Goal: Information Seeking & Learning: Learn about a topic

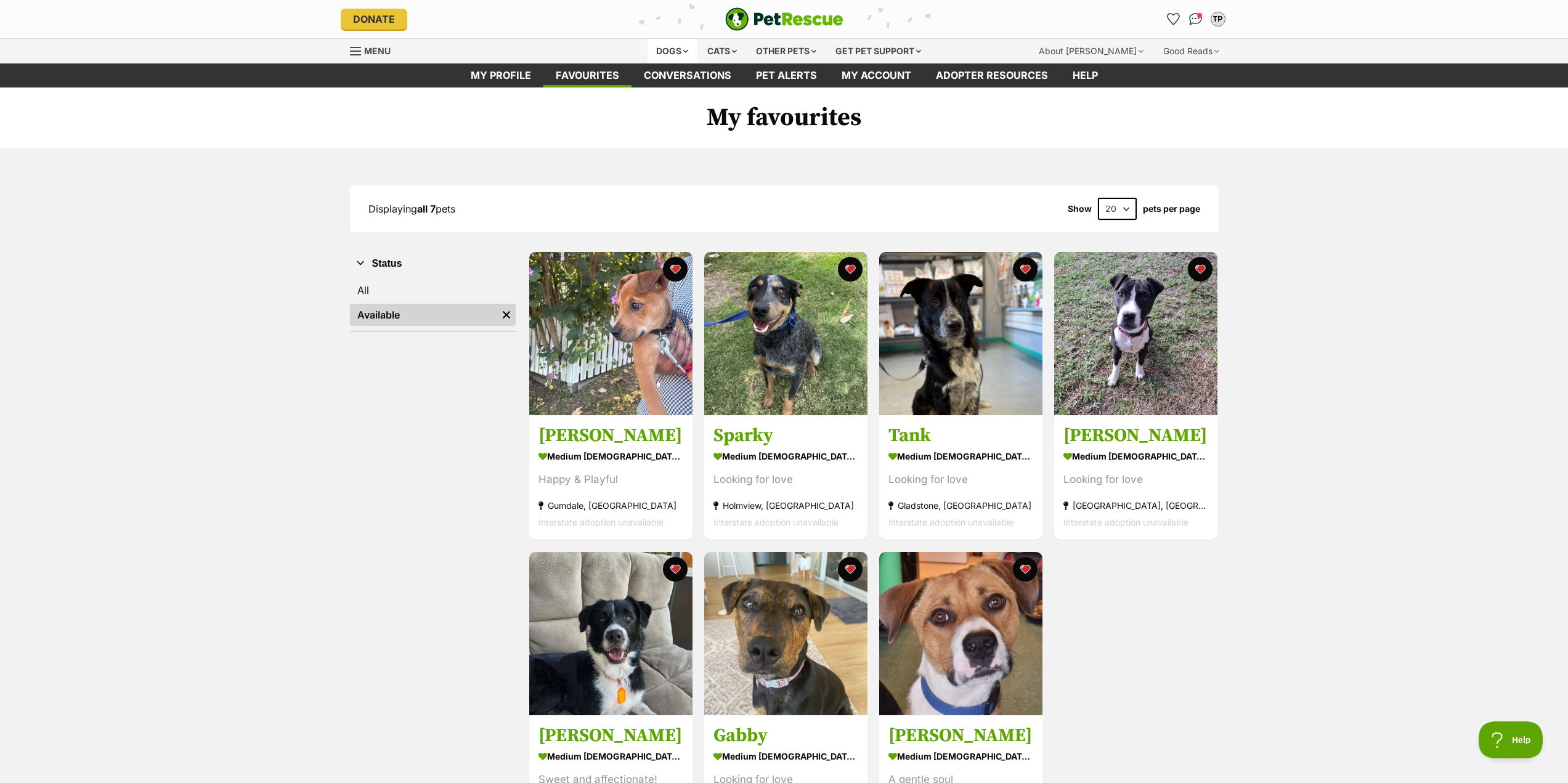
click at [673, 49] on div "Dogs" at bounding box center [673, 51] width 49 height 25
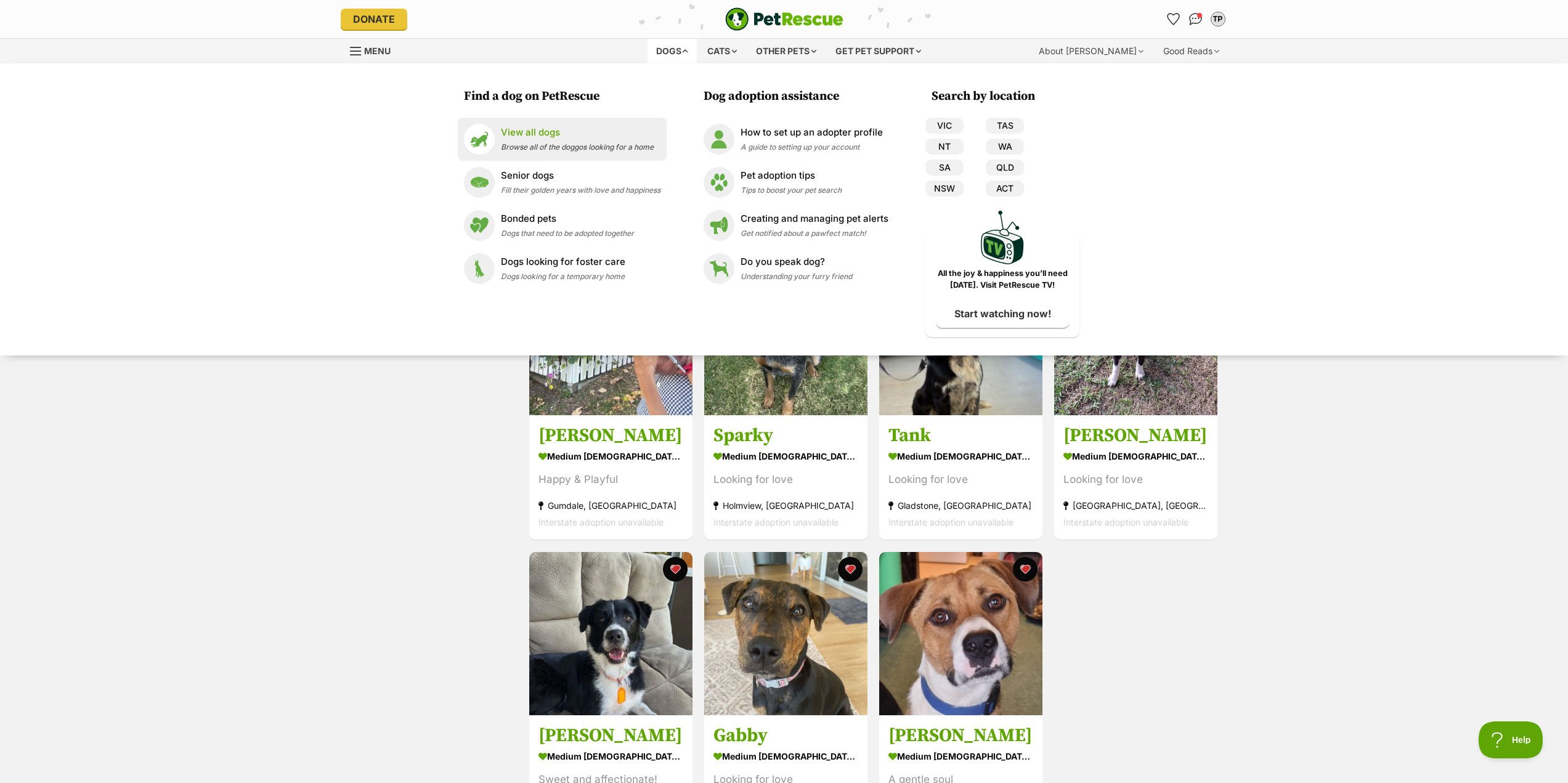
click at [535, 139] on p "View all dogs" at bounding box center [577, 133] width 153 height 14
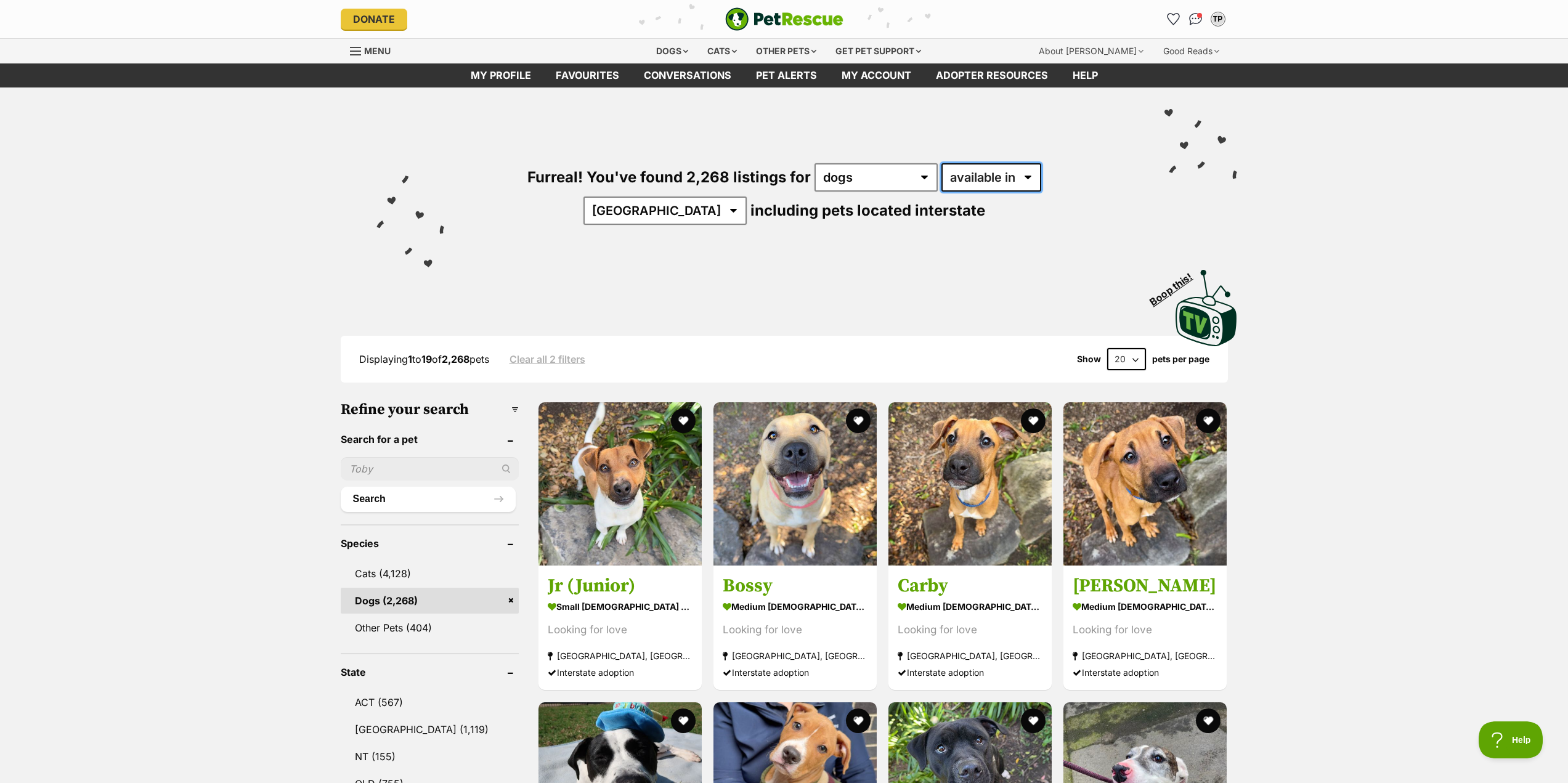
click at [951, 180] on select "available in located in" at bounding box center [991, 178] width 100 height 28
select select "disabled"
click at [941, 163] on select "available in located in" at bounding box center [991, 178] width 100 height 28
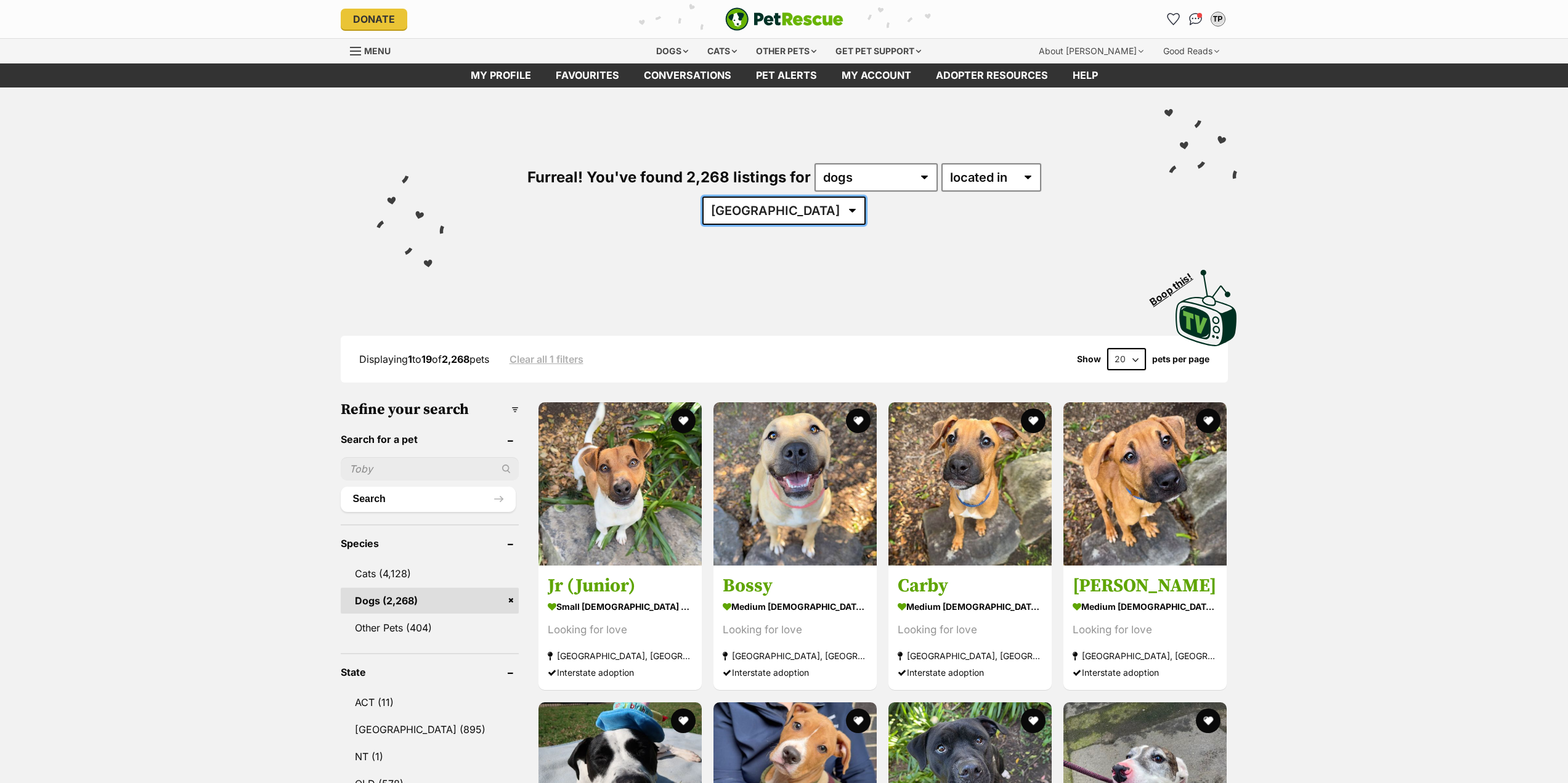
click at [865, 196] on select "Australia ACT NSW NT QLD SA TAS VIC WA" at bounding box center [784, 210] width 164 height 28
select select "QLD"
click at [865, 196] on select "Australia ACT NSW NT QLD SA TAS VIC WA" at bounding box center [784, 210] width 164 height 28
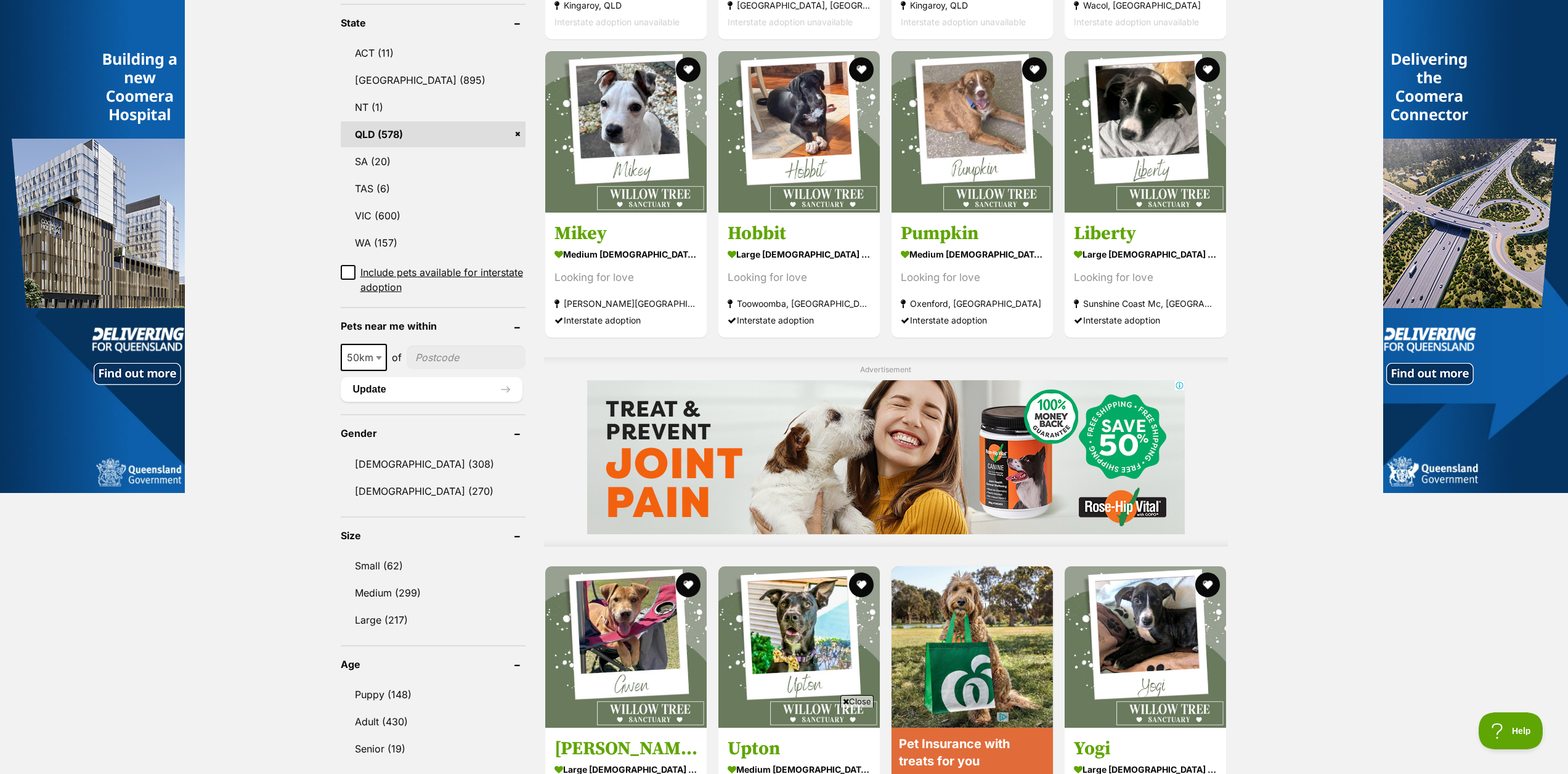
click at [439, 359] on input"] "postcode" at bounding box center [466, 357] width 119 height 23
type input"] "4061"
click at [463, 397] on button "Update" at bounding box center [431, 390] width 182 height 25
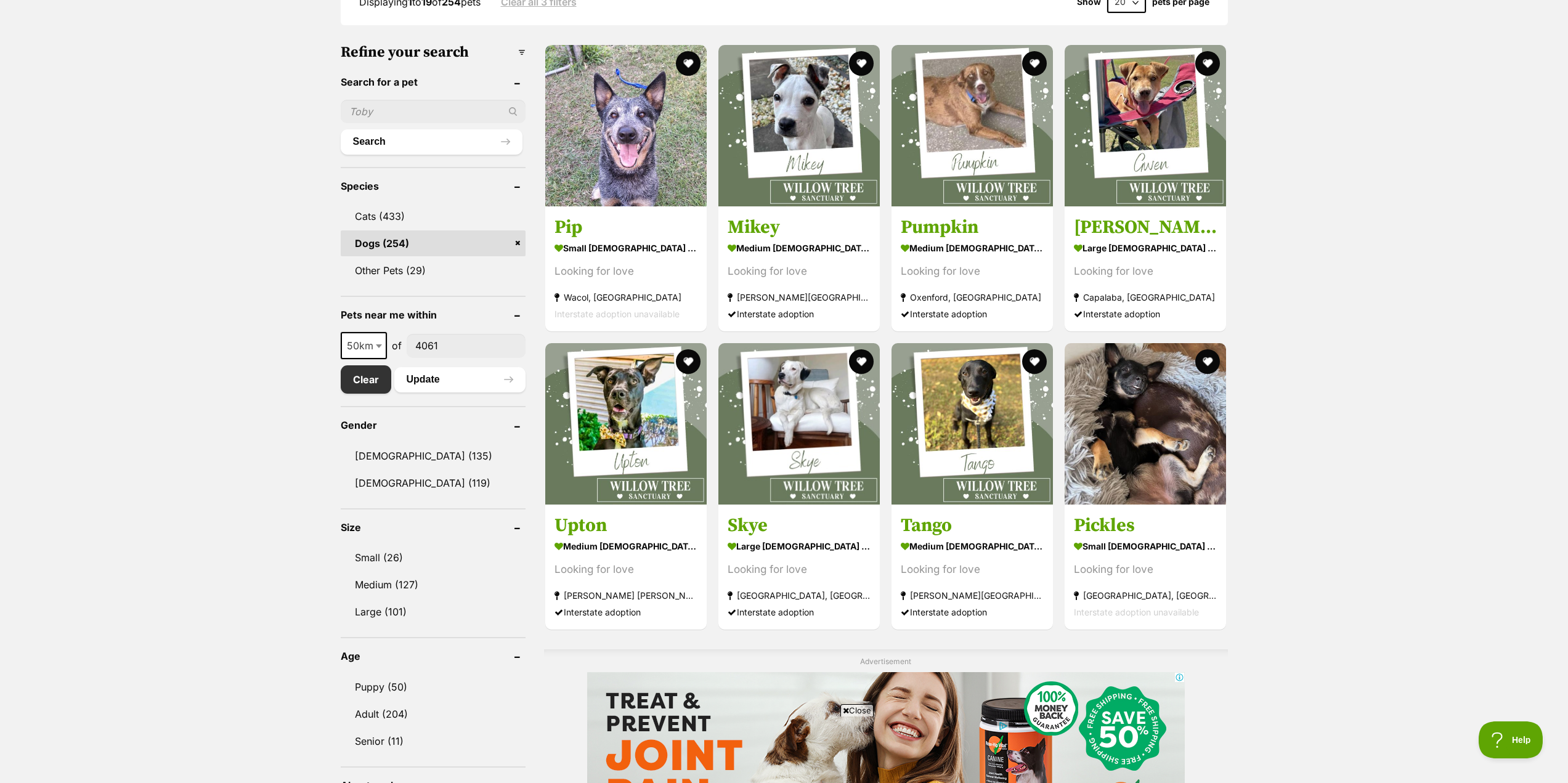
scroll to position [308, 0]
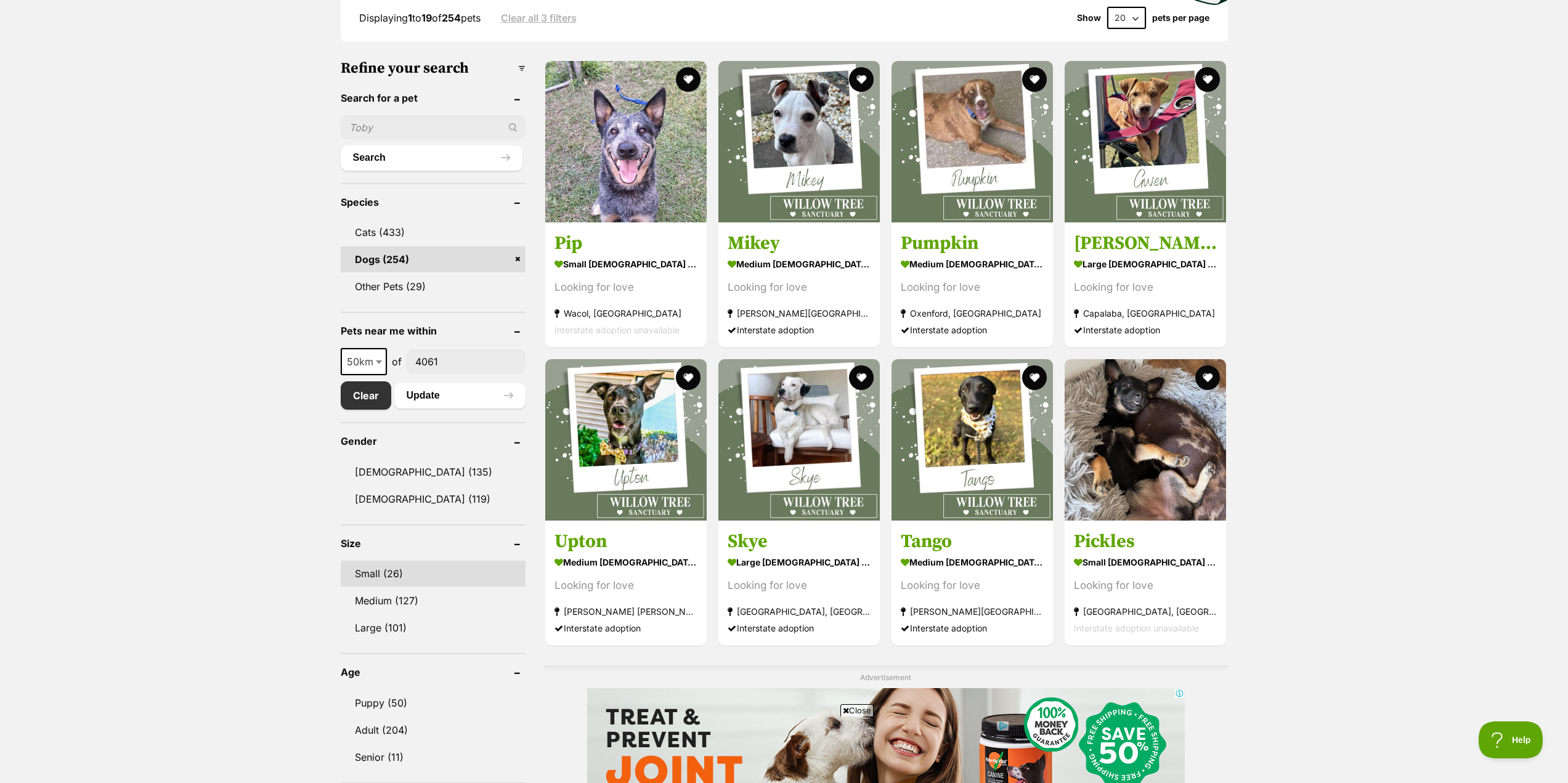
click at [410, 577] on link "Small (26)" at bounding box center [432, 573] width 185 height 26
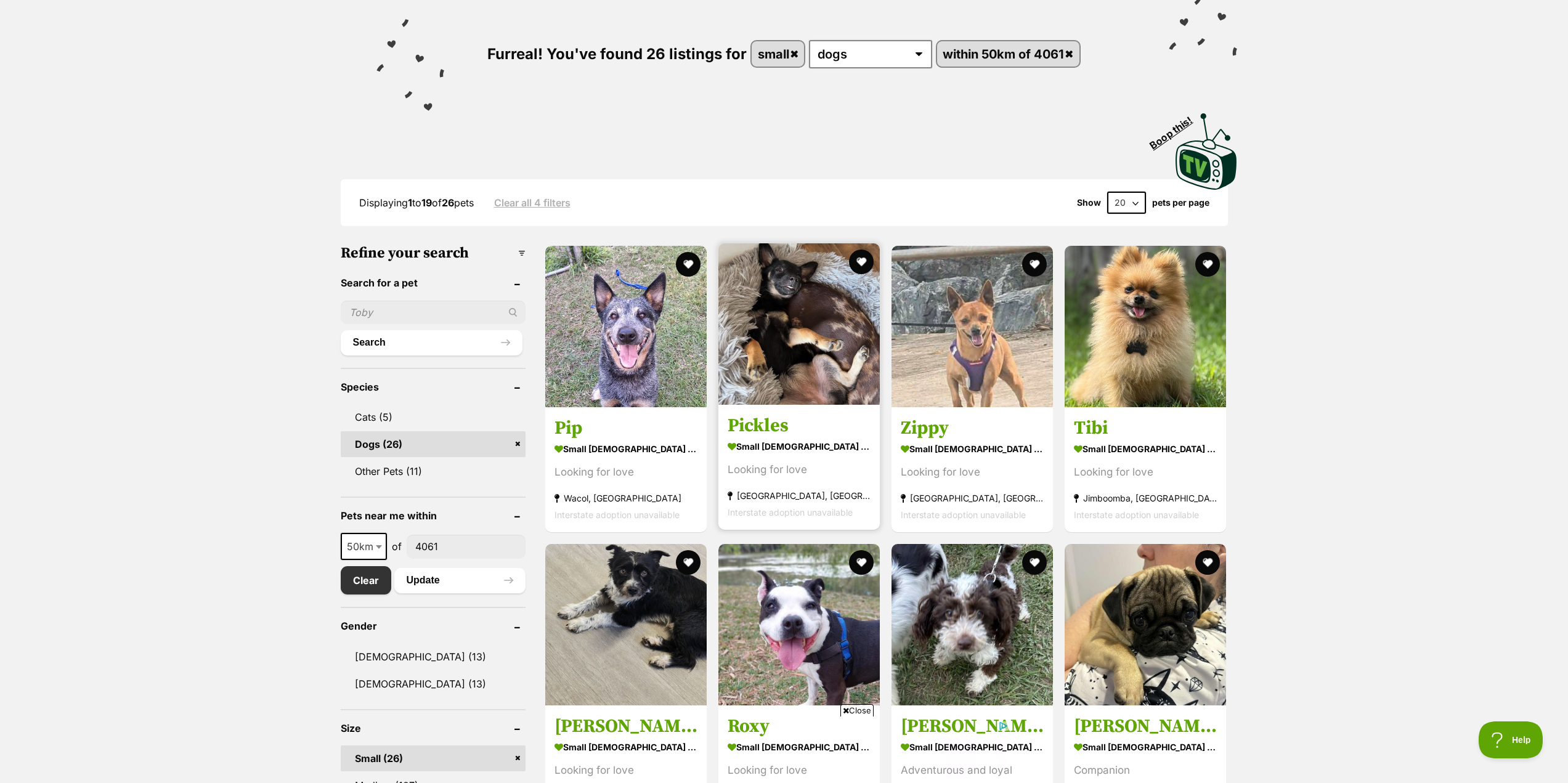
click at [830, 351] on img at bounding box center [799, 323] width 162 height 162
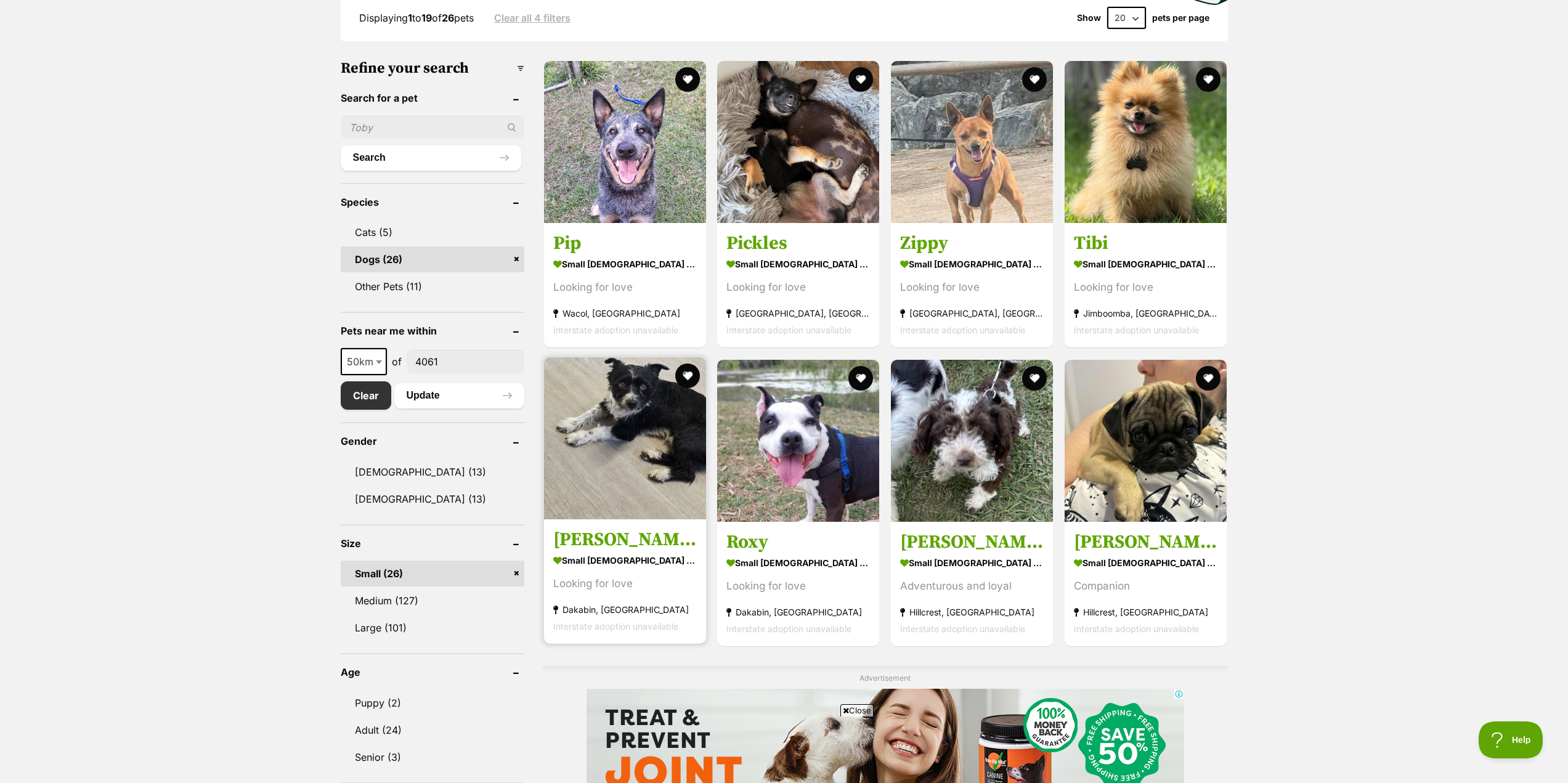
click at [600, 460] on img at bounding box center [625, 437] width 162 height 162
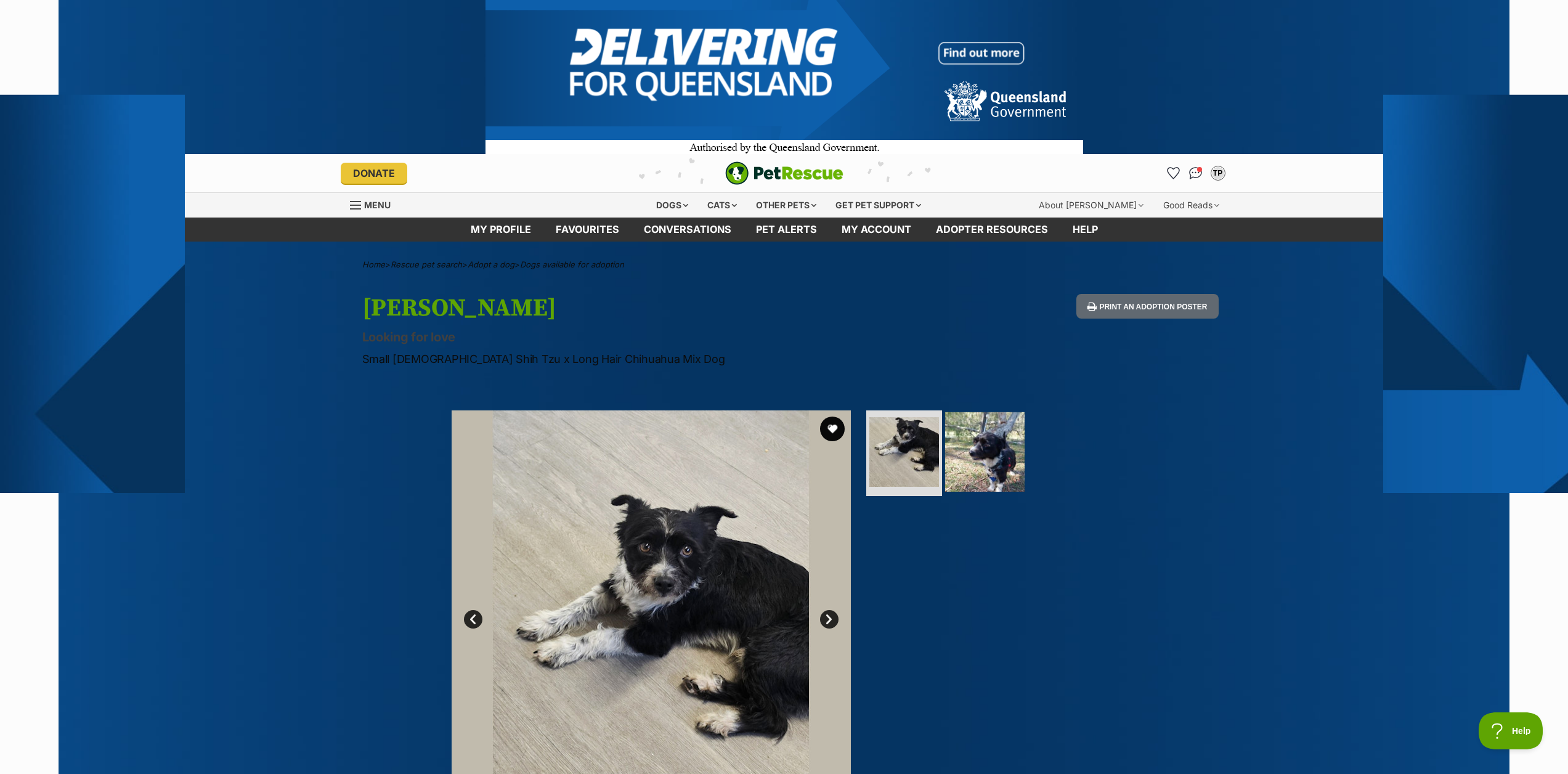
click at [970, 451] on img at bounding box center [985, 452] width 80 height 80
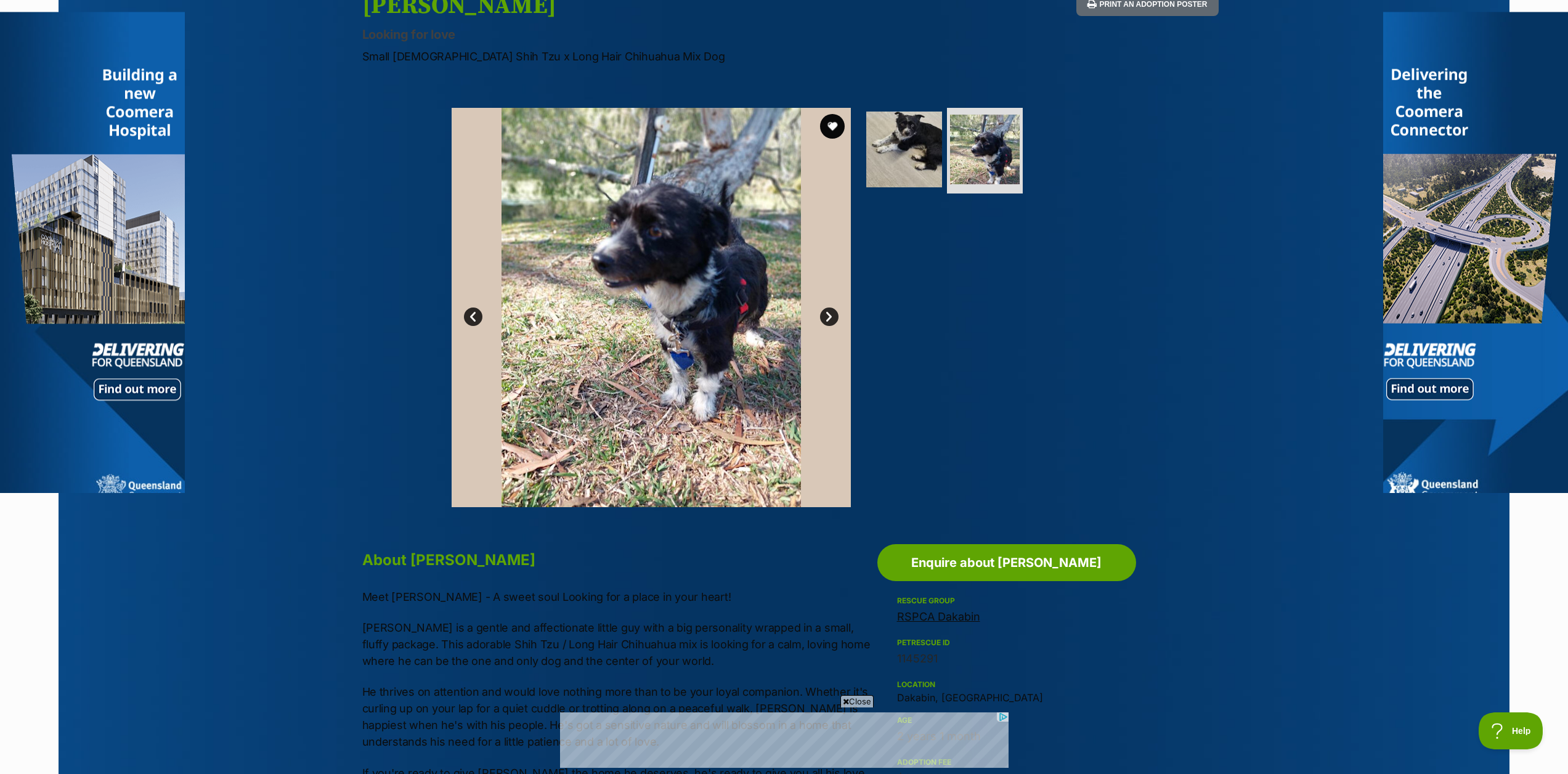
scroll to position [308, 0]
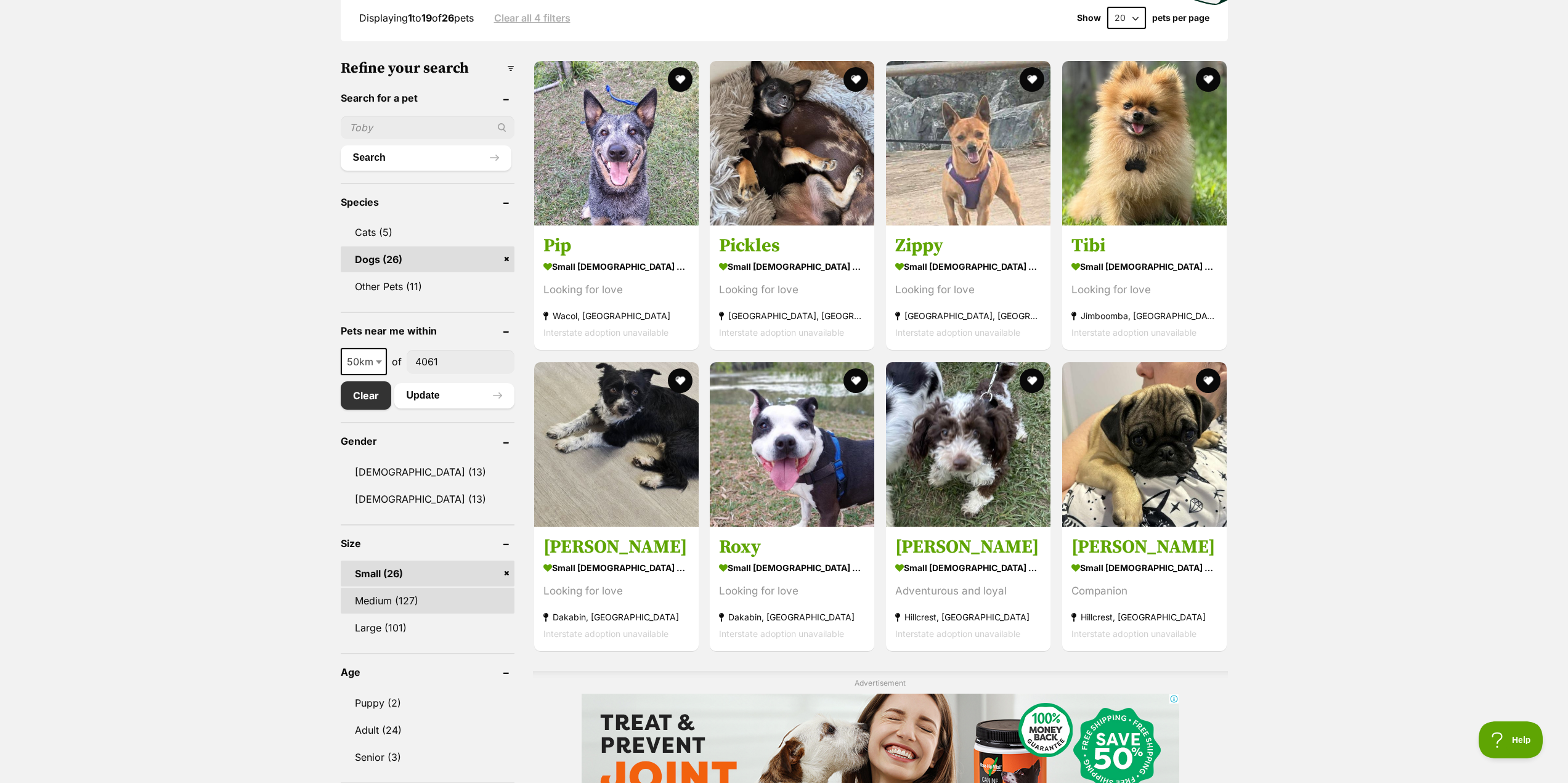
click at [383, 597] on link "Medium (127)" at bounding box center [427, 600] width 174 height 26
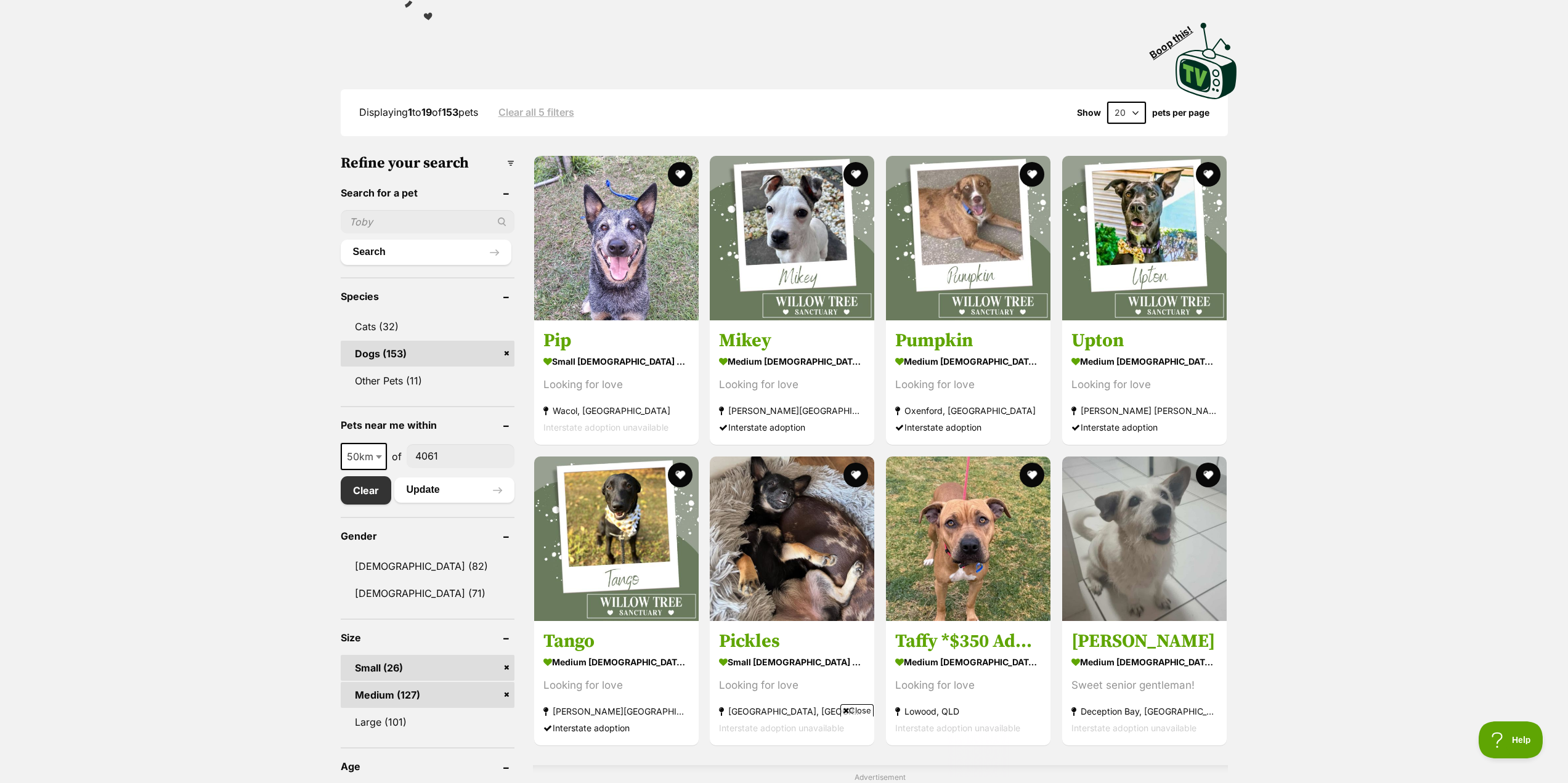
click at [393, 666] on link "Small (26)" at bounding box center [427, 667] width 174 height 26
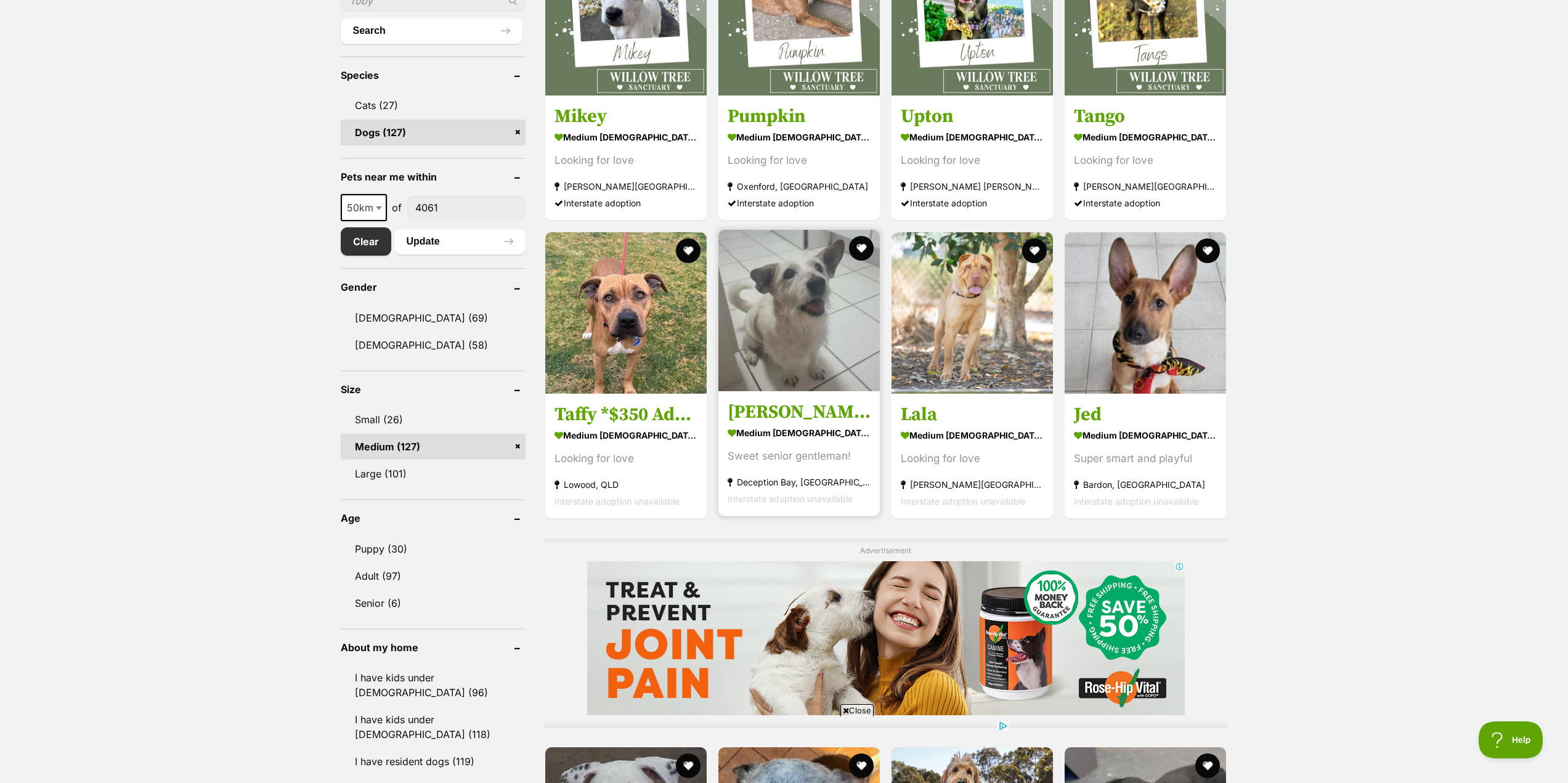
scroll to position [493, 0]
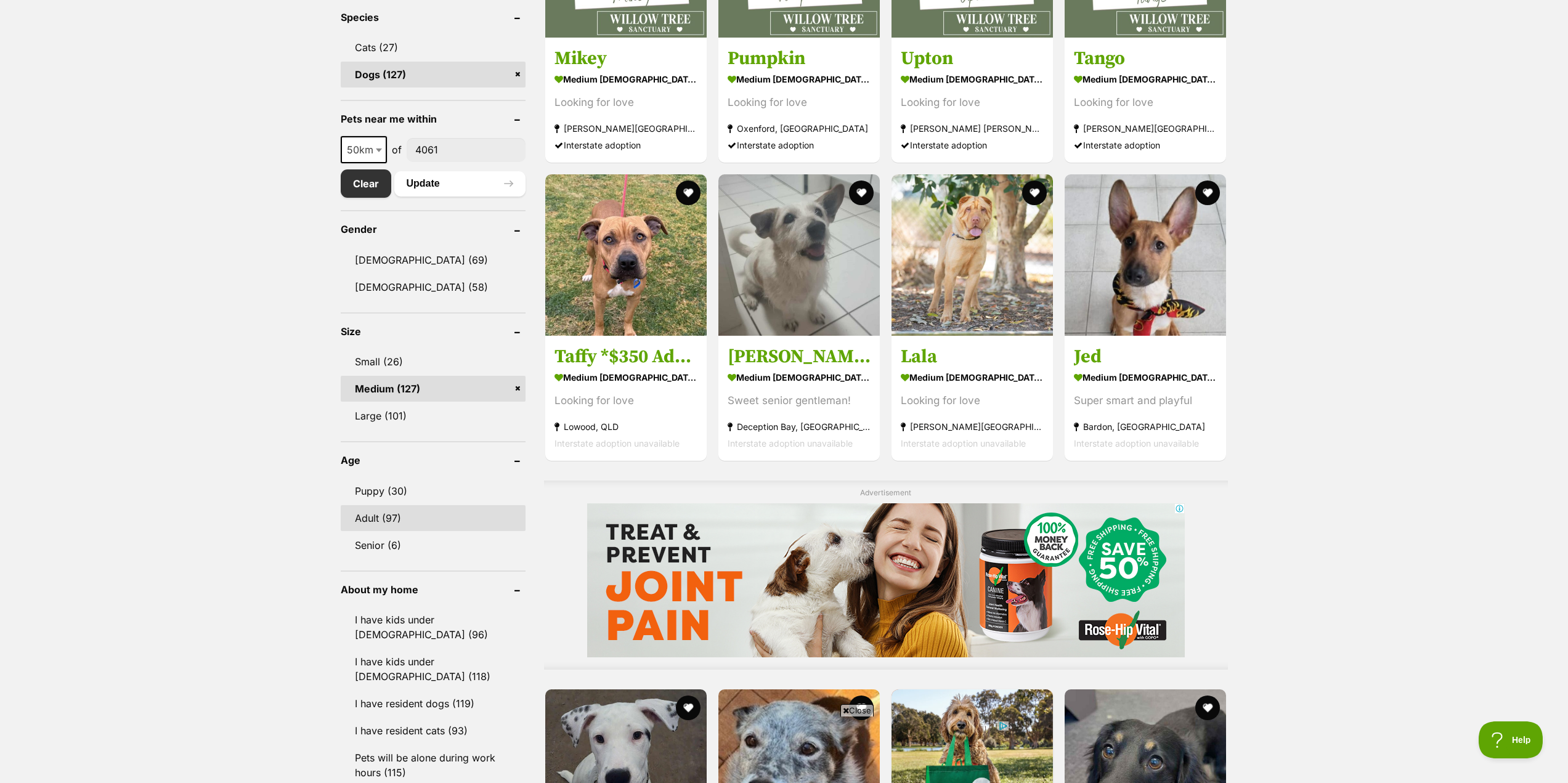
click at [410, 518] on link "Adult (97)" at bounding box center [432, 518] width 185 height 26
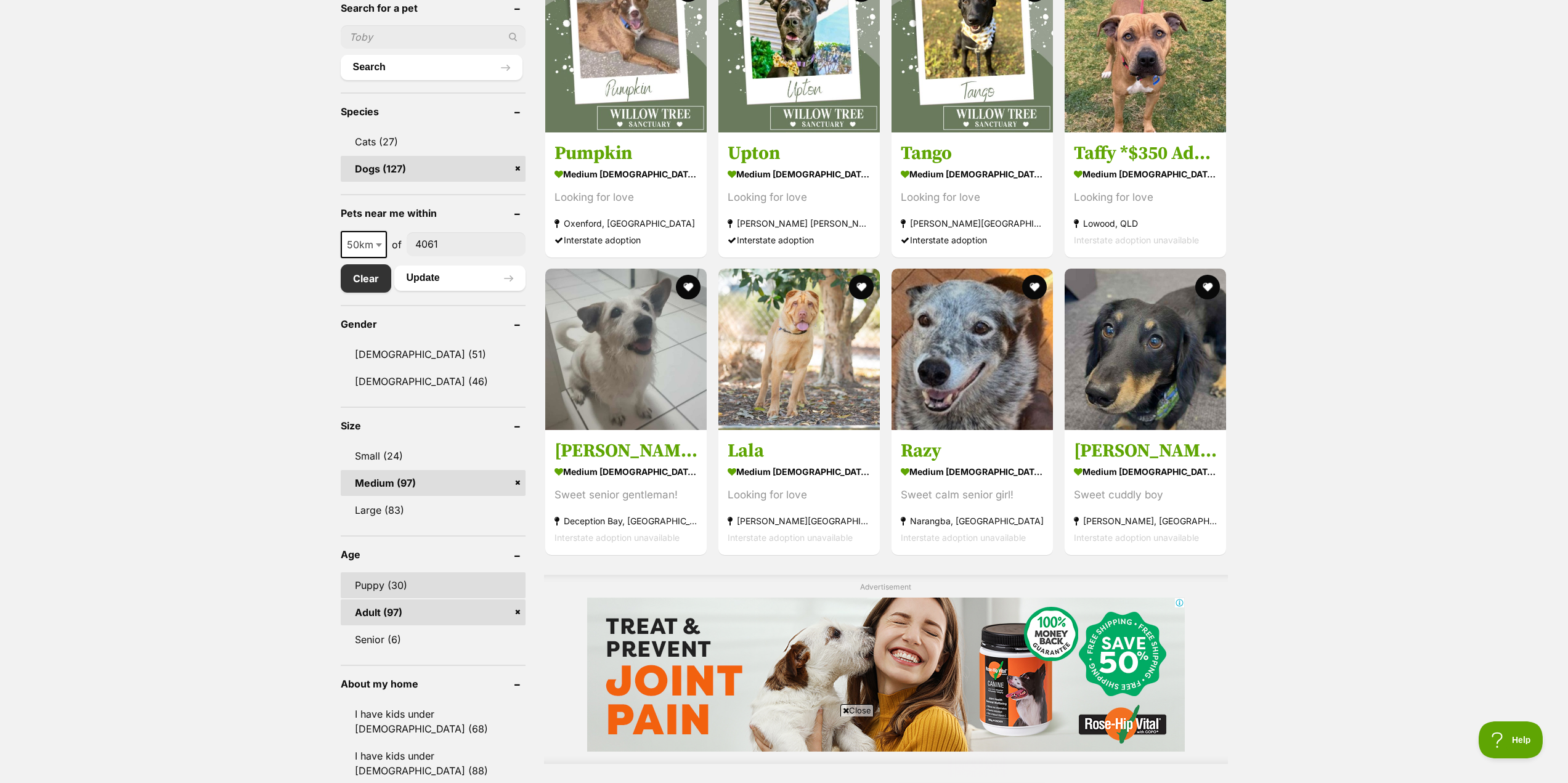
click at [396, 595] on link "Puppy (30)" at bounding box center [432, 585] width 185 height 26
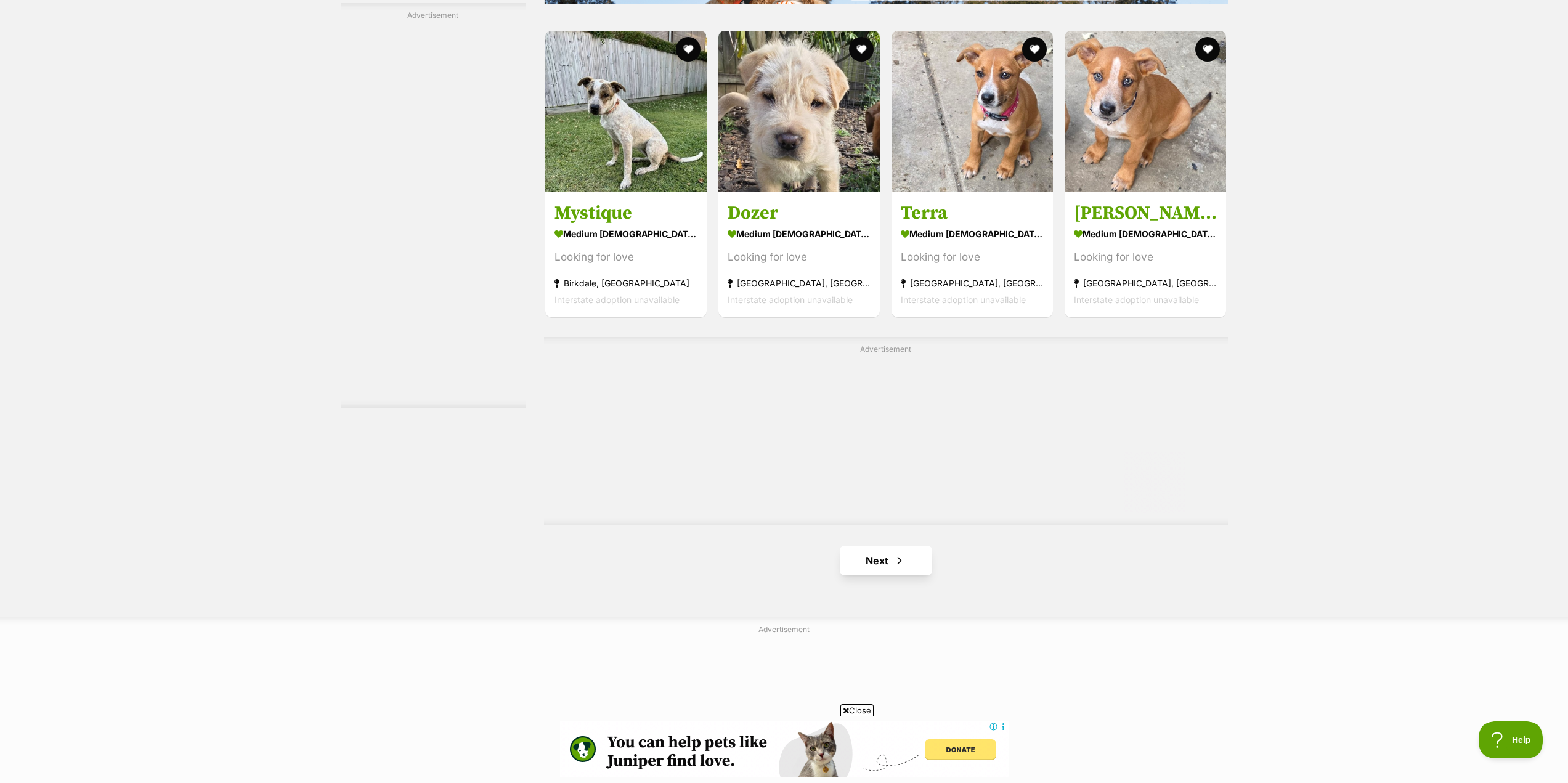
scroll to position [1910, 0]
click at [884, 562] on link "Next" at bounding box center [886, 559] width 93 height 29
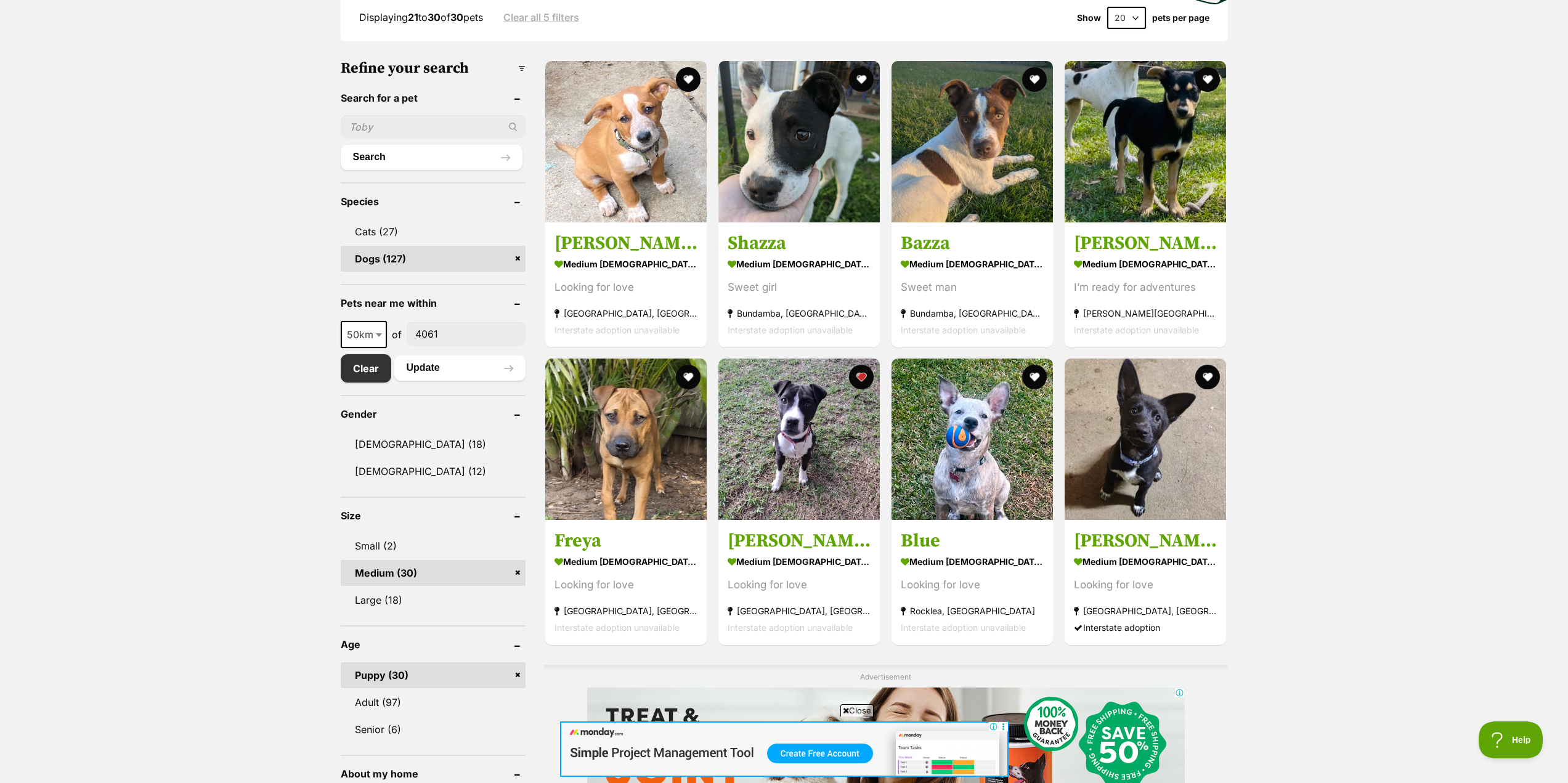
scroll to position [369, 0]
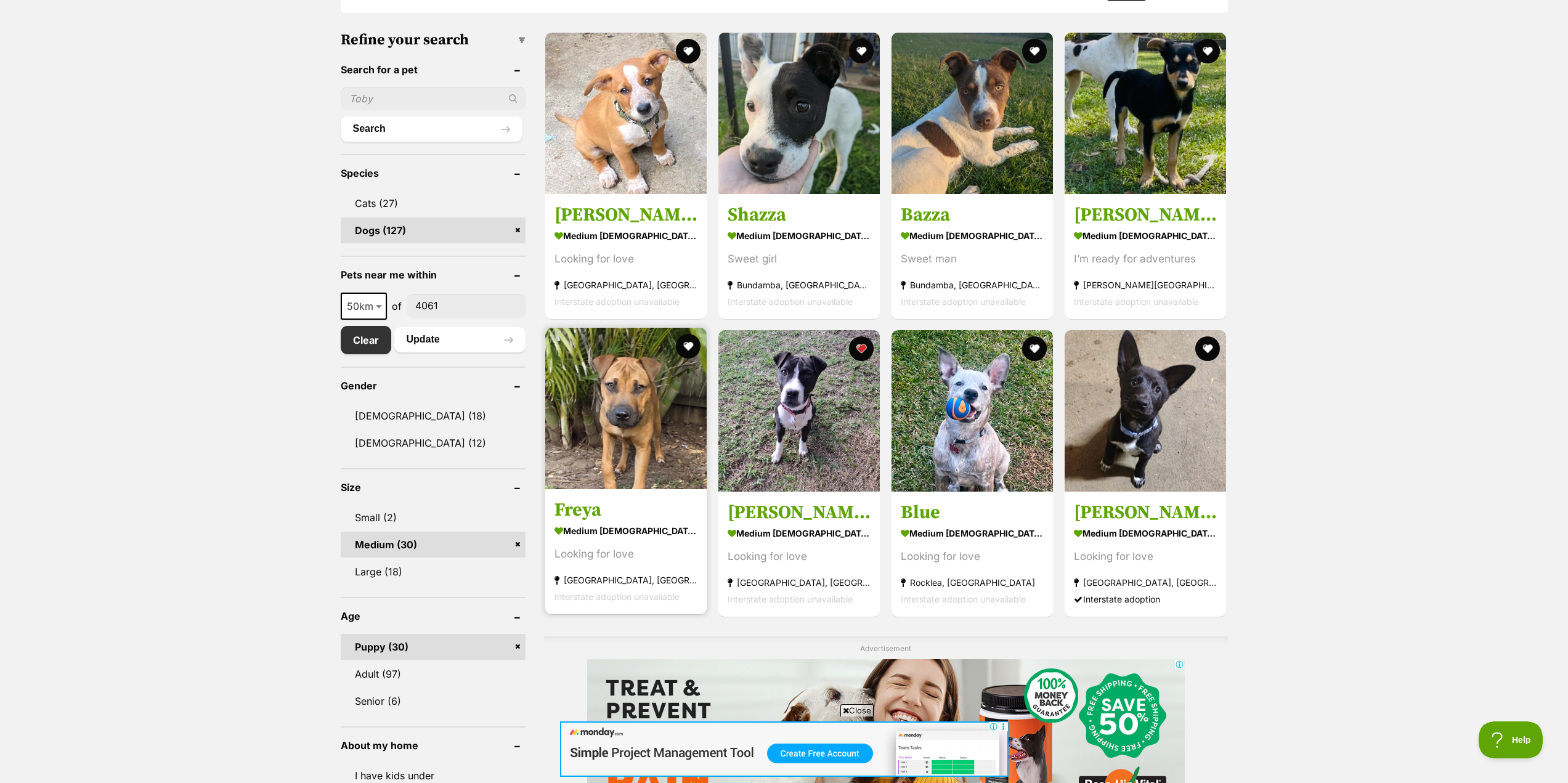
click at [657, 451] on img at bounding box center [626, 408] width 162 height 162
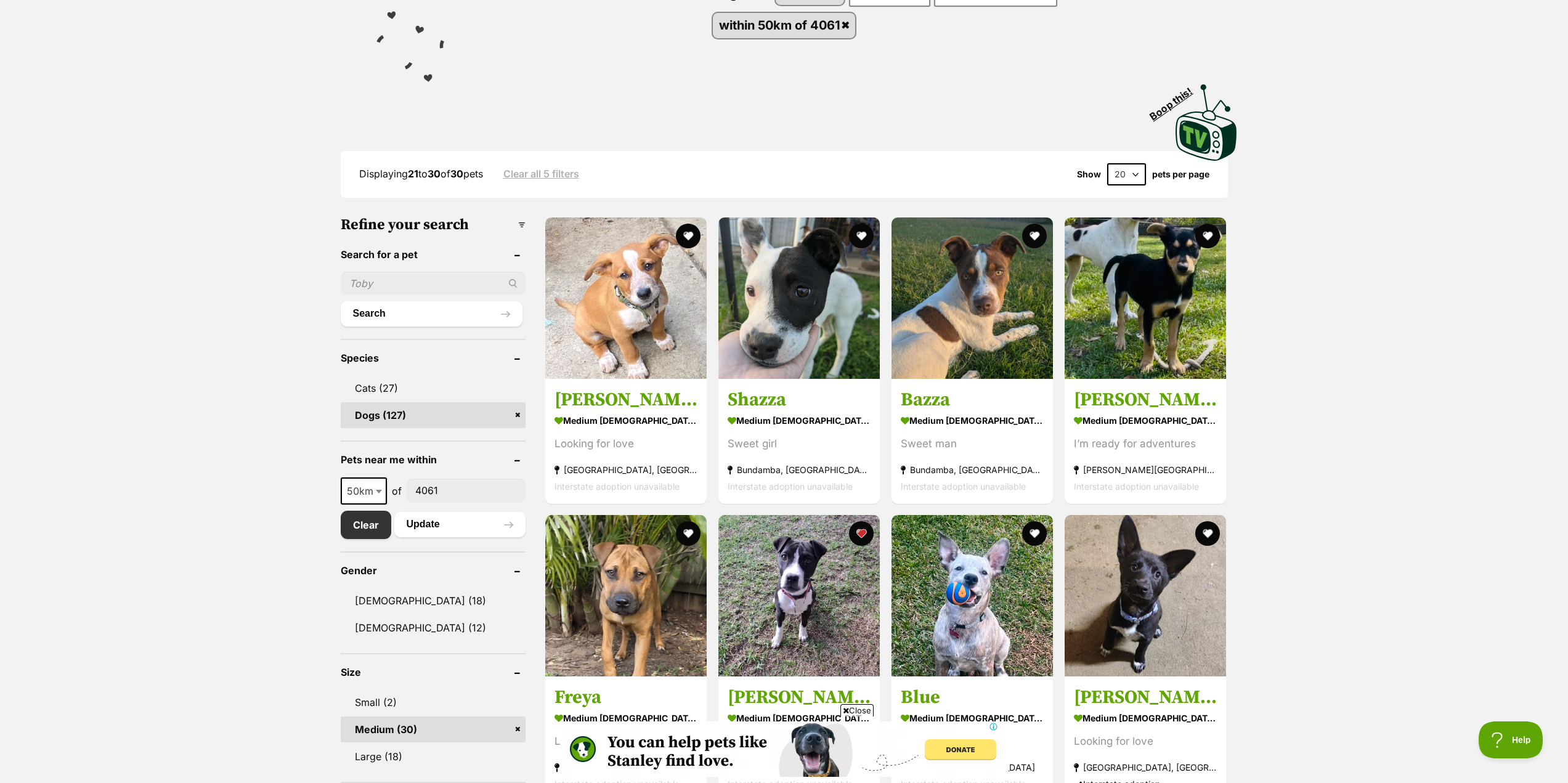
scroll to position [0, 0]
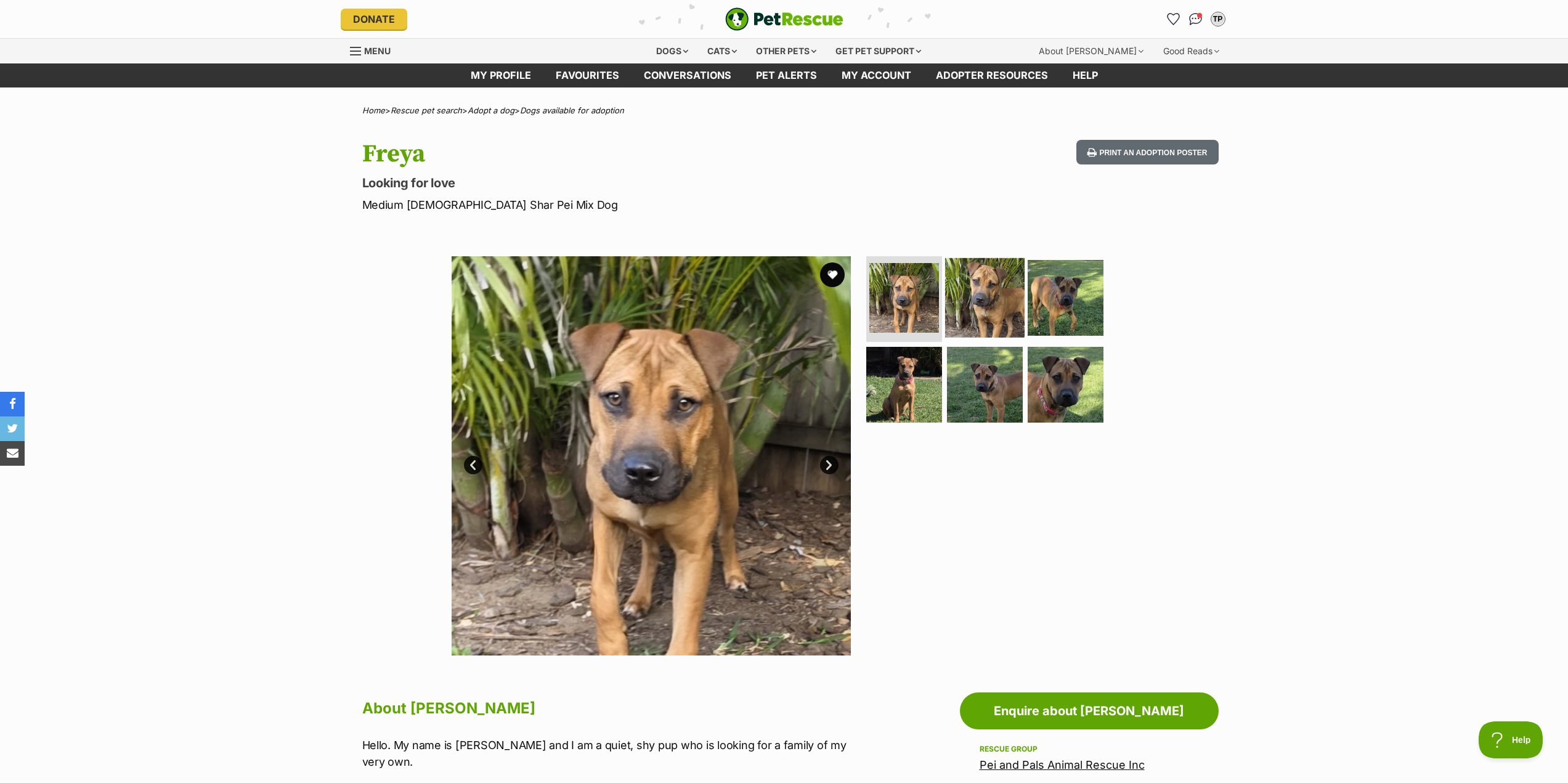
click at [1004, 313] on img at bounding box center [985, 297] width 80 height 80
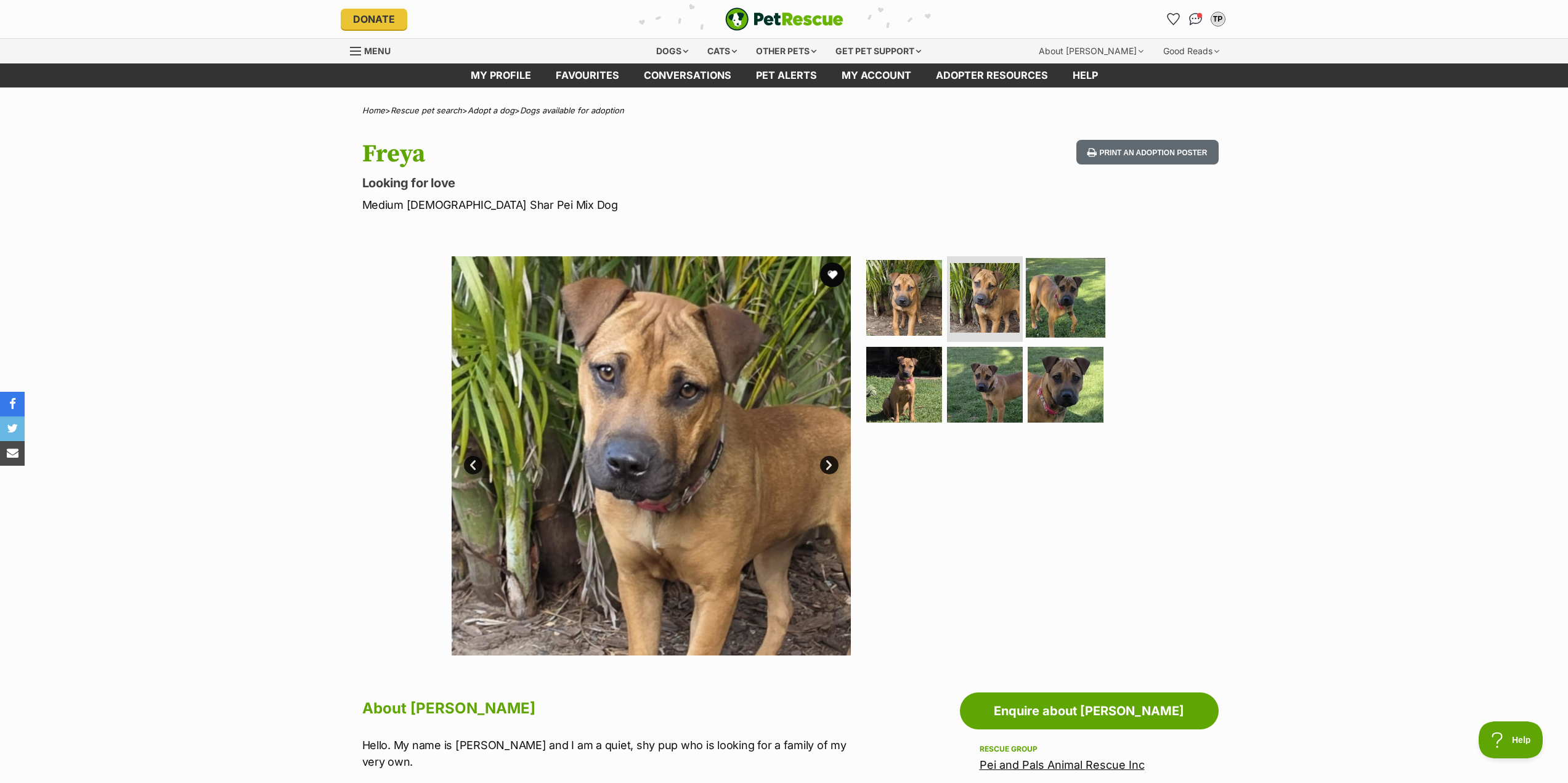
click at [1047, 313] on img at bounding box center [1066, 297] width 80 height 80
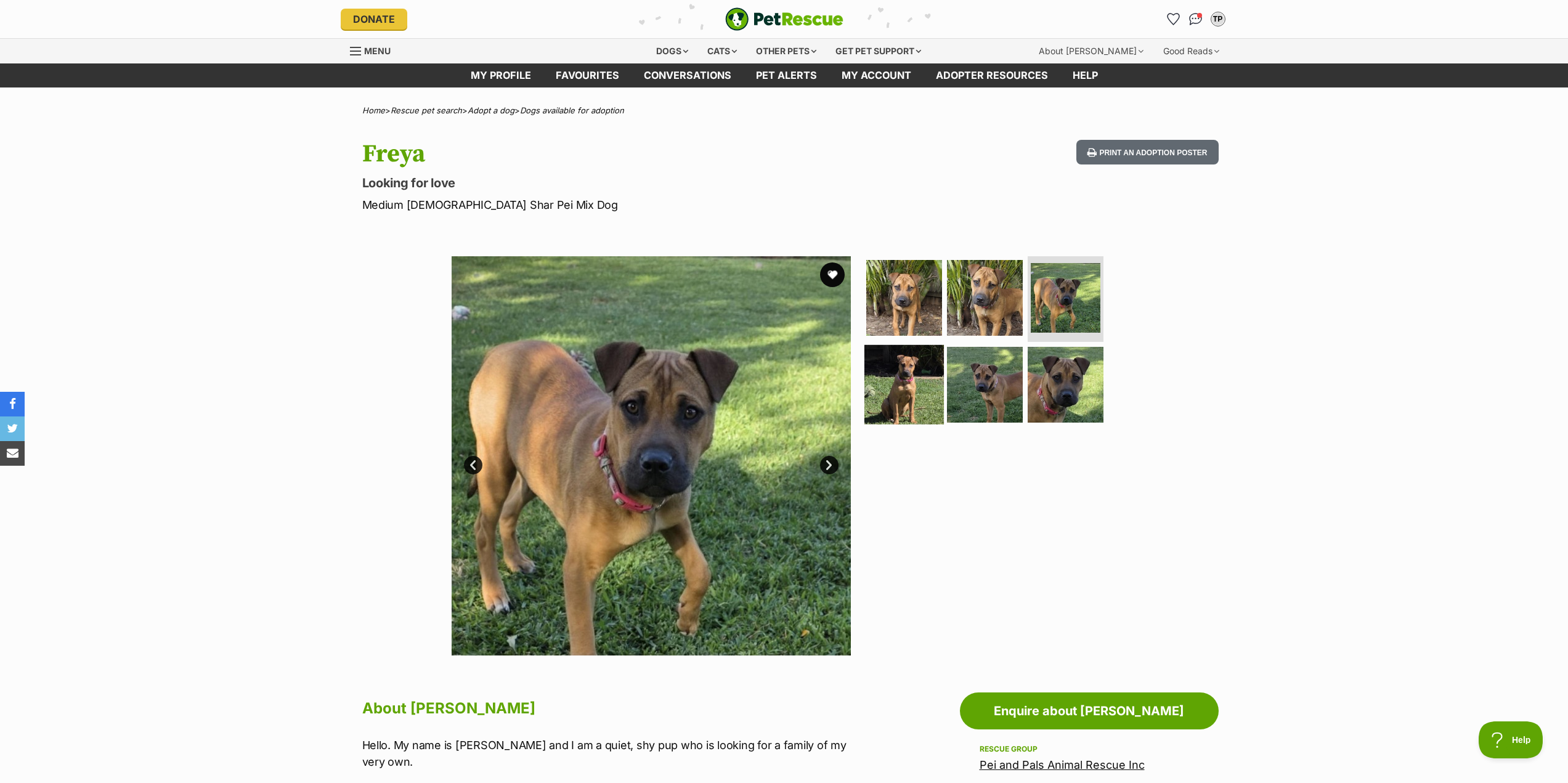
click at [904, 407] on img at bounding box center [904, 384] width 80 height 80
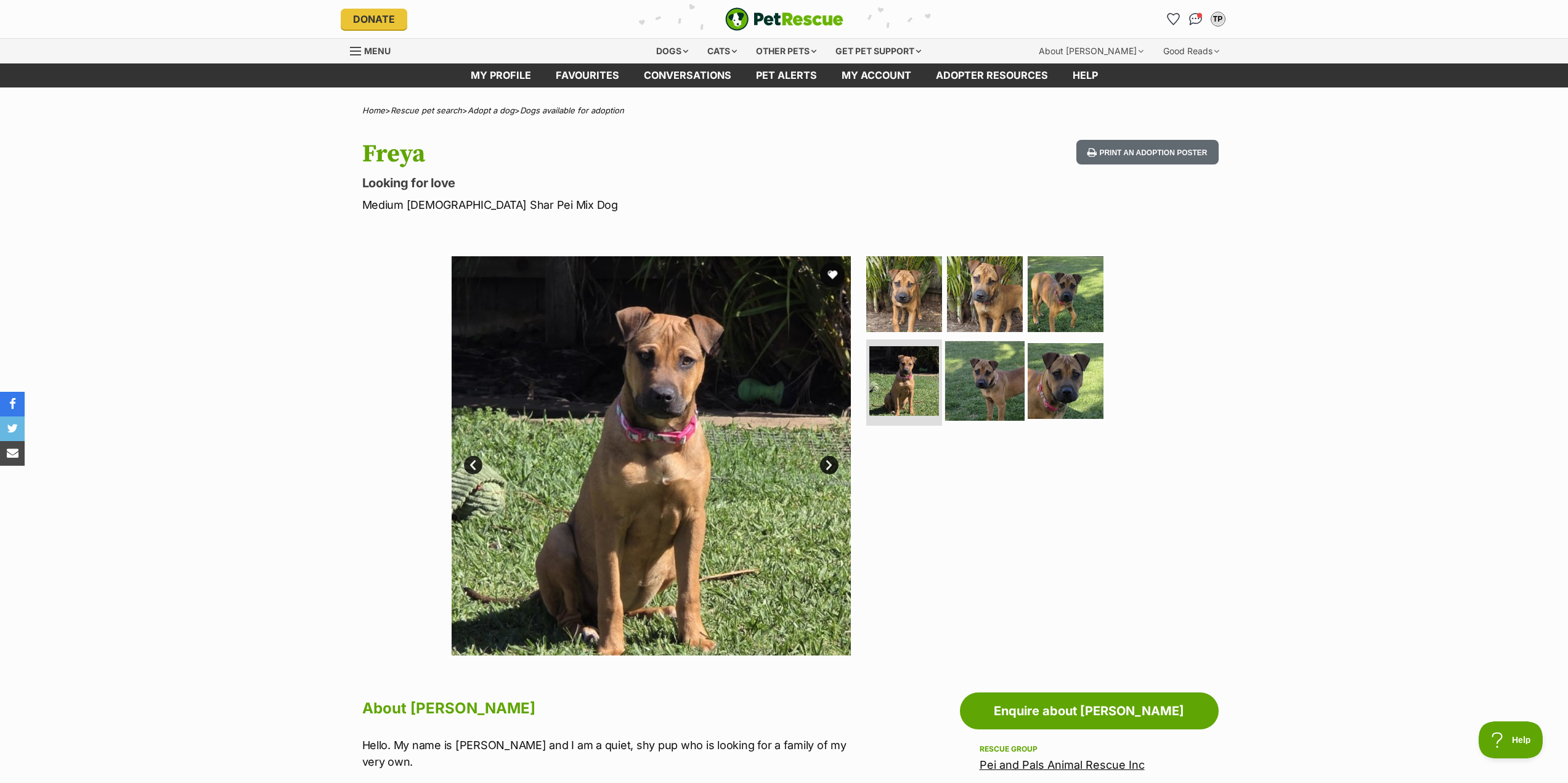
click at [978, 386] on img at bounding box center [985, 381] width 80 height 80
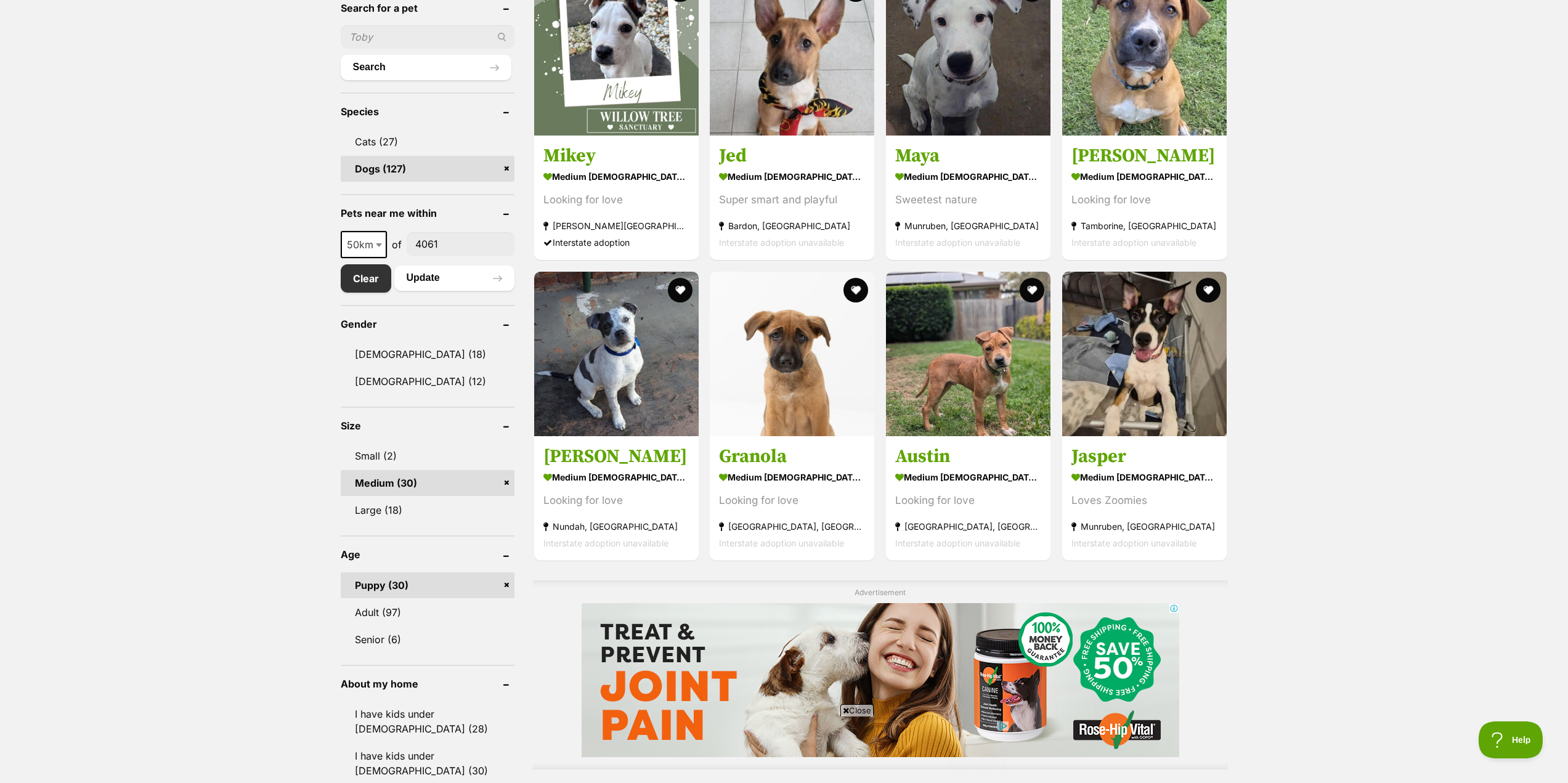
scroll to position [493, 0]
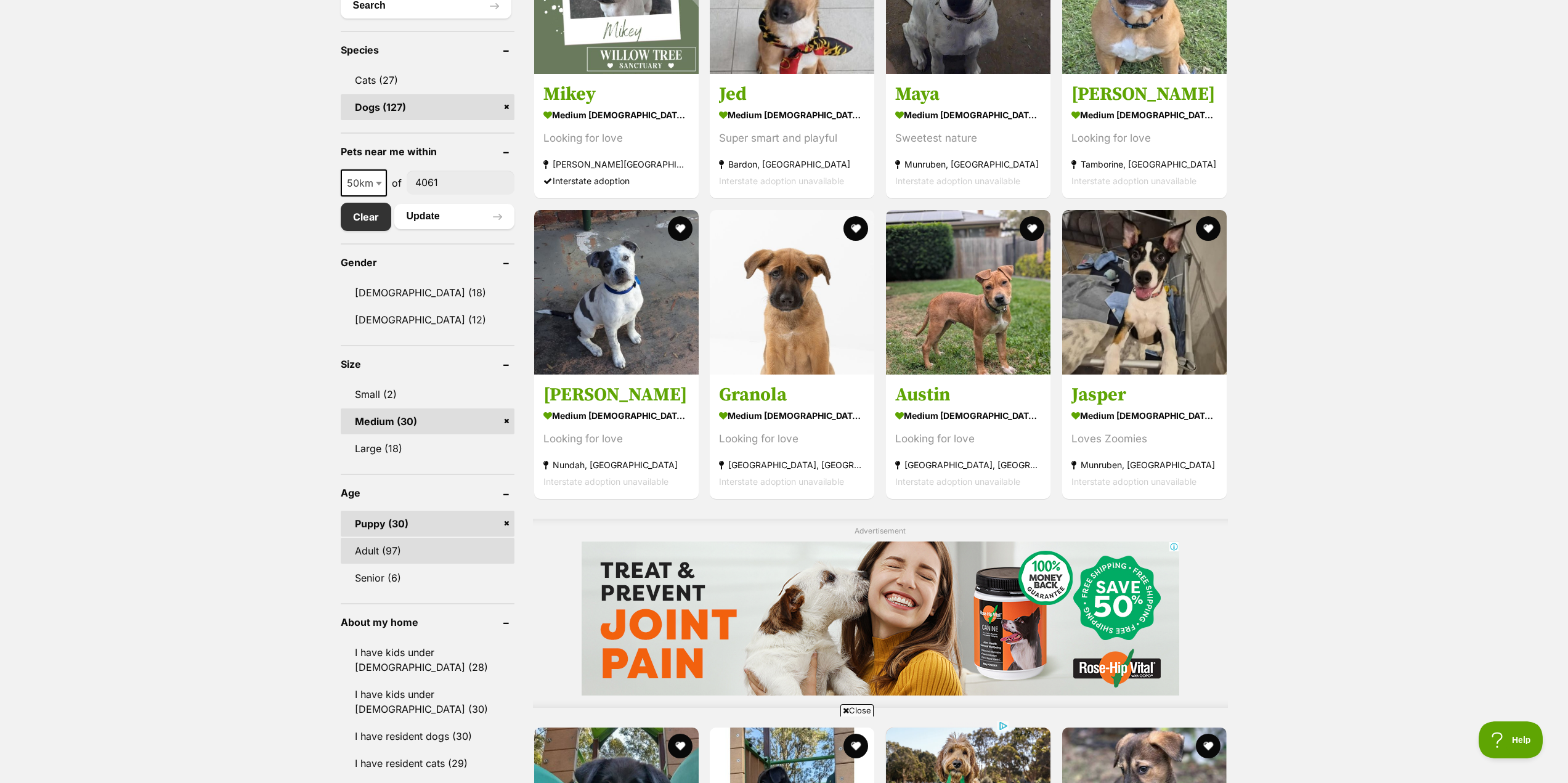
click at [387, 544] on link "Adult (97)" at bounding box center [427, 551] width 174 height 26
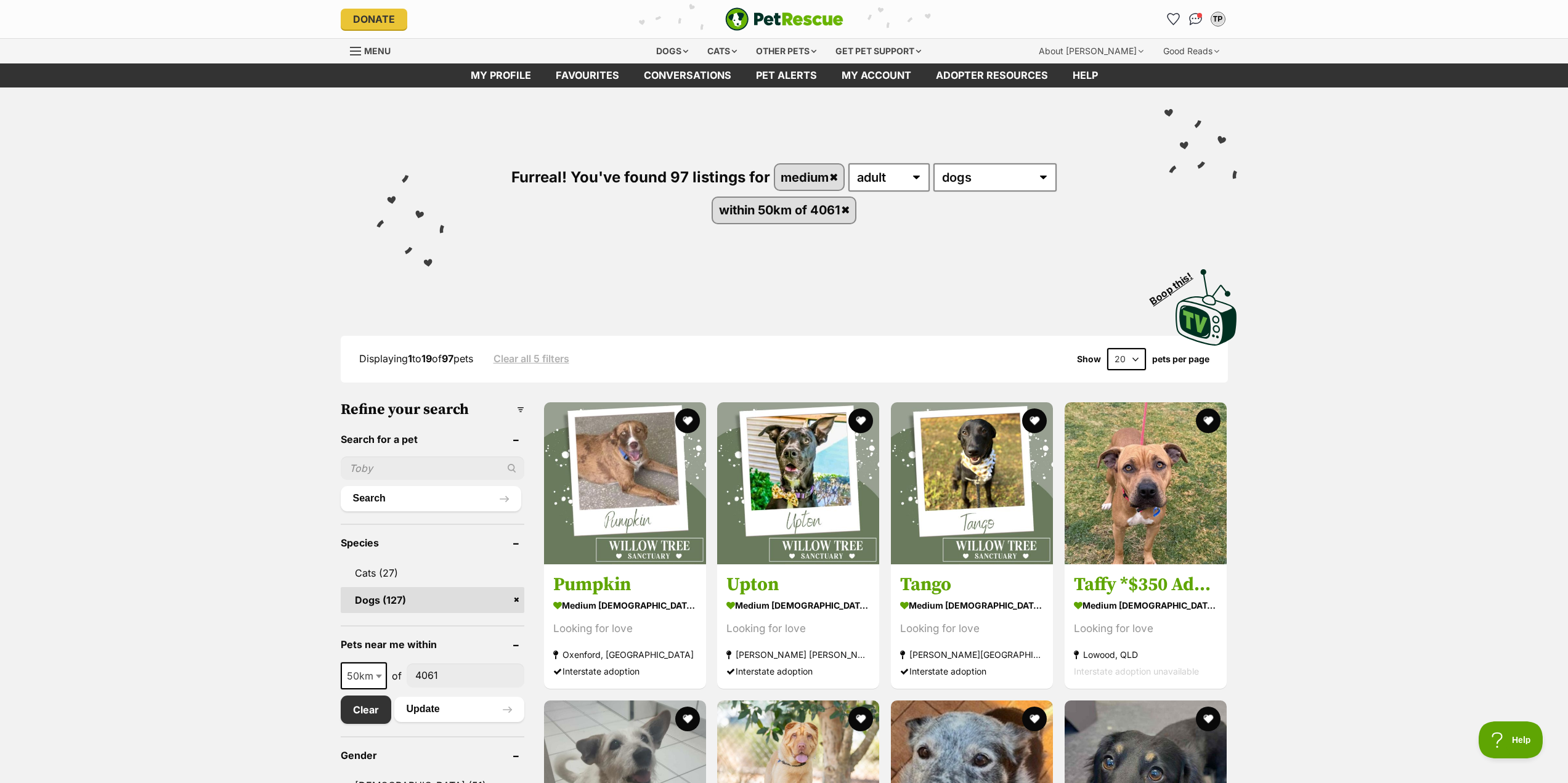
click at [1132, 359] on select "20 40 60" at bounding box center [1127, 359] width 39 height 22
select select "60"
click at [1107, 348] on select "20 40 60" at bounding box center [1127, 359] width 39 height 22
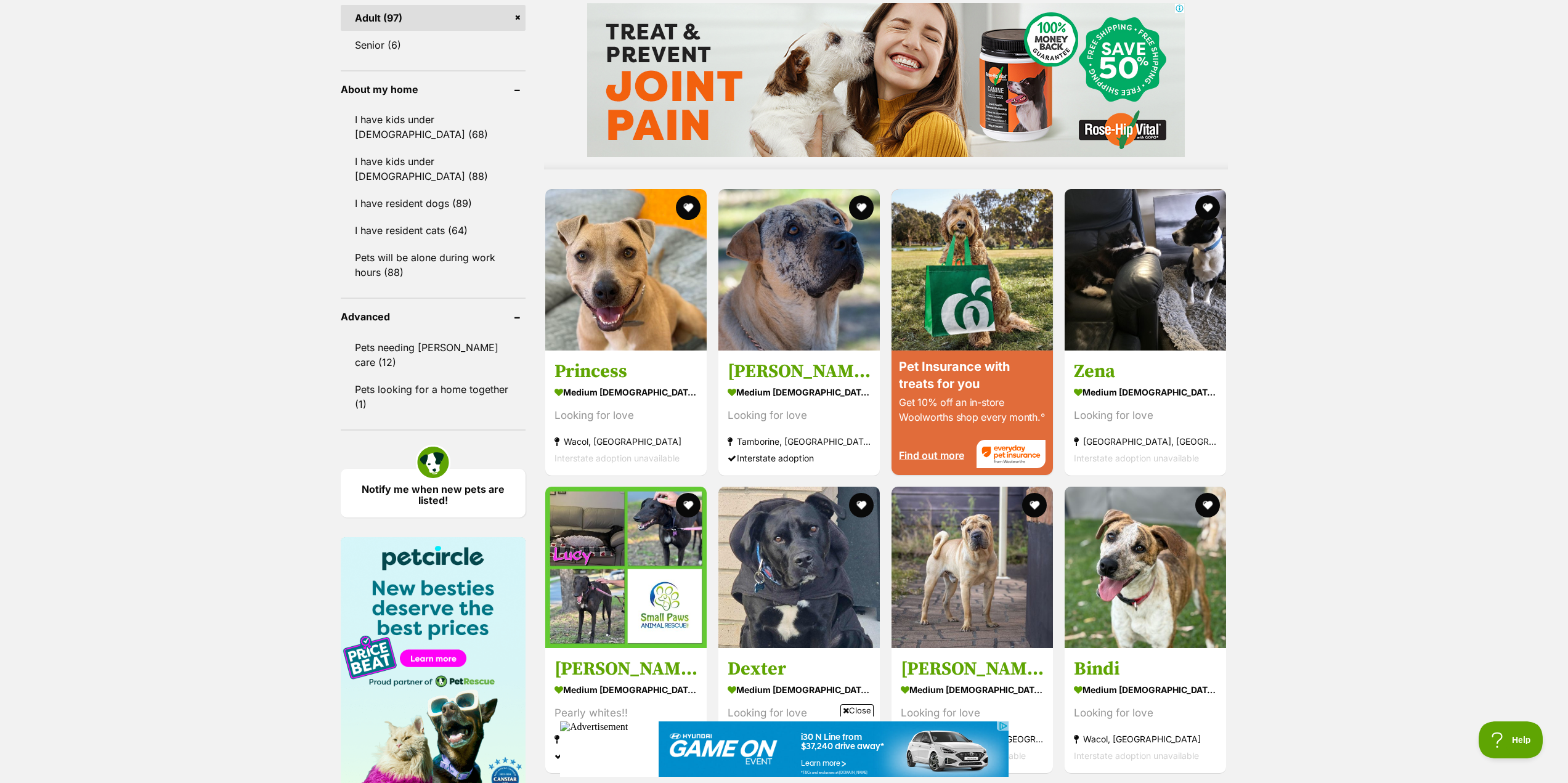
scroll to position [1047, 0]
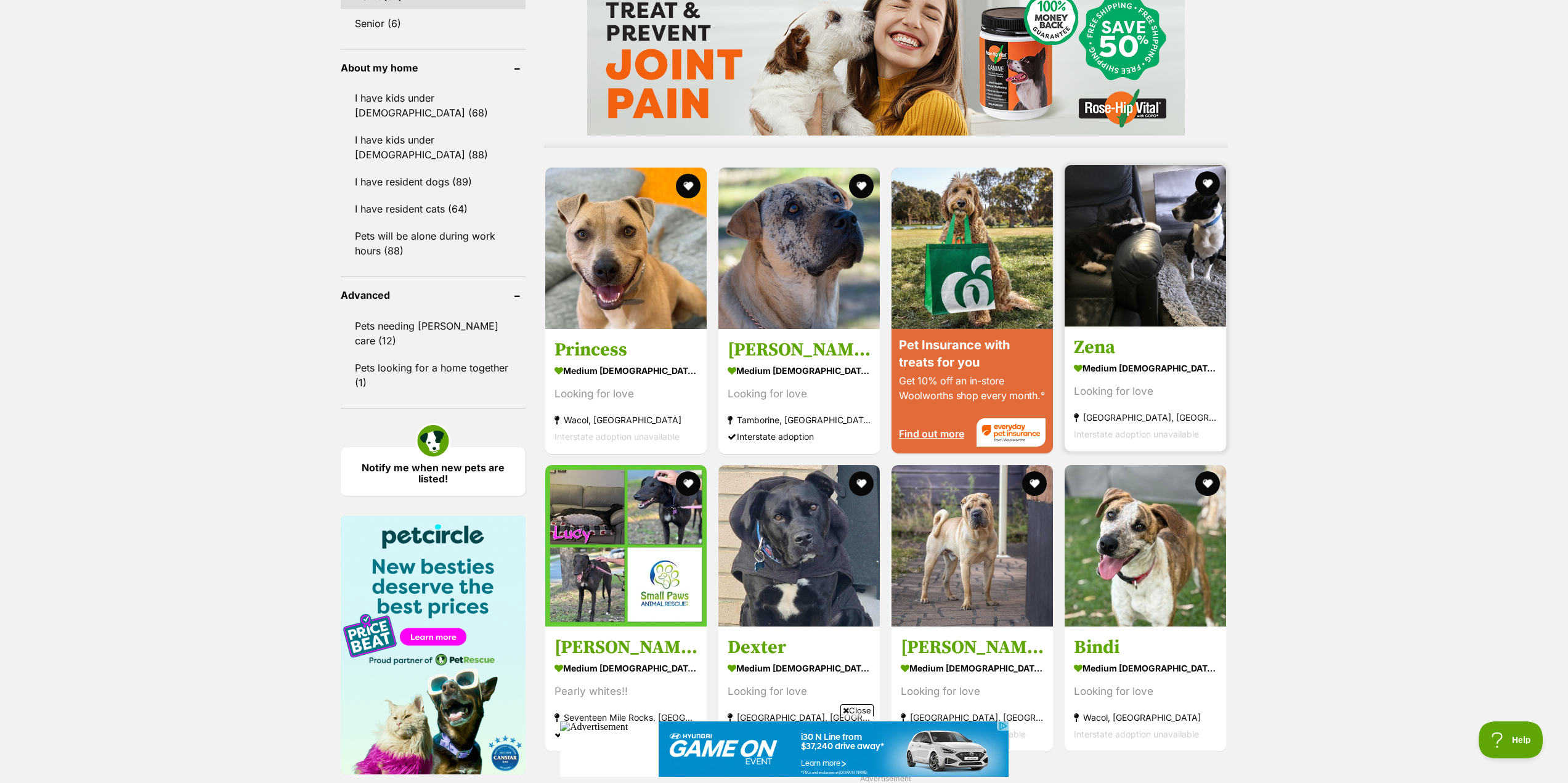
click at [1189, 275] on img at bounding box center [1146, 246] width 162 height 162
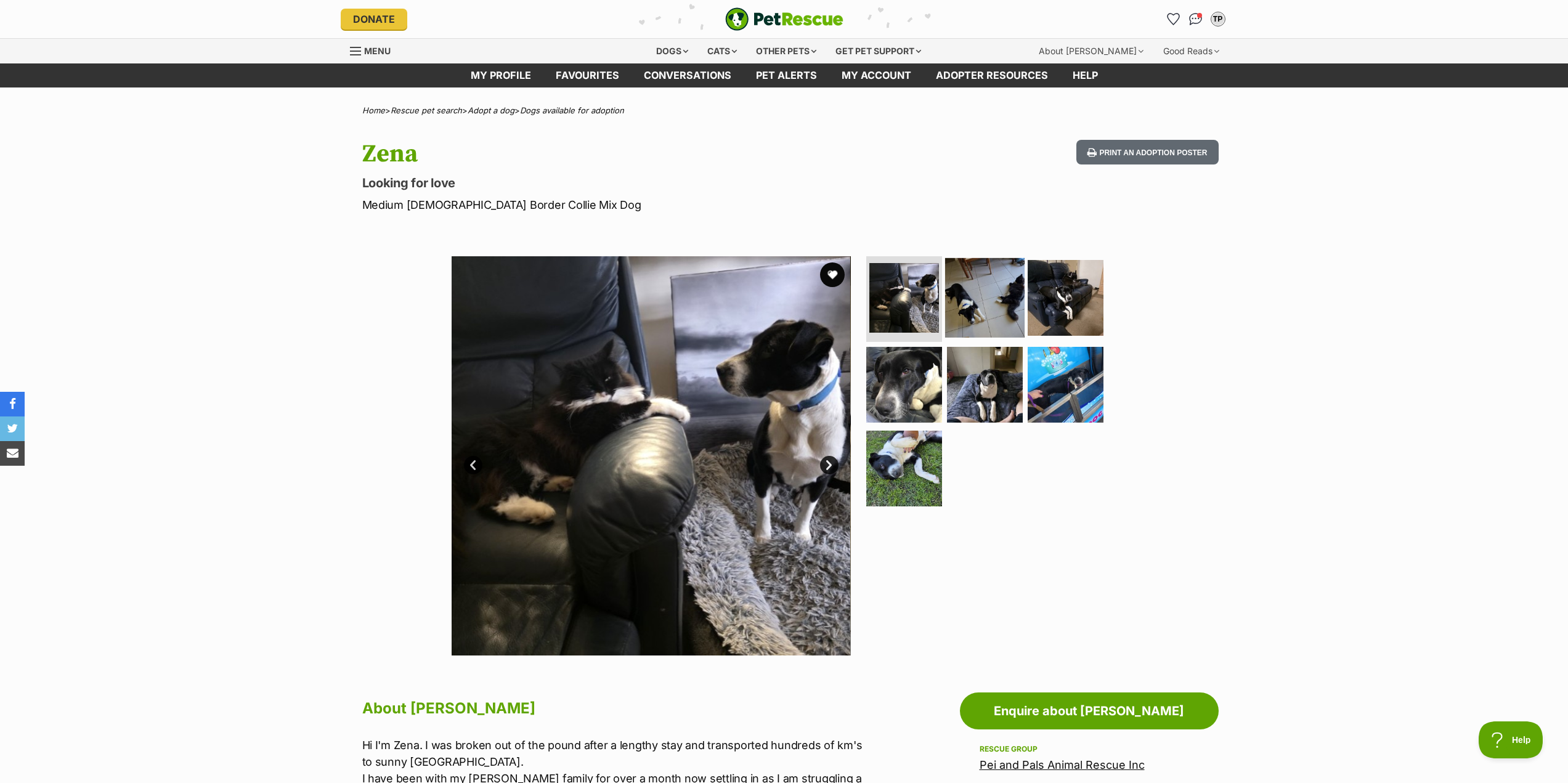
click at [978, 309] on img at bounding box center [985, 297] width 80 height 80
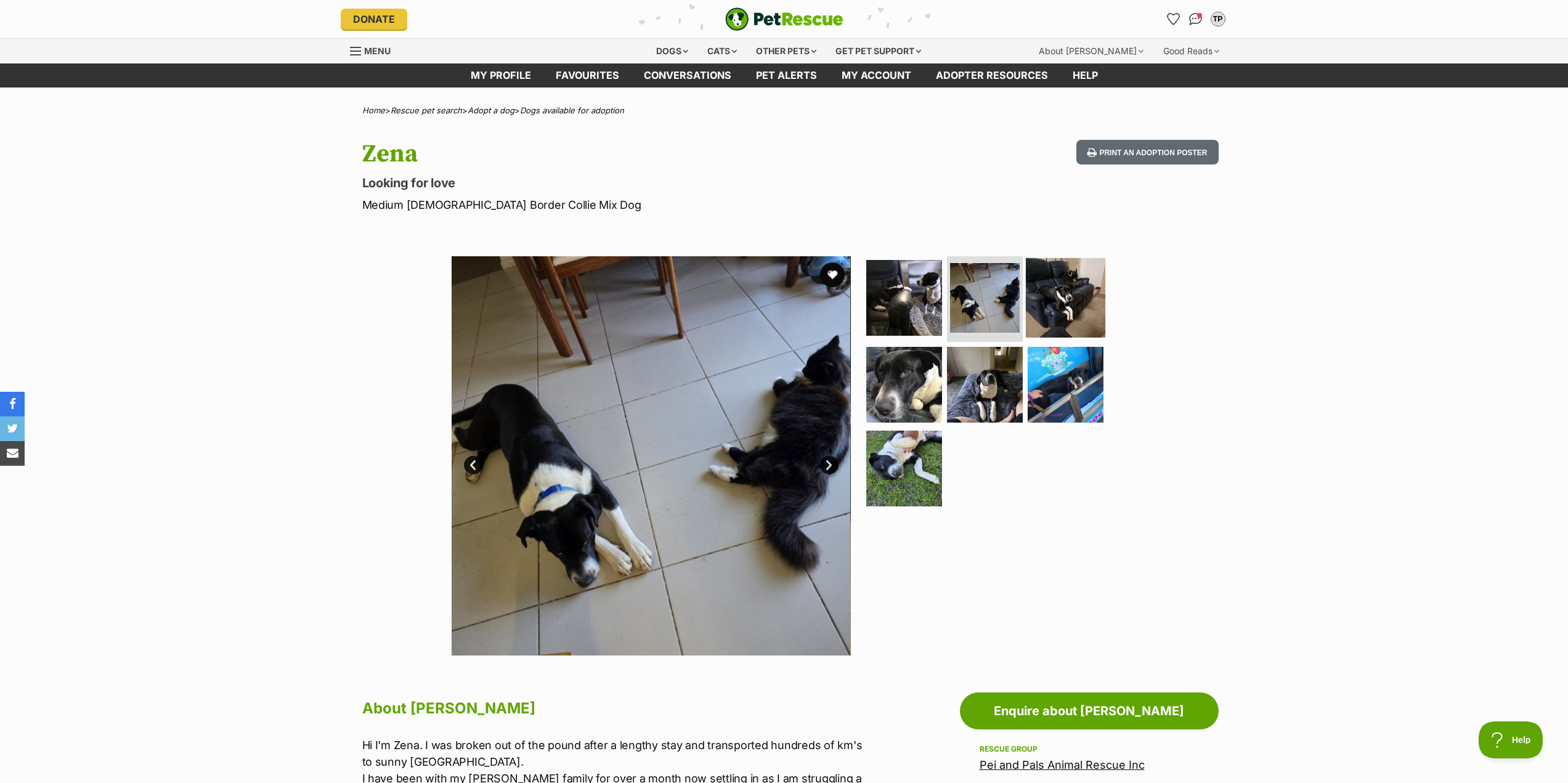
click at [1057, 306] on img at bounding box center [1066, 297] width 80 height 80
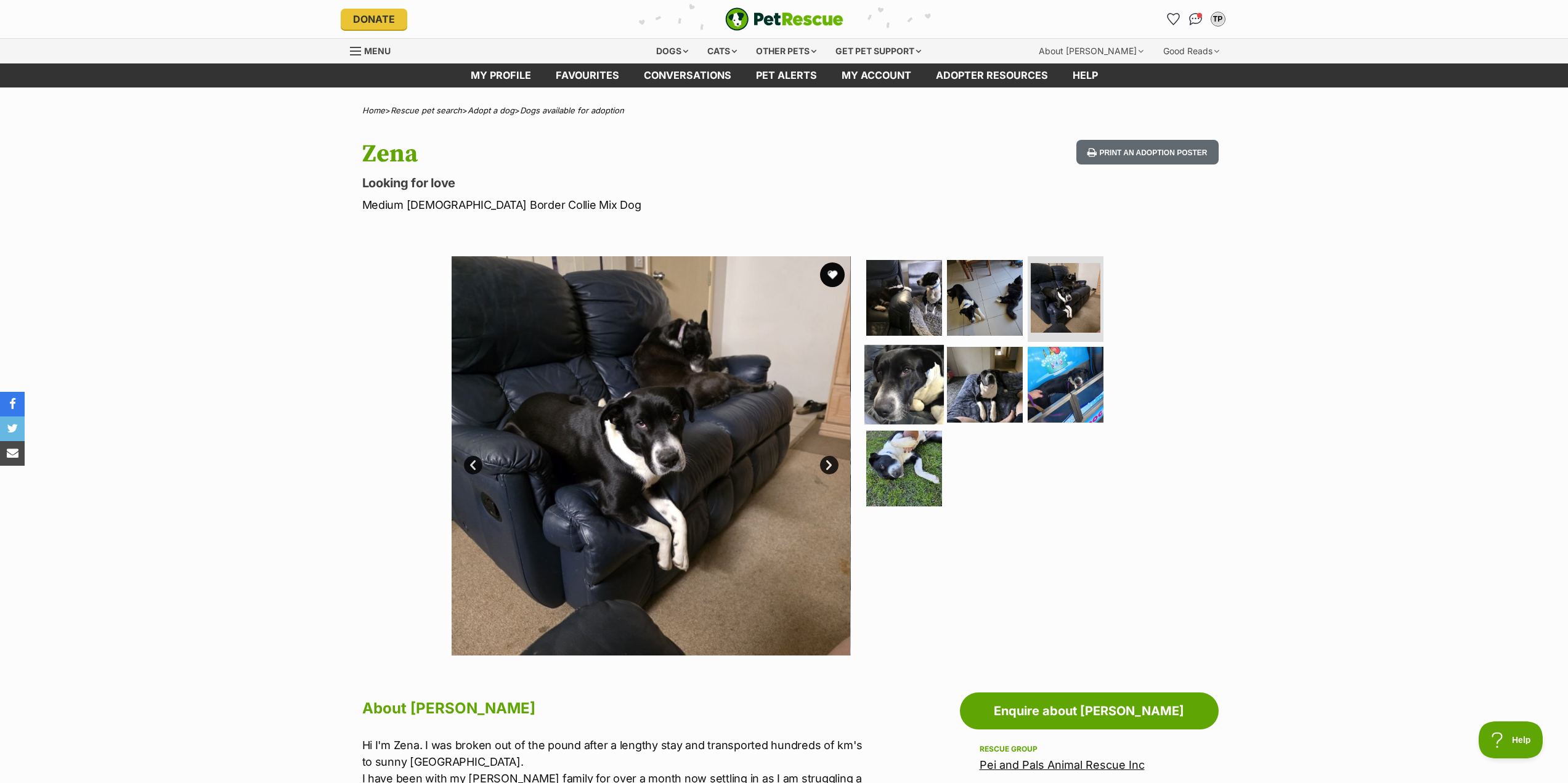
click at [918, 385] on img at bounding box center [904, 384] width 80 height 80
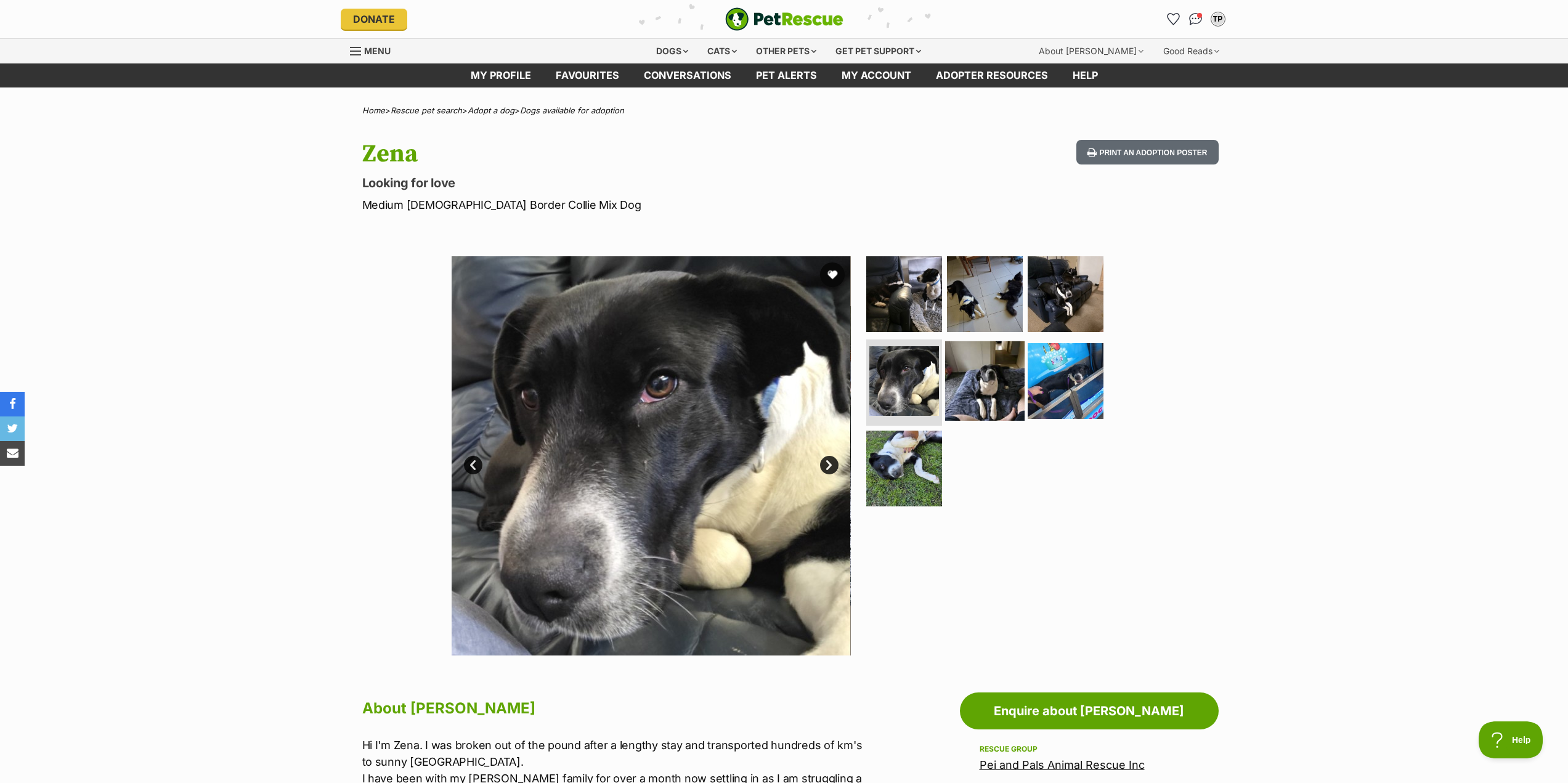
click at [982, 368] on img at bounding box center [985, 381] width 80 height 80
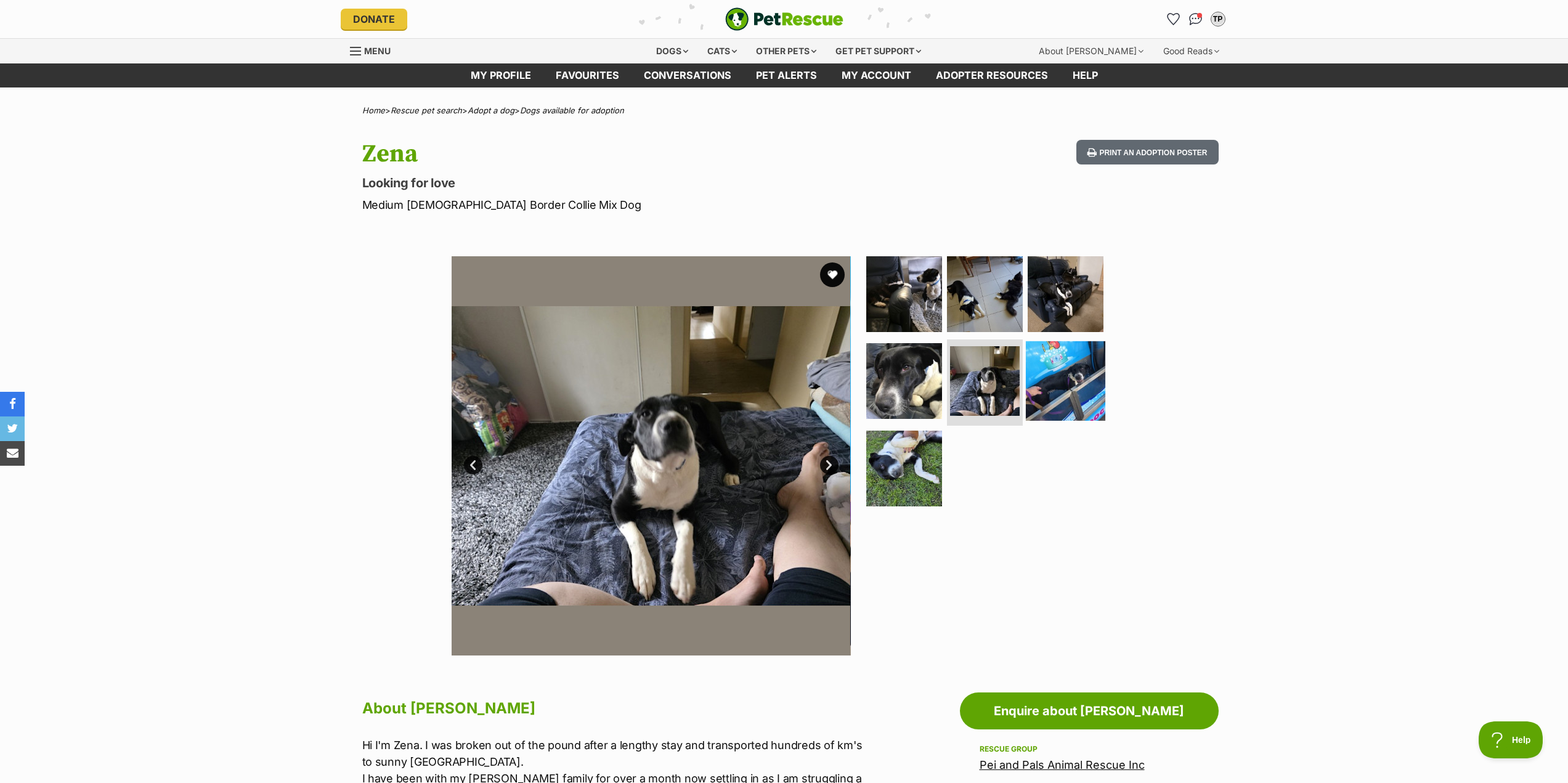
click at [1062, 378] on img at bounding box center [1066, 381] width 80 height 80
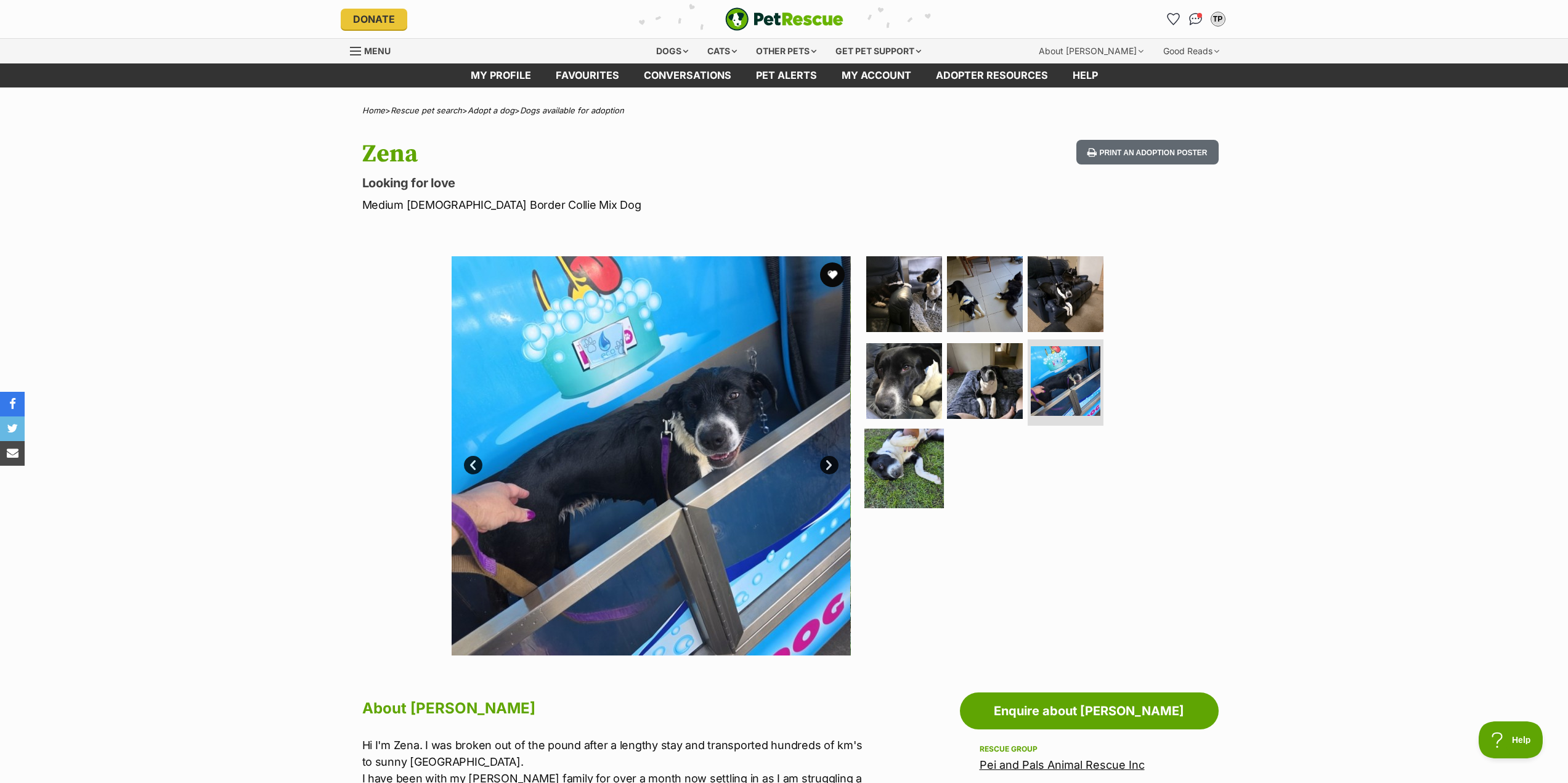
click at [926, 447] on img at bounding box center [904, 468] width 80 height 80
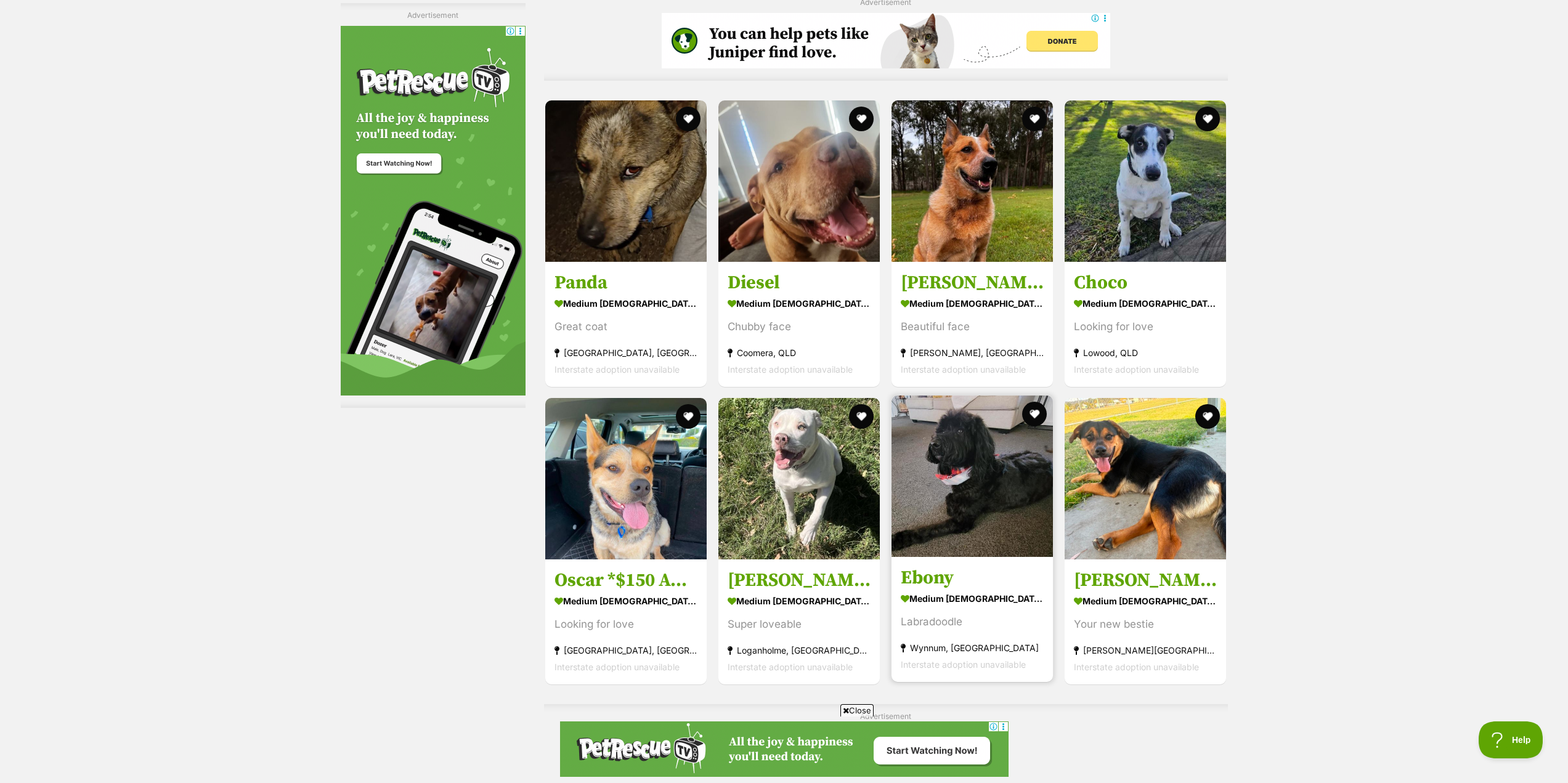
click at [970, 512] on img at bounding box center [972, 476] width 162 height 162
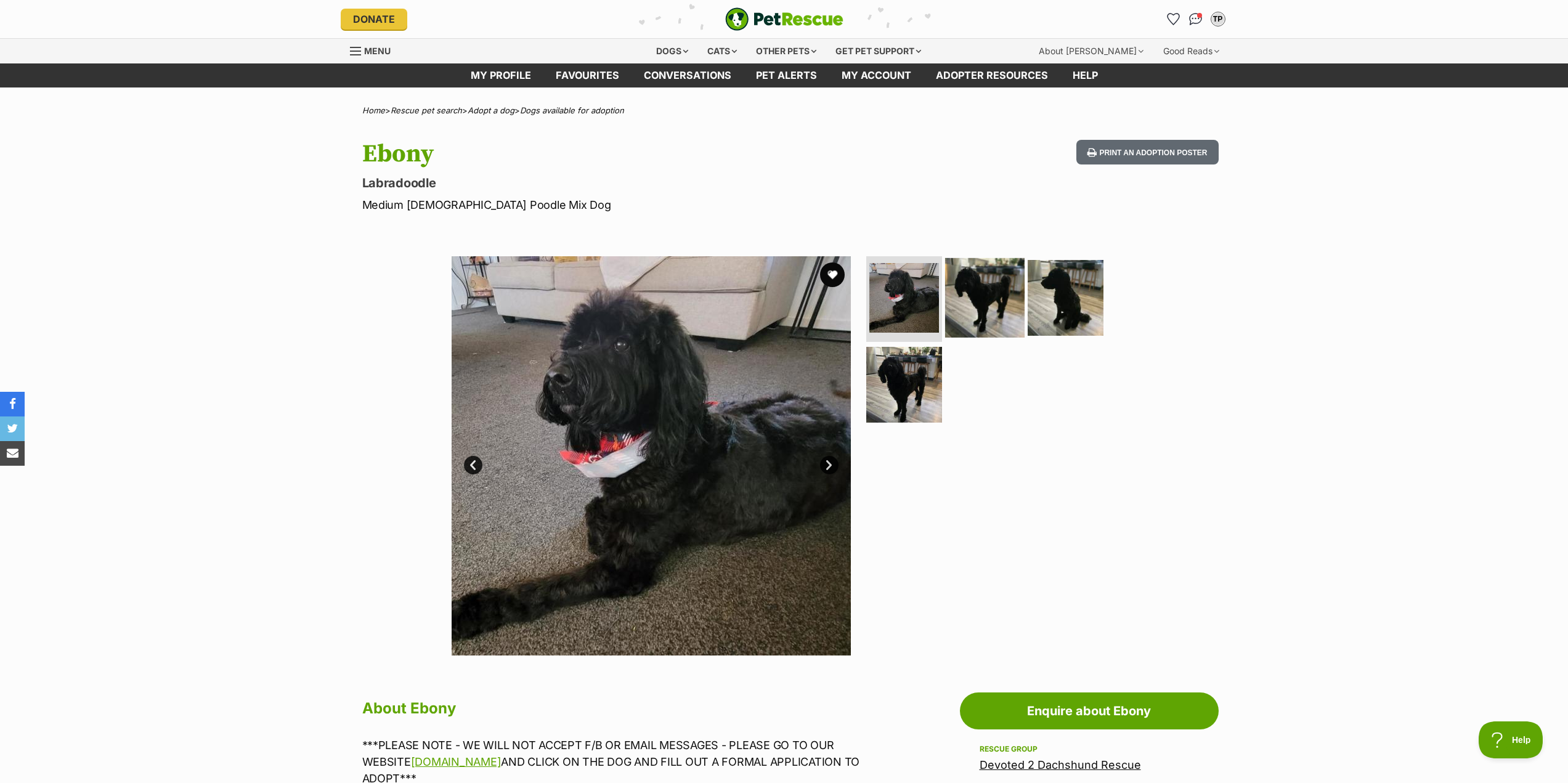
click at [993, 308] on img at bounding box center [985, 297] width 80 height 80
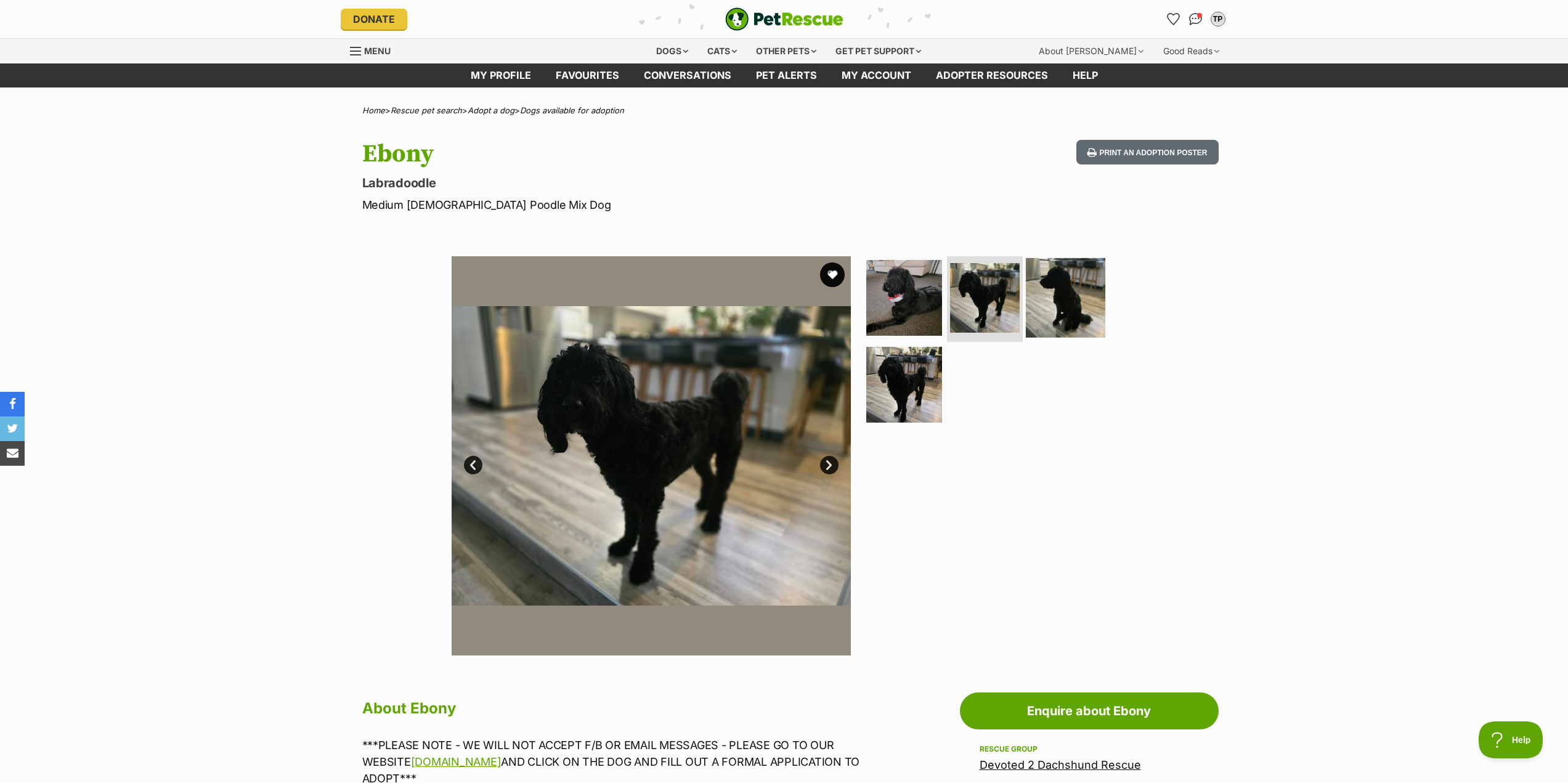
click at [1070, 305] on img at bounding box center [1066, 297] width 80 height 80
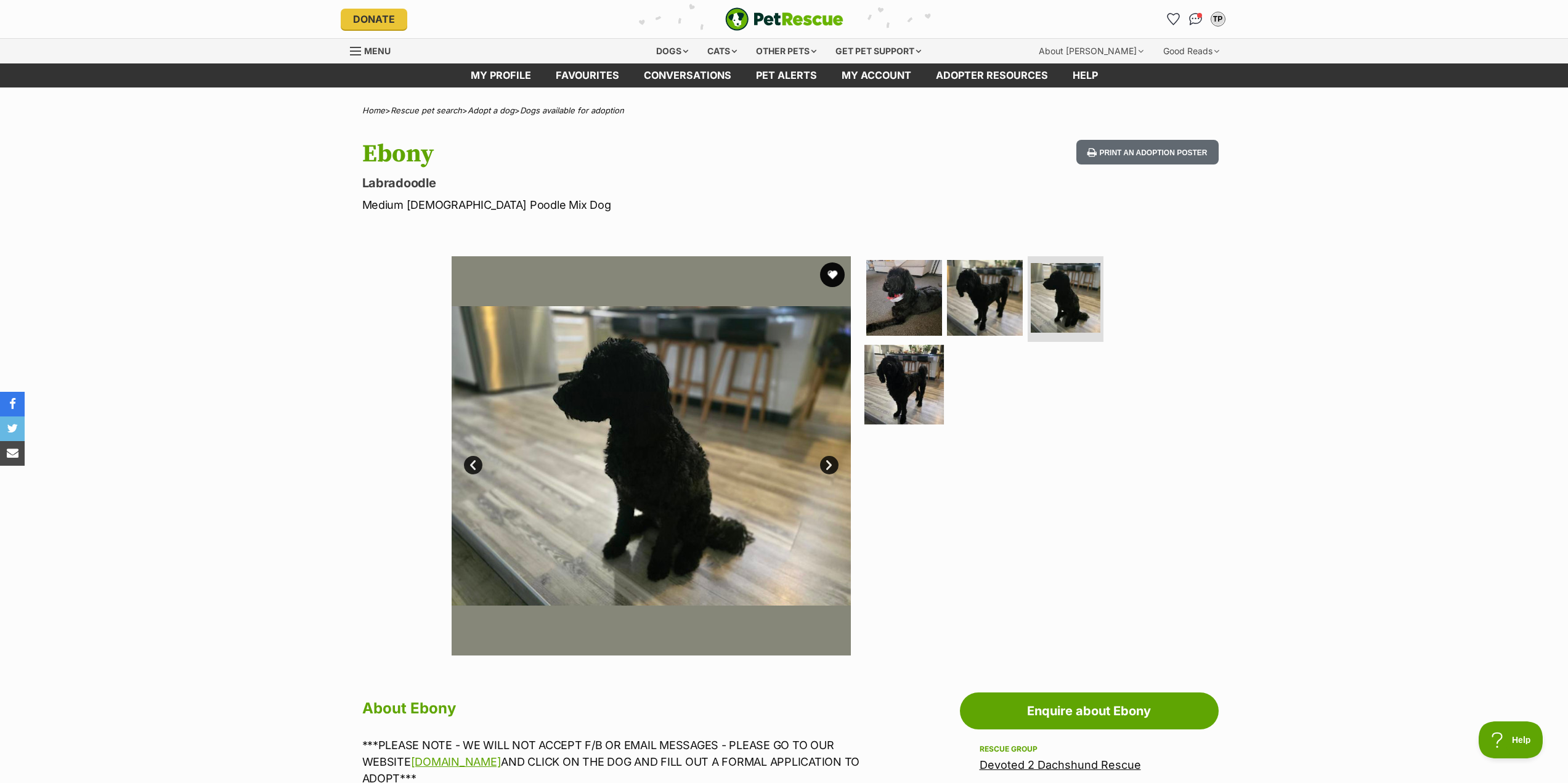
click at [900, 365] on img at bounding box center [904, 384] width 80 height 80
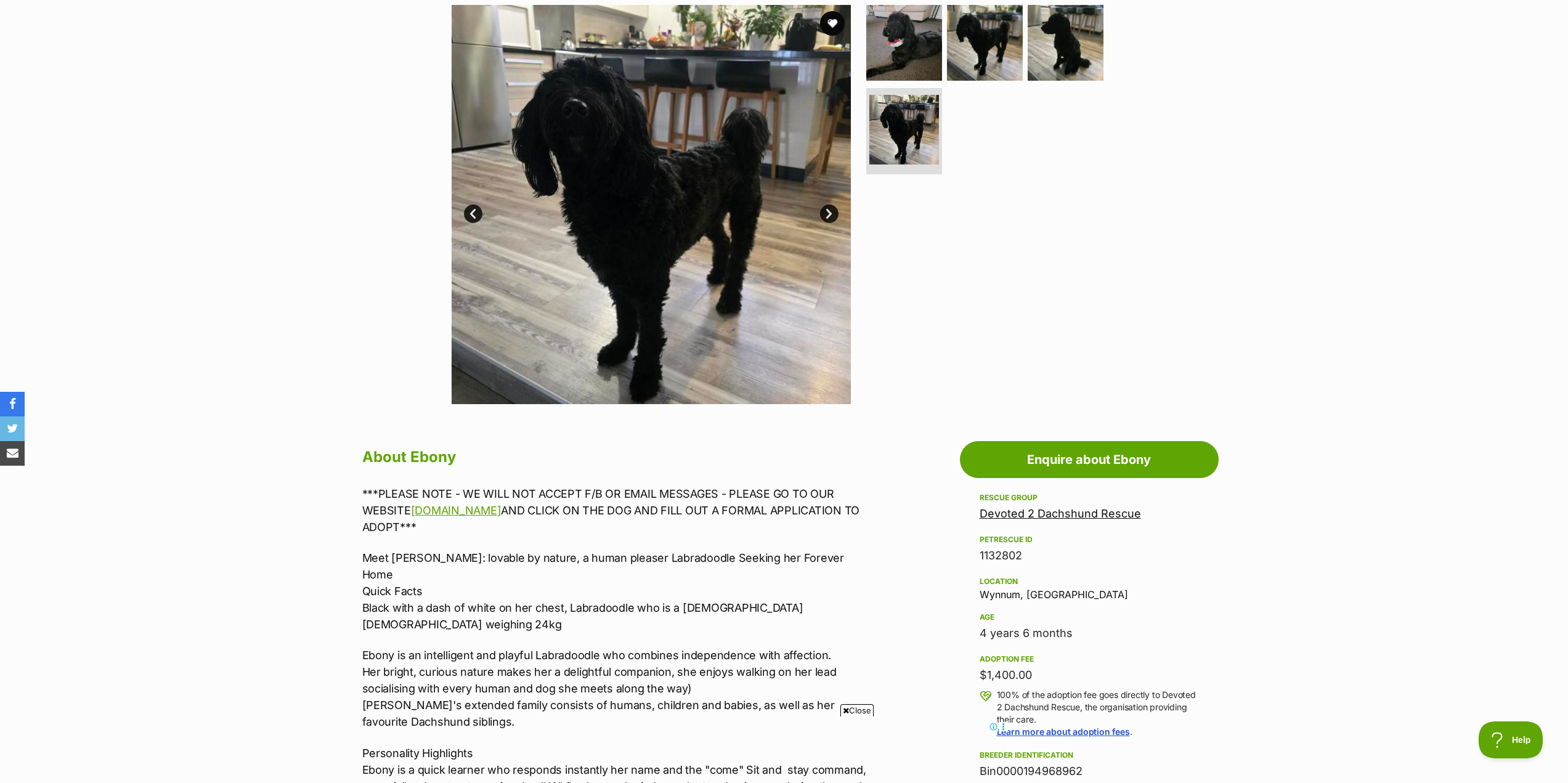
scroll to position [247, 0]
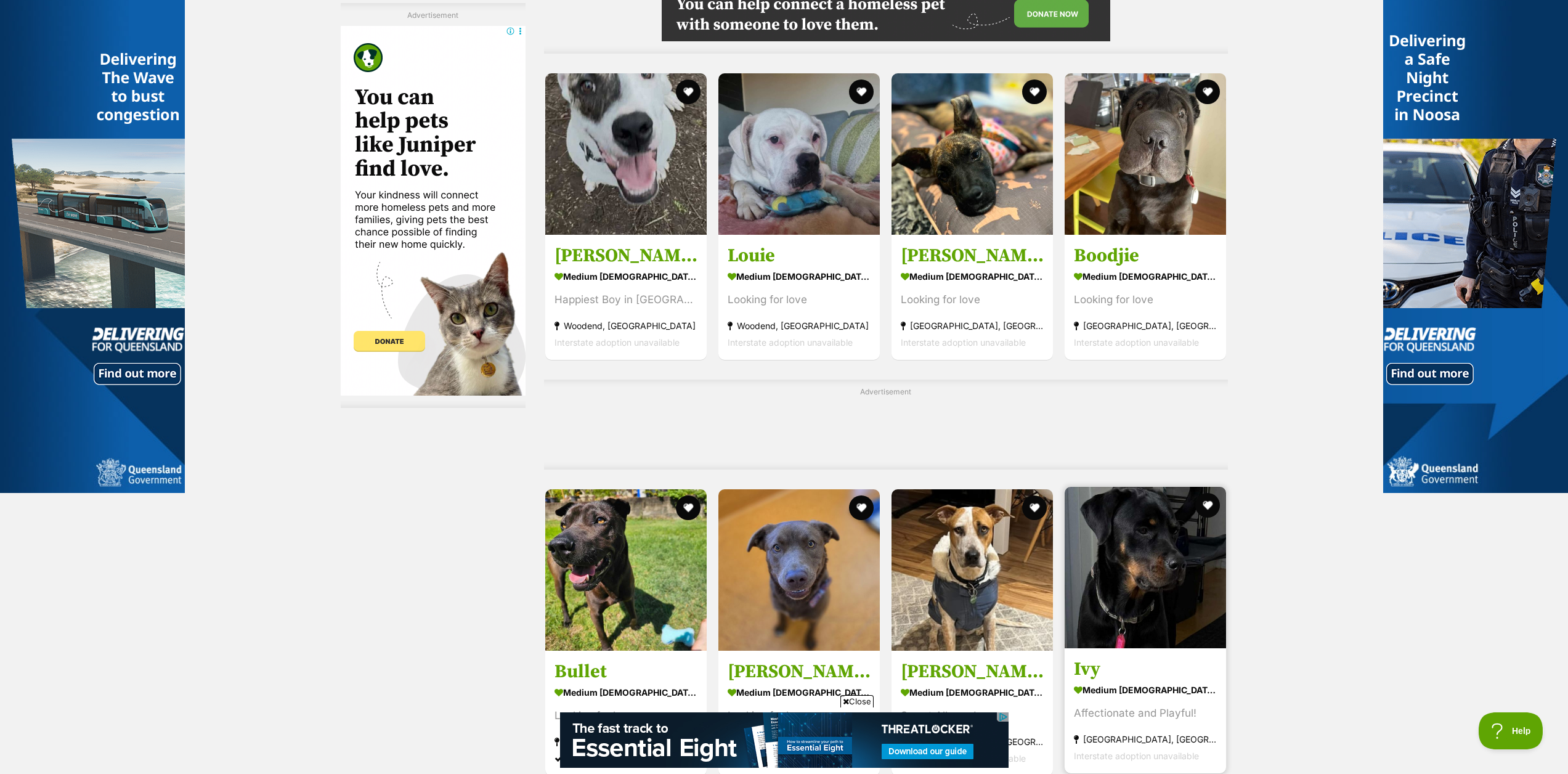
click at [1140, 487] on img at bounding box center [1146, 567] width 162 height 162
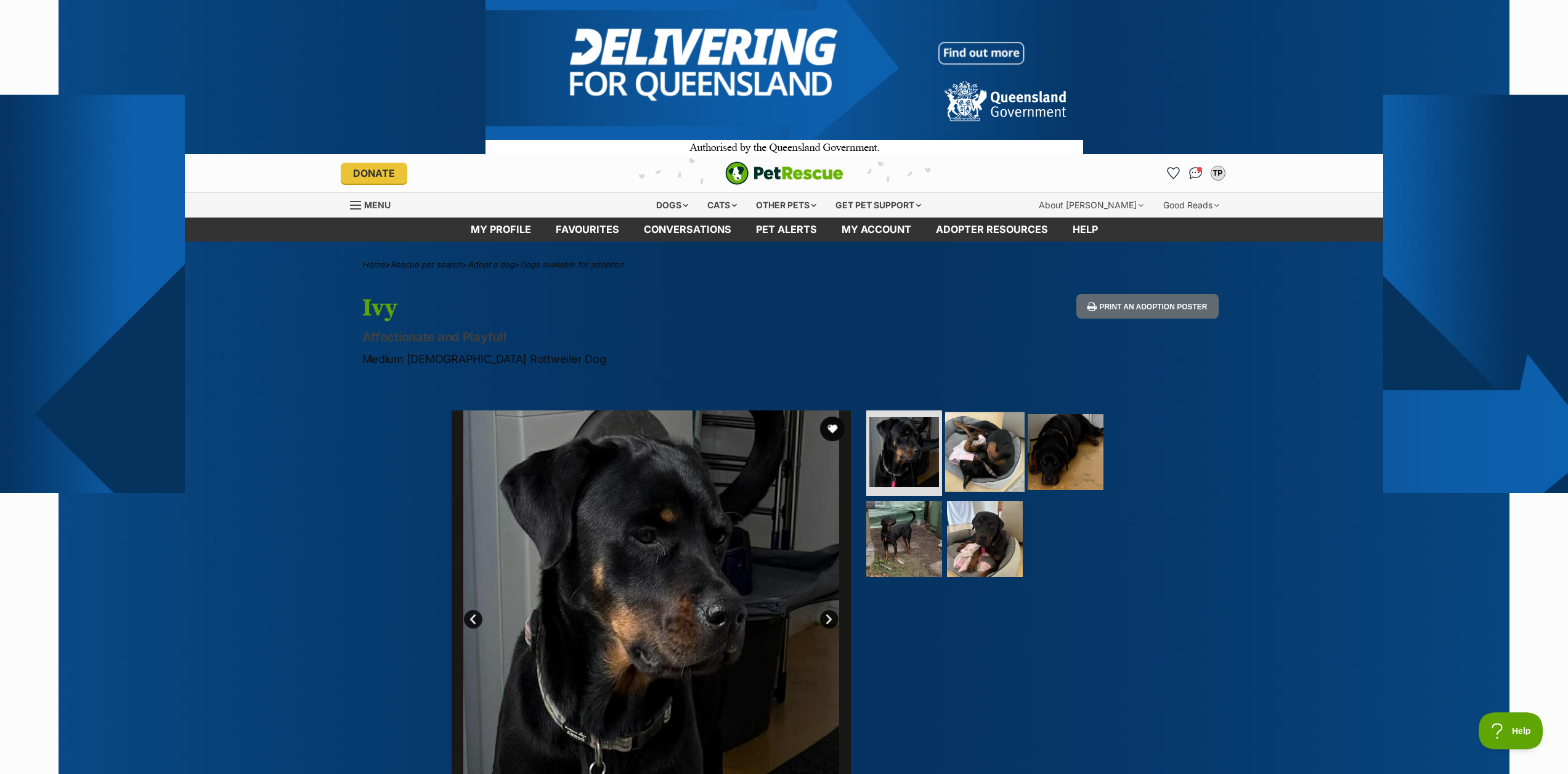
click at [970, 460] on img at bounding box center [985, 452] width 80 height 80
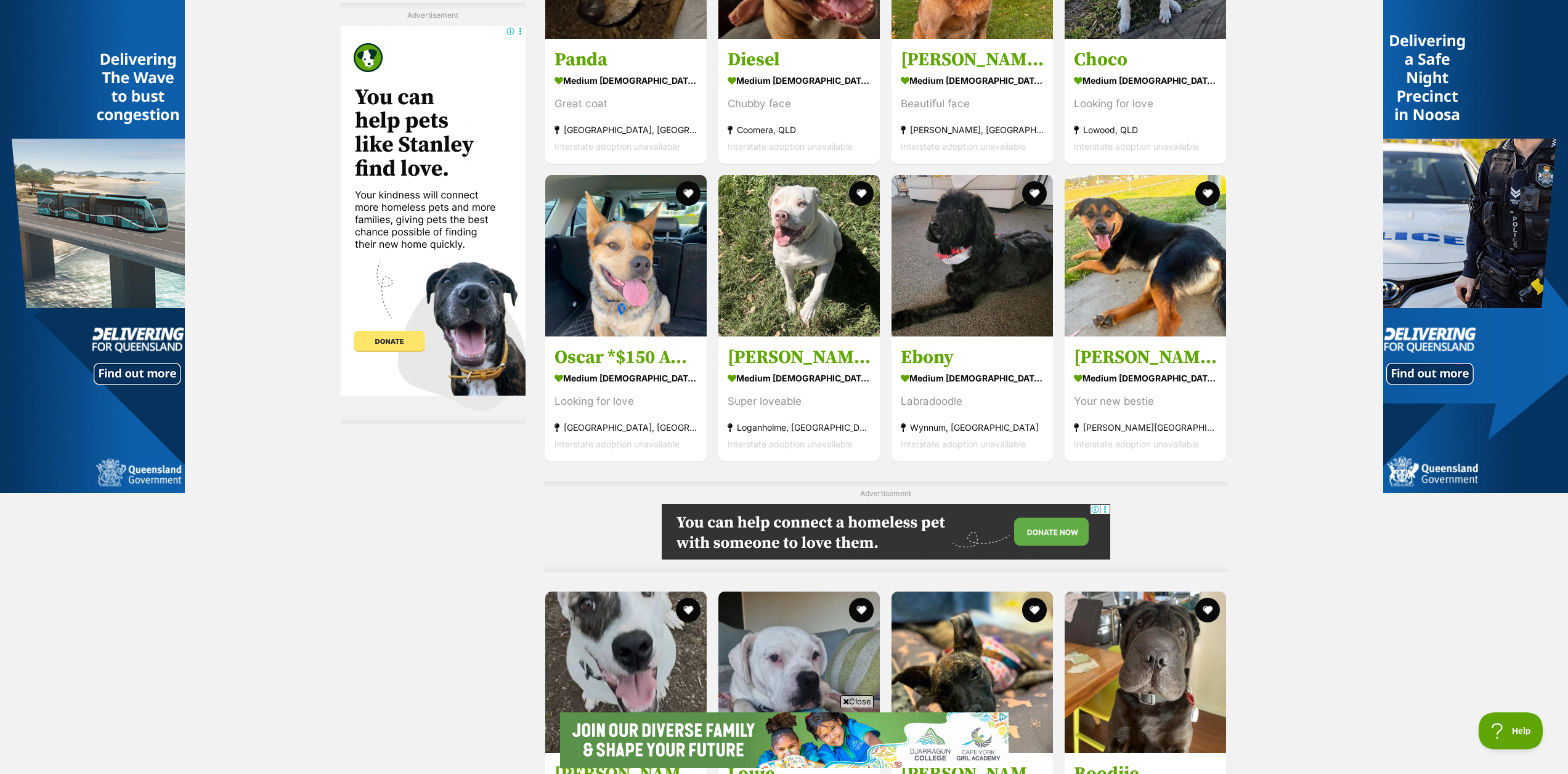
scroll to position [5300, 0]
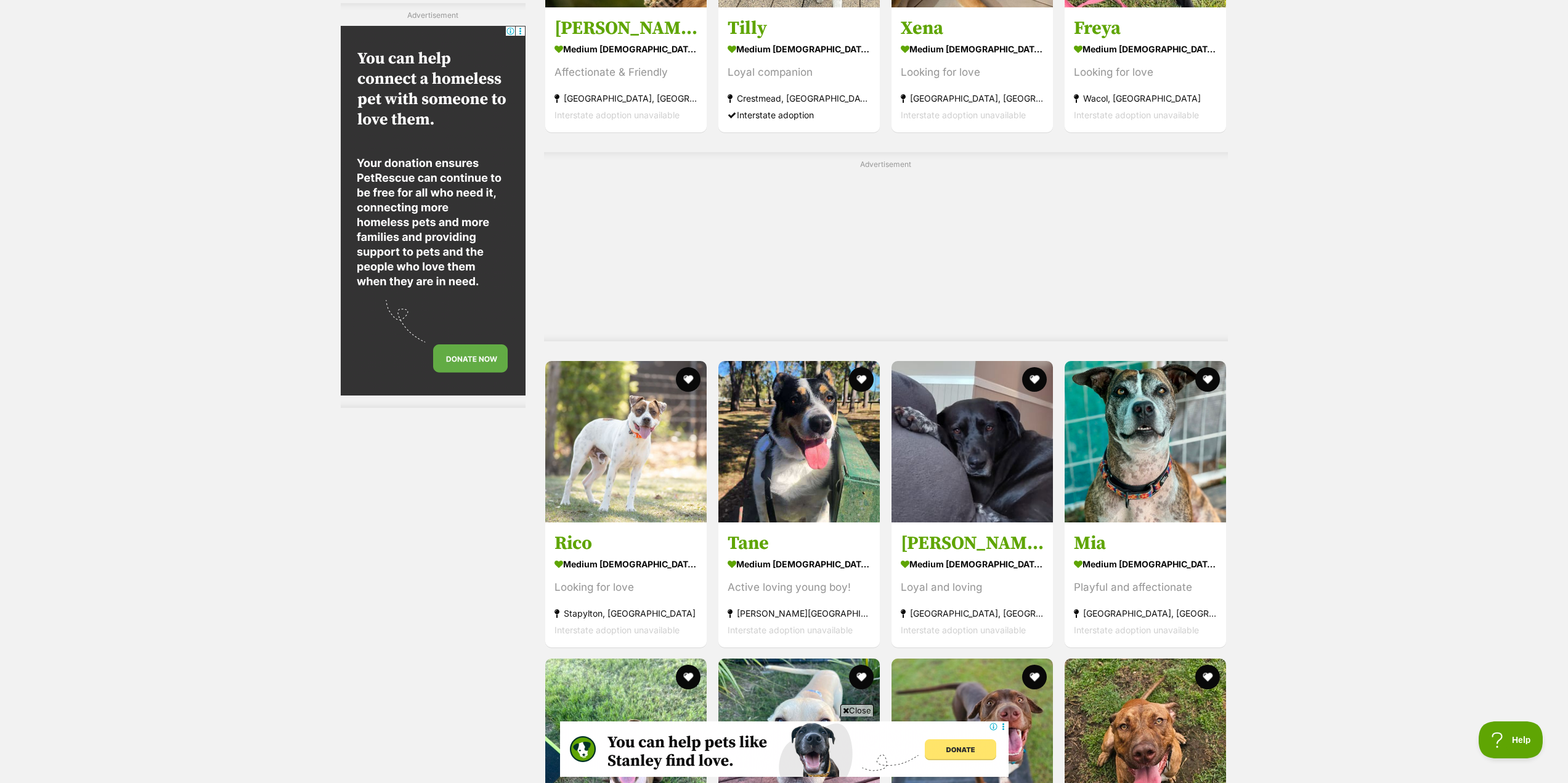
scroll to position [2649, 0]
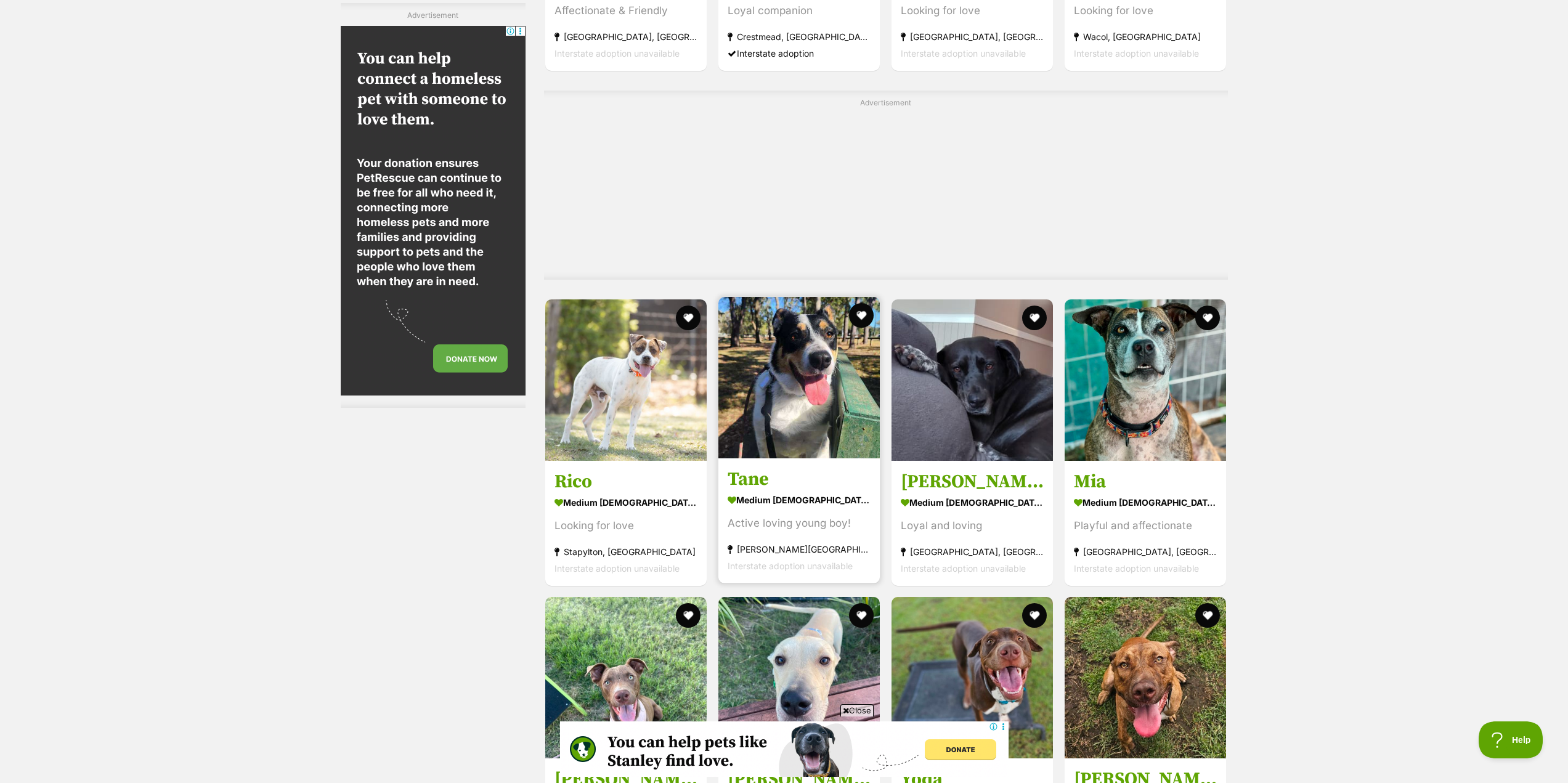
click at [810, 399] on img at bounding box center [799, 377] width 162 height 162
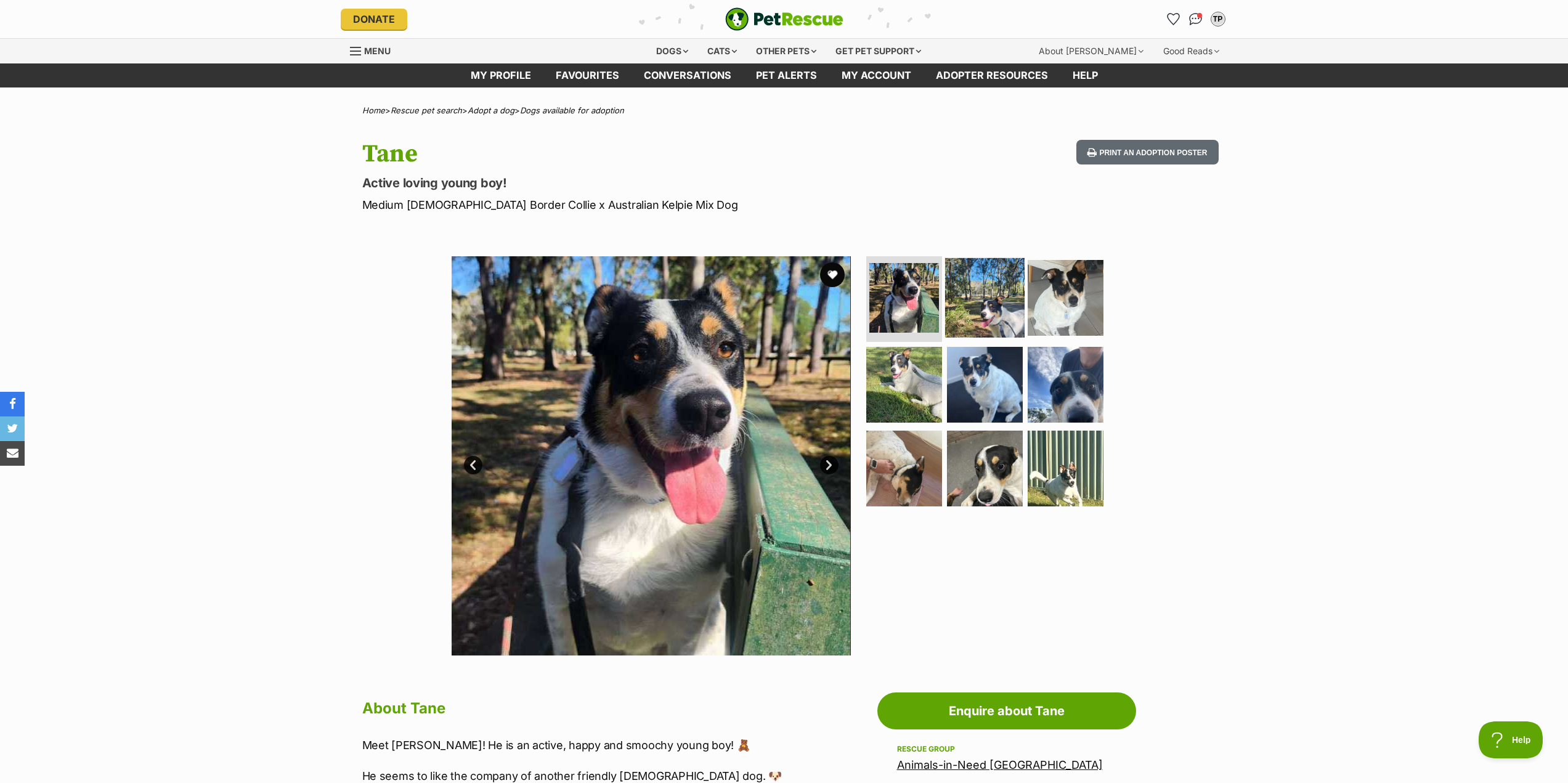
click at [1000, 304] on img at bounding box center [985, 297] width 80 height 80
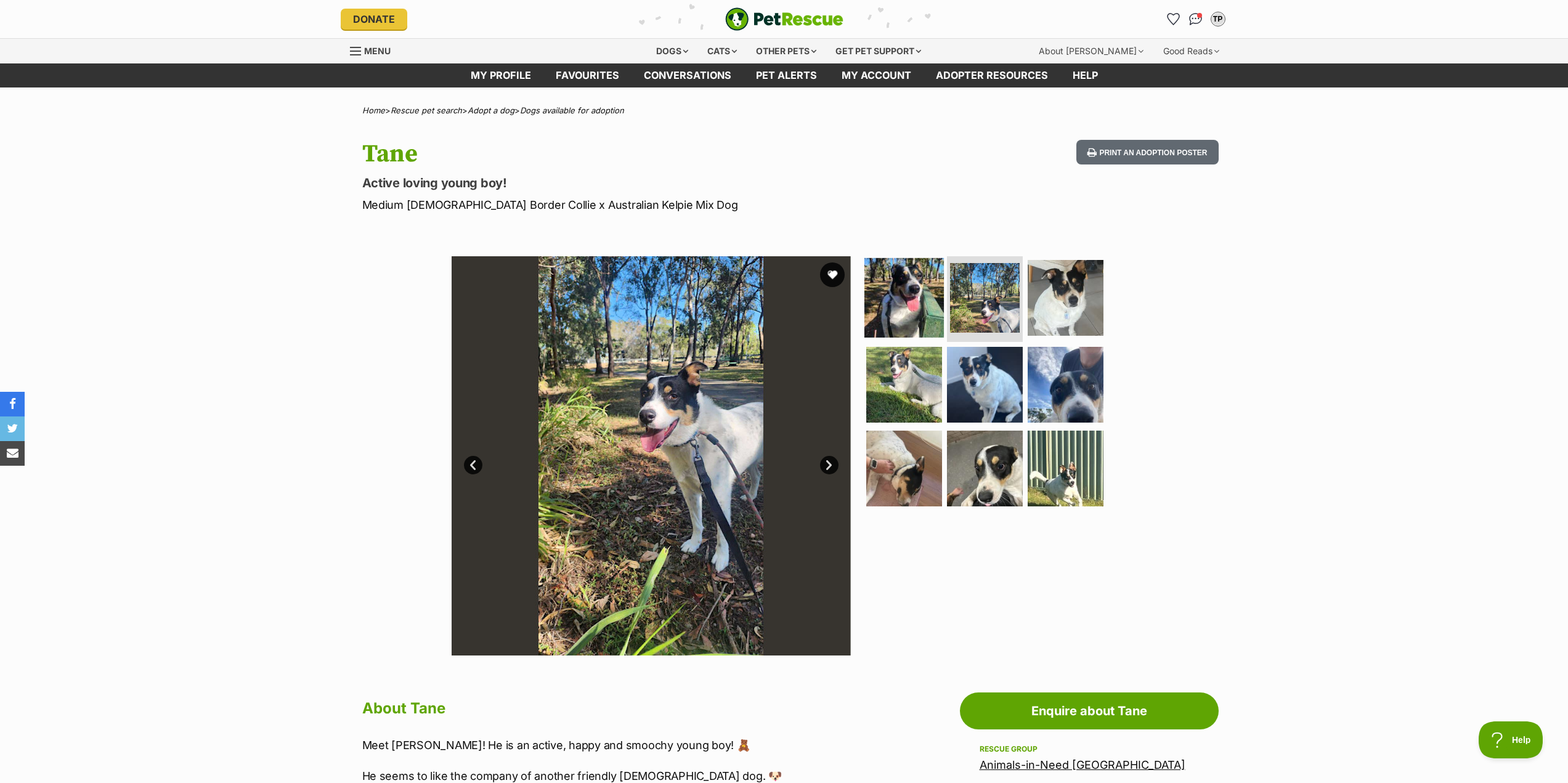
click at [915, 303] on img at bounding box center [904, 297] width 80 height 80
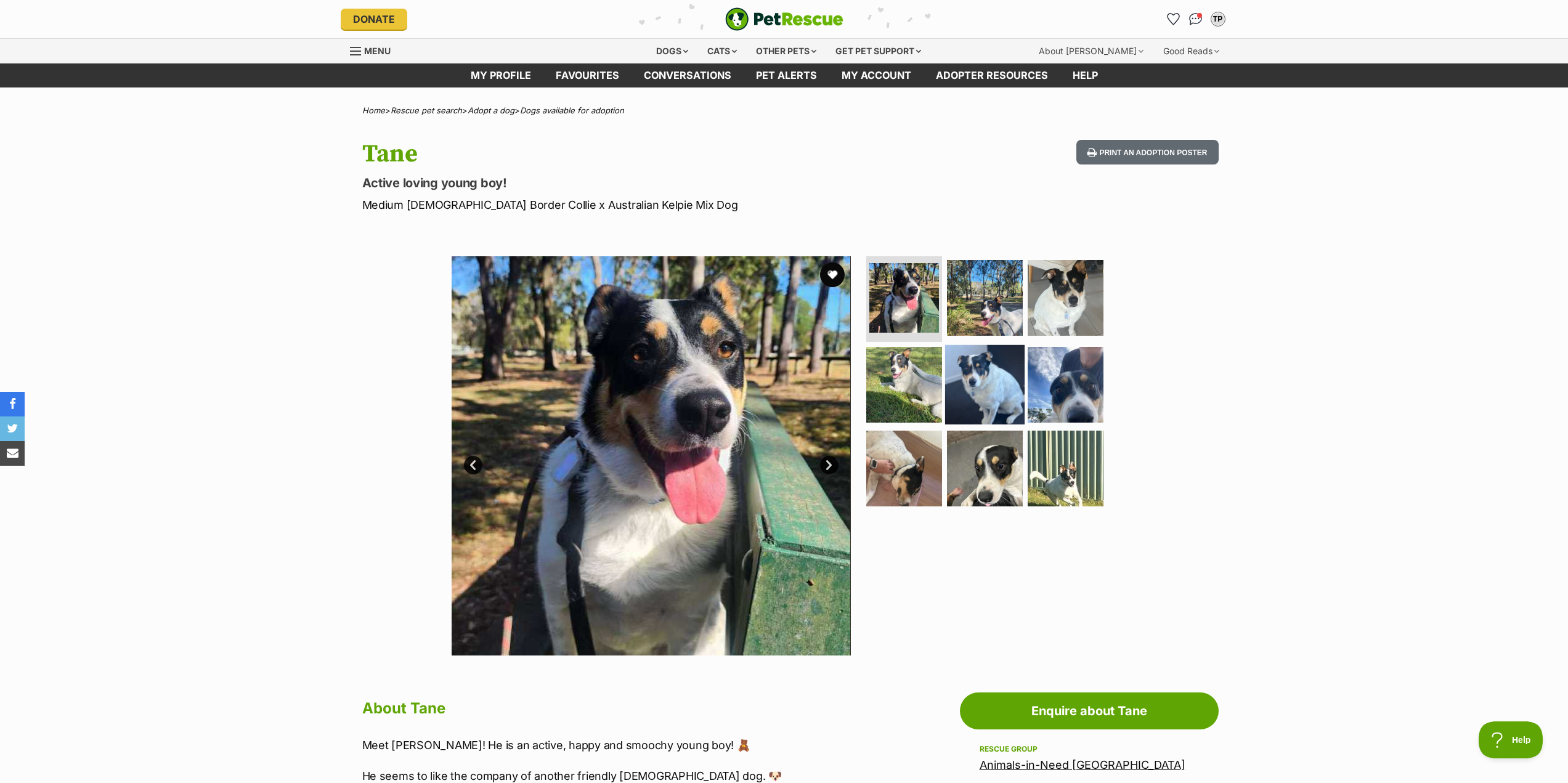
click at [963, 384] on img at bounding box center [985, 384] width 80 height 80
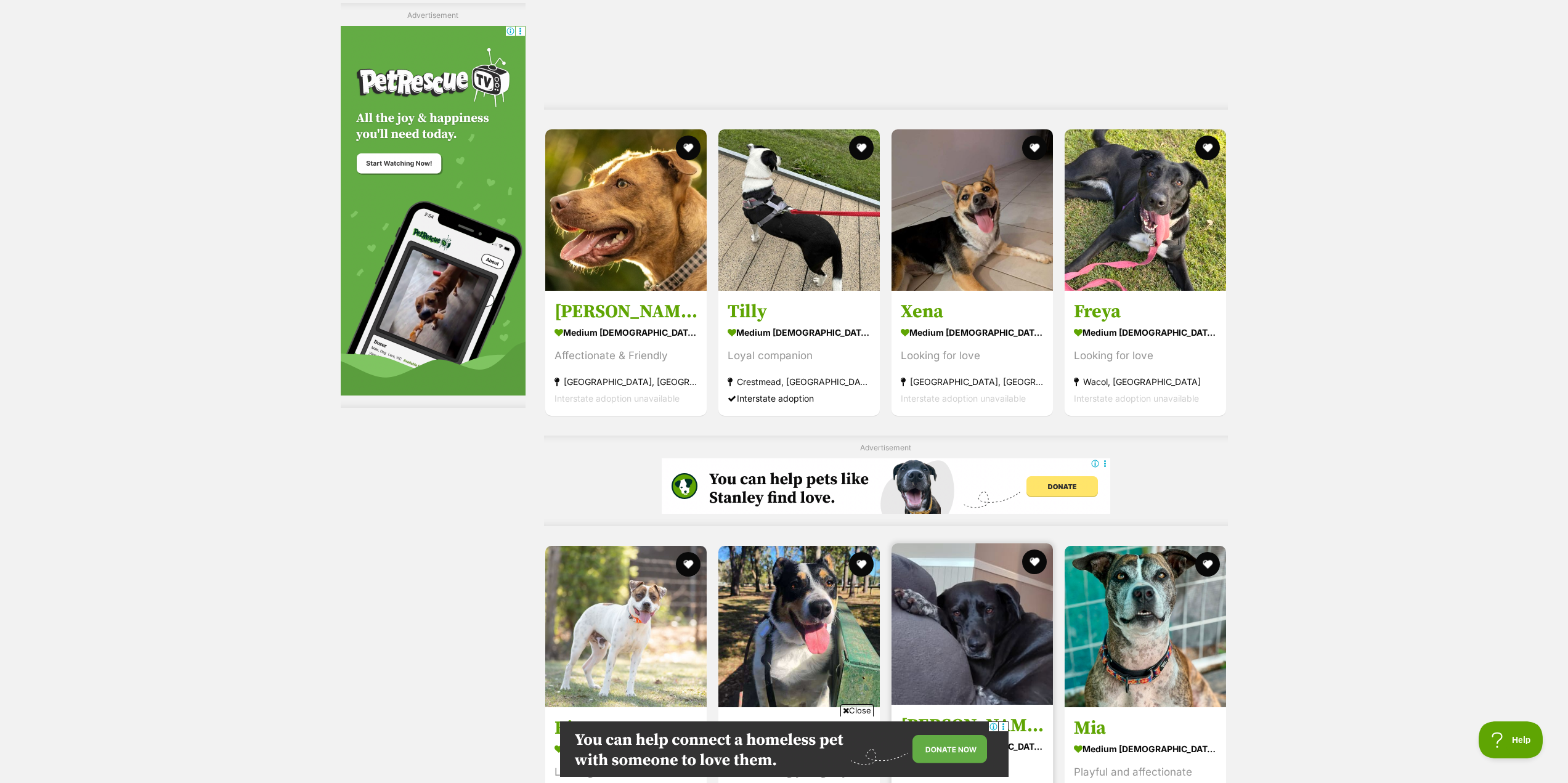
click at [1002, 544] on img at bounding box center [972, 624] width 162 height 162
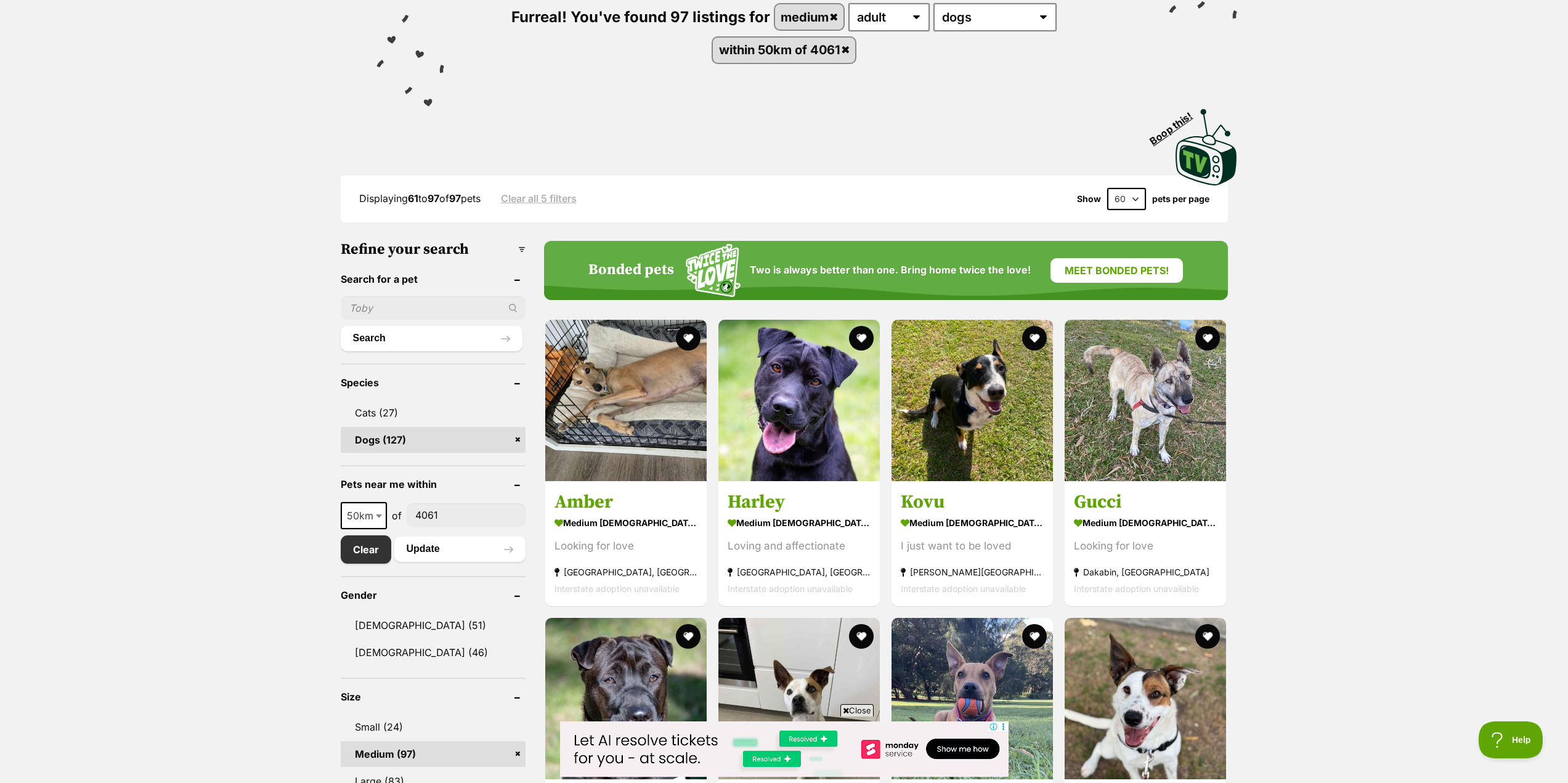
scroll to position [7, 0]
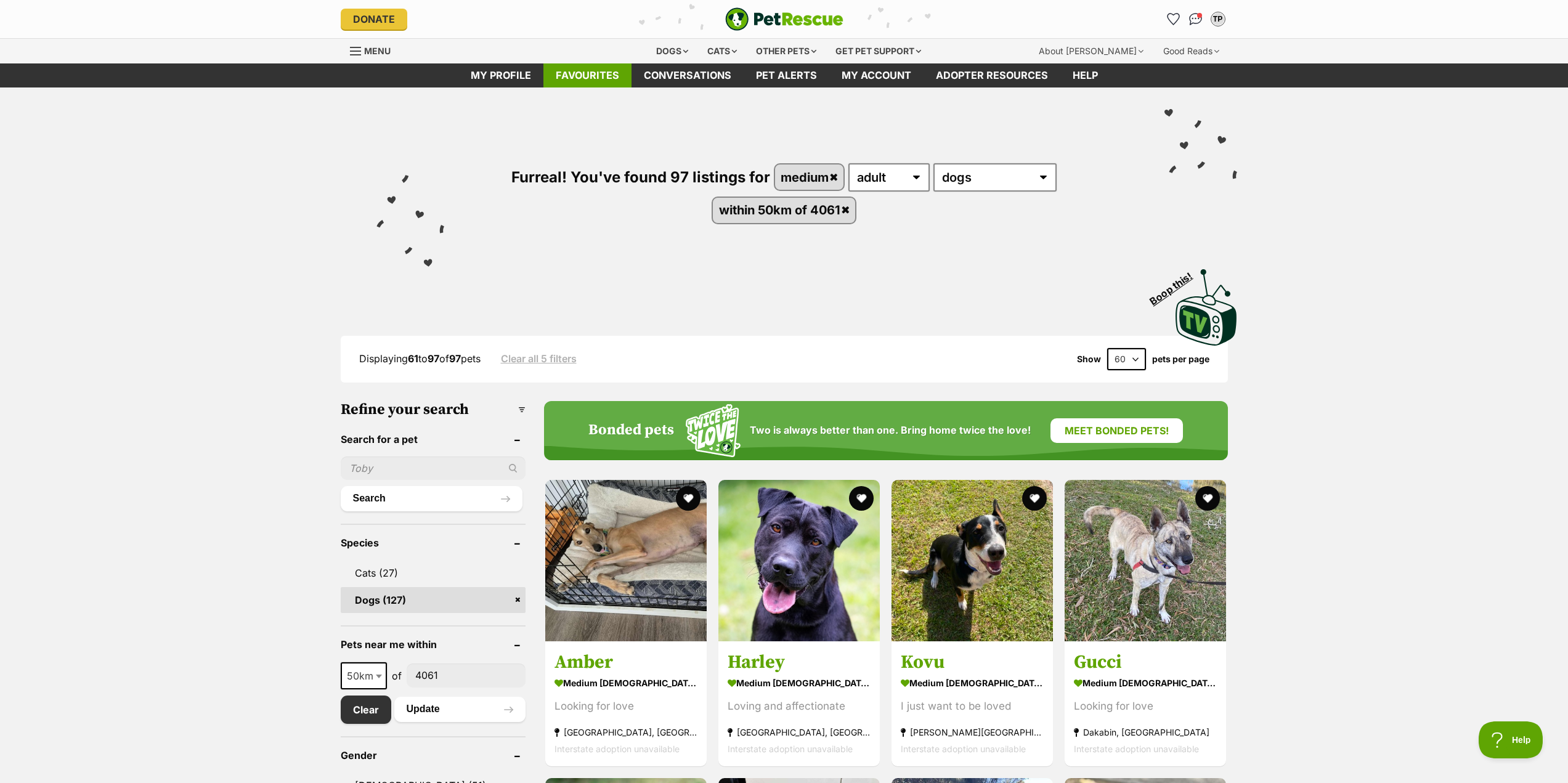
click at [599, 73] on link "Favourites" at bounding box center [588, 75] width 88 height 24
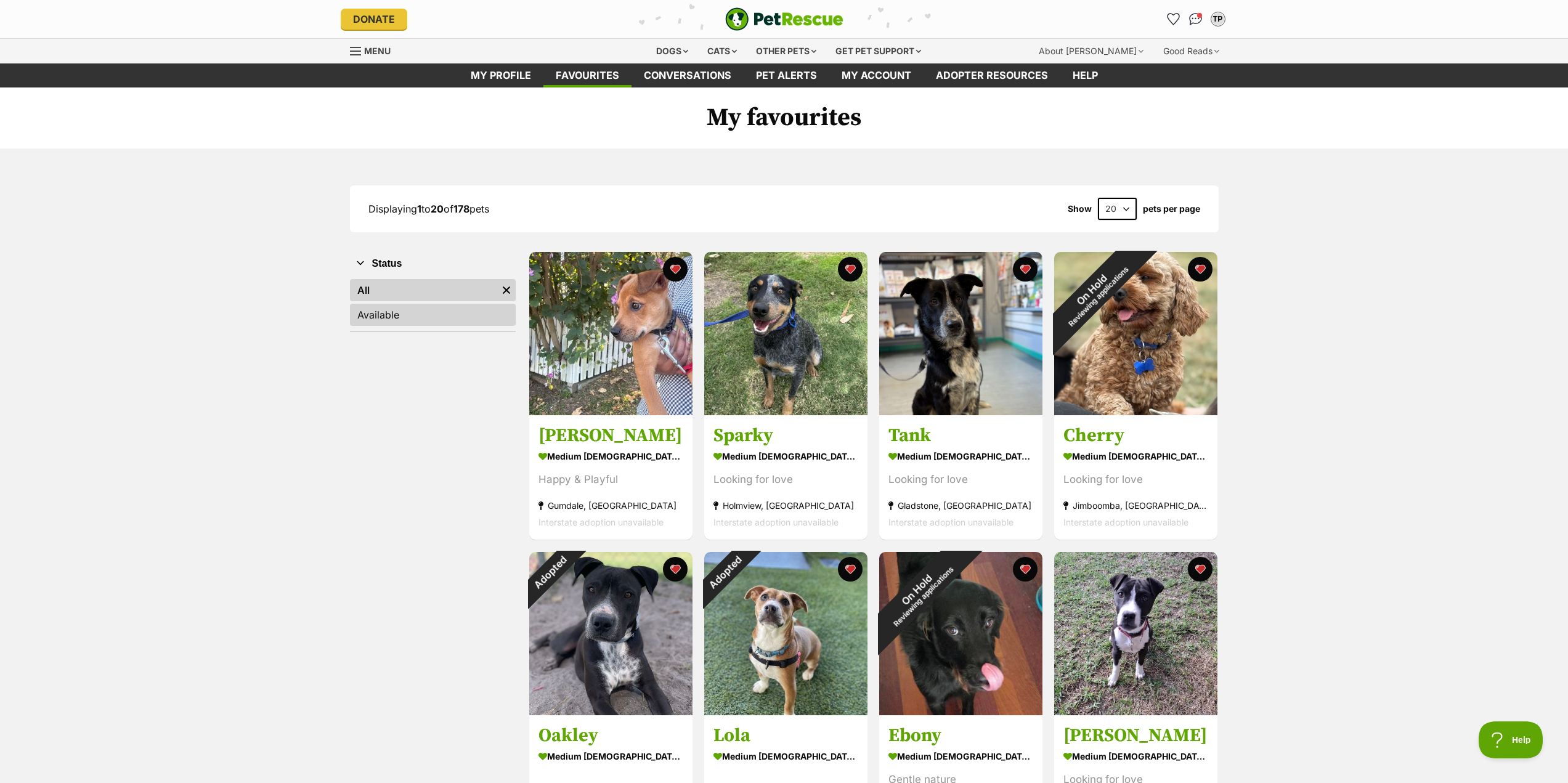
click at [414, 308] on link "Available" at bounding box center [433, 315] width 166 height 22
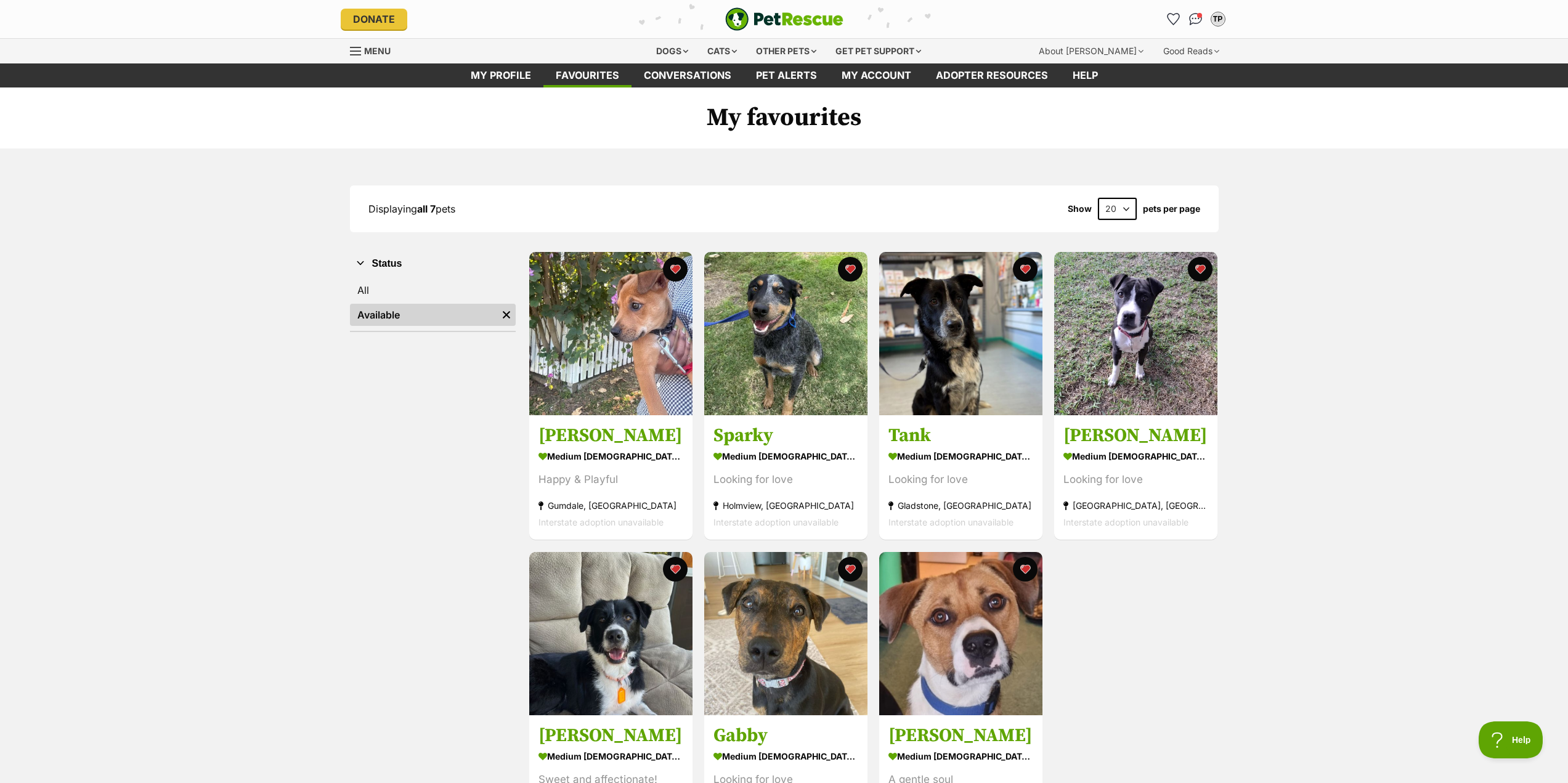
scroll to position [62, 0]
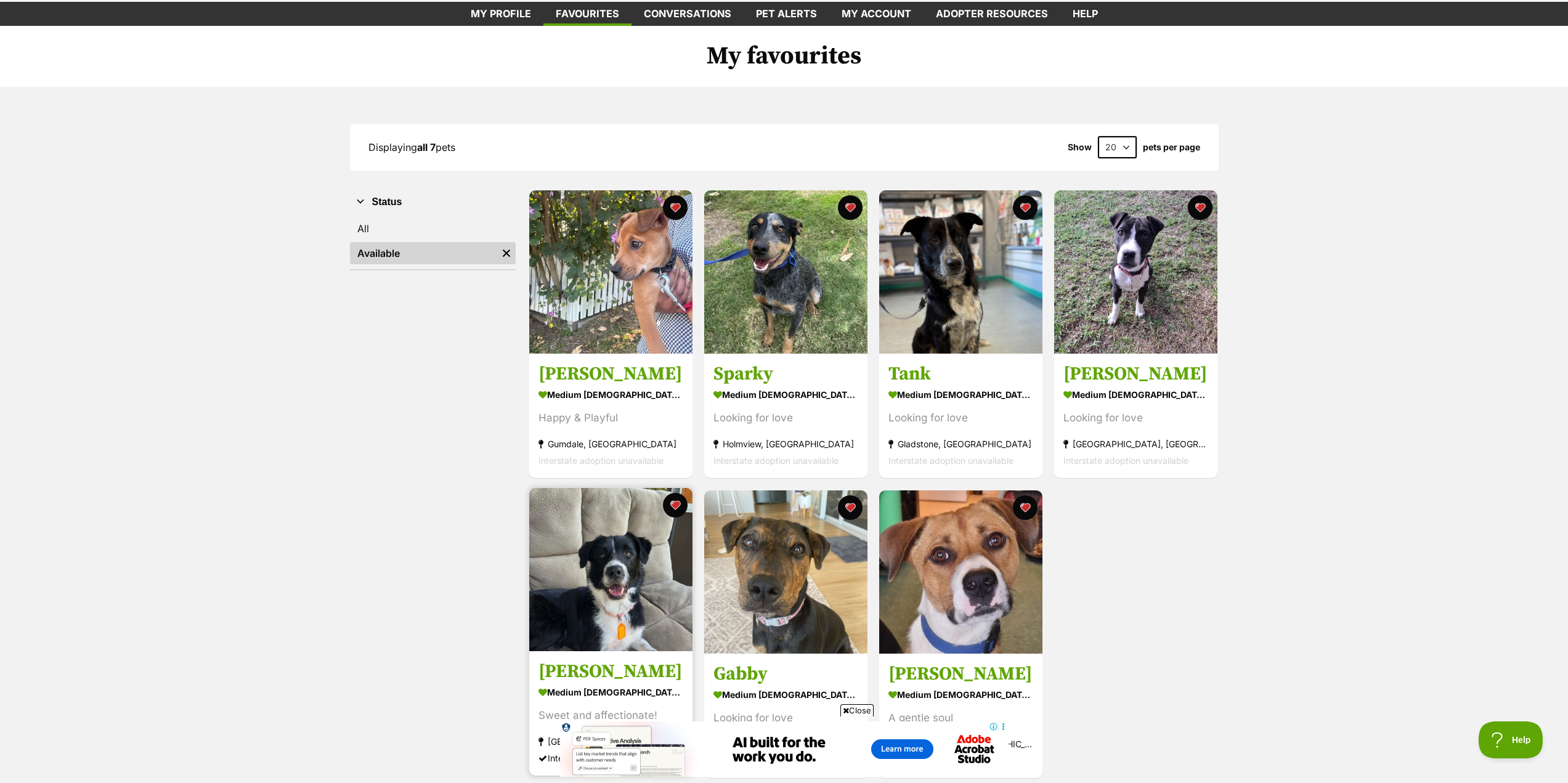
click at [596, 589] on img at bounding box center [611, 569] width 164 height 163
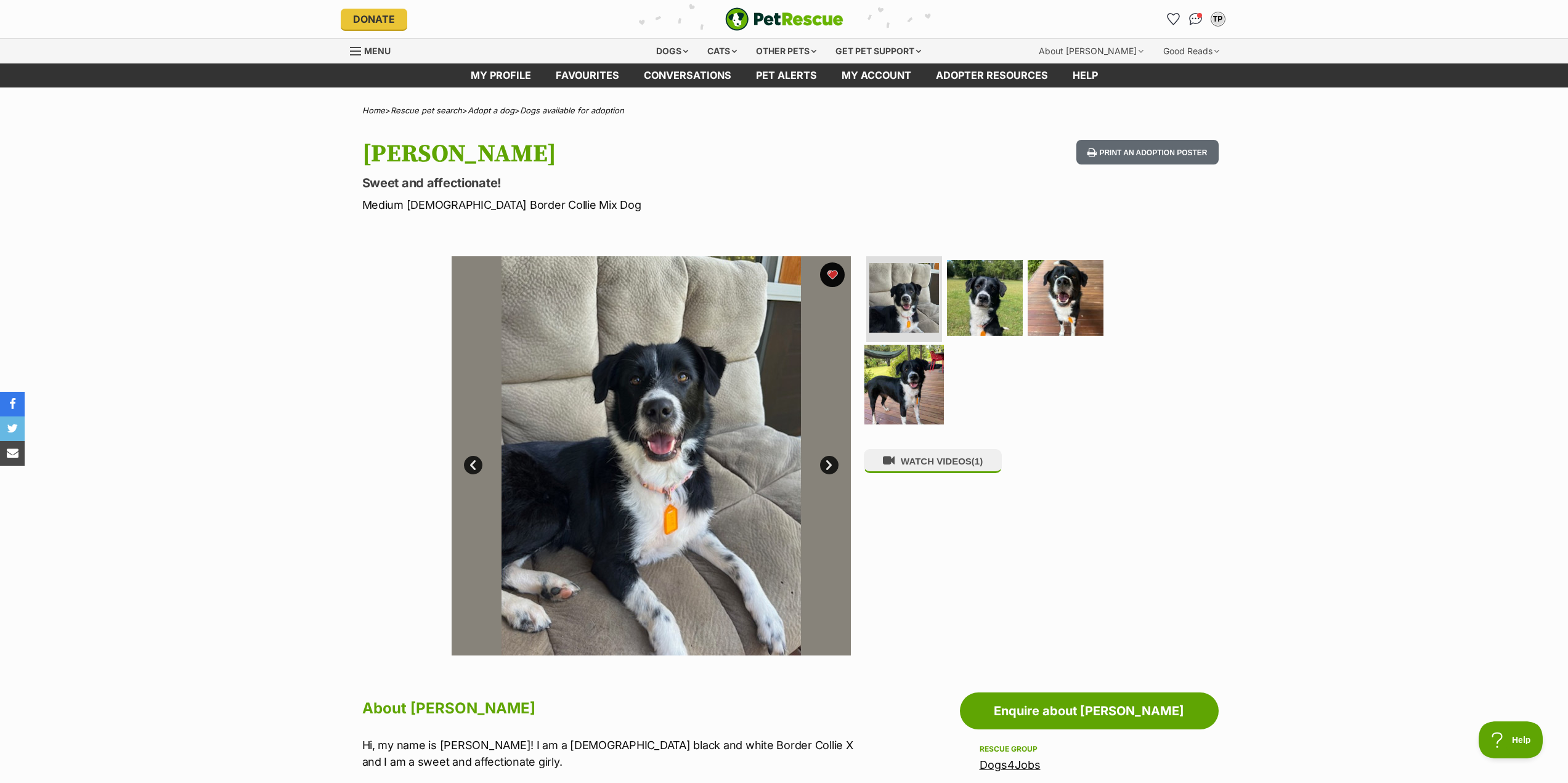
click at [910, 371] on img at bounding box center [904, 384] width 80 height 80
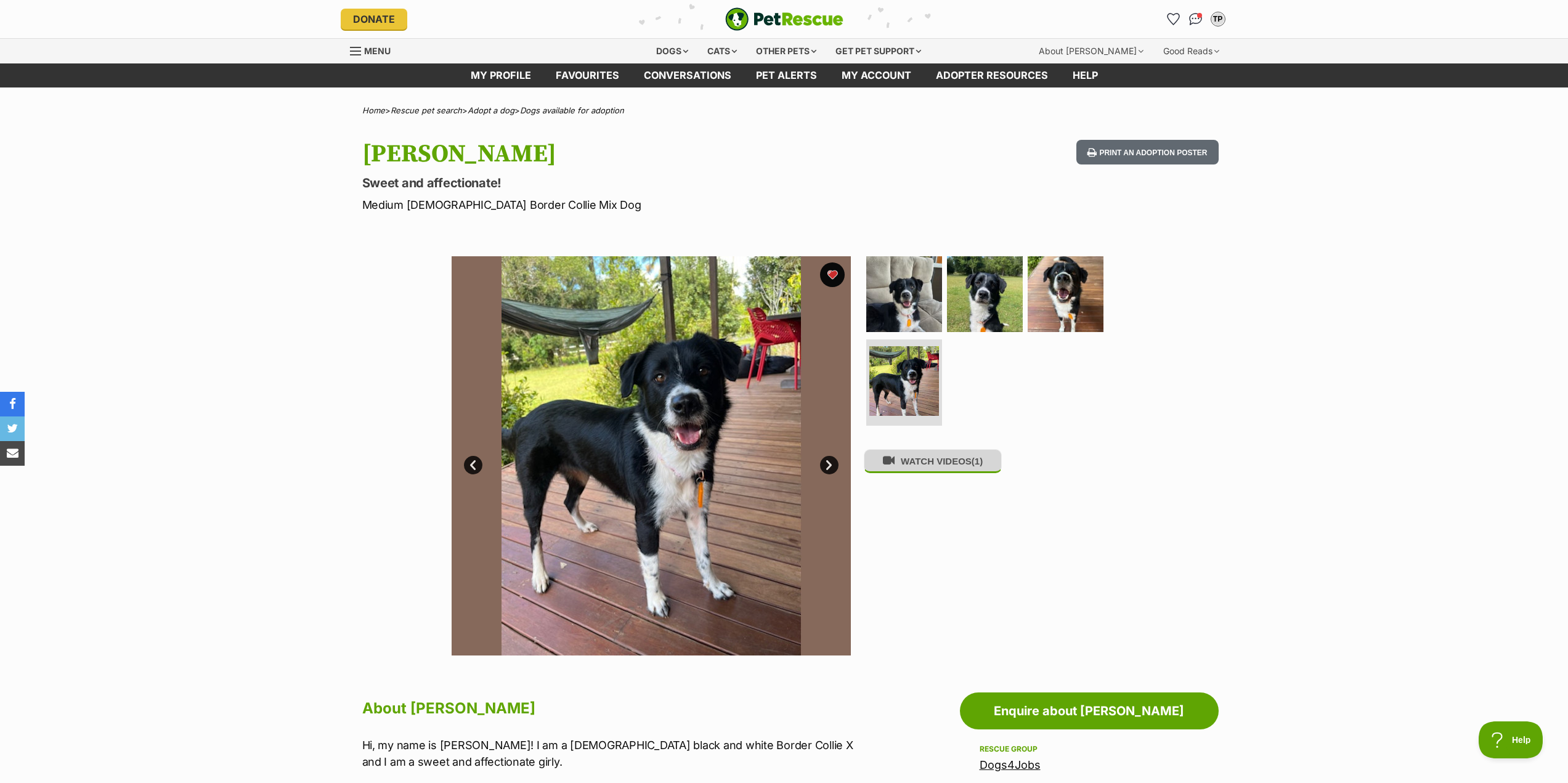
click at [921, 464] on button "WATCH VIDEOS (1)" at bounding box center [932, 460] width 138 height 24
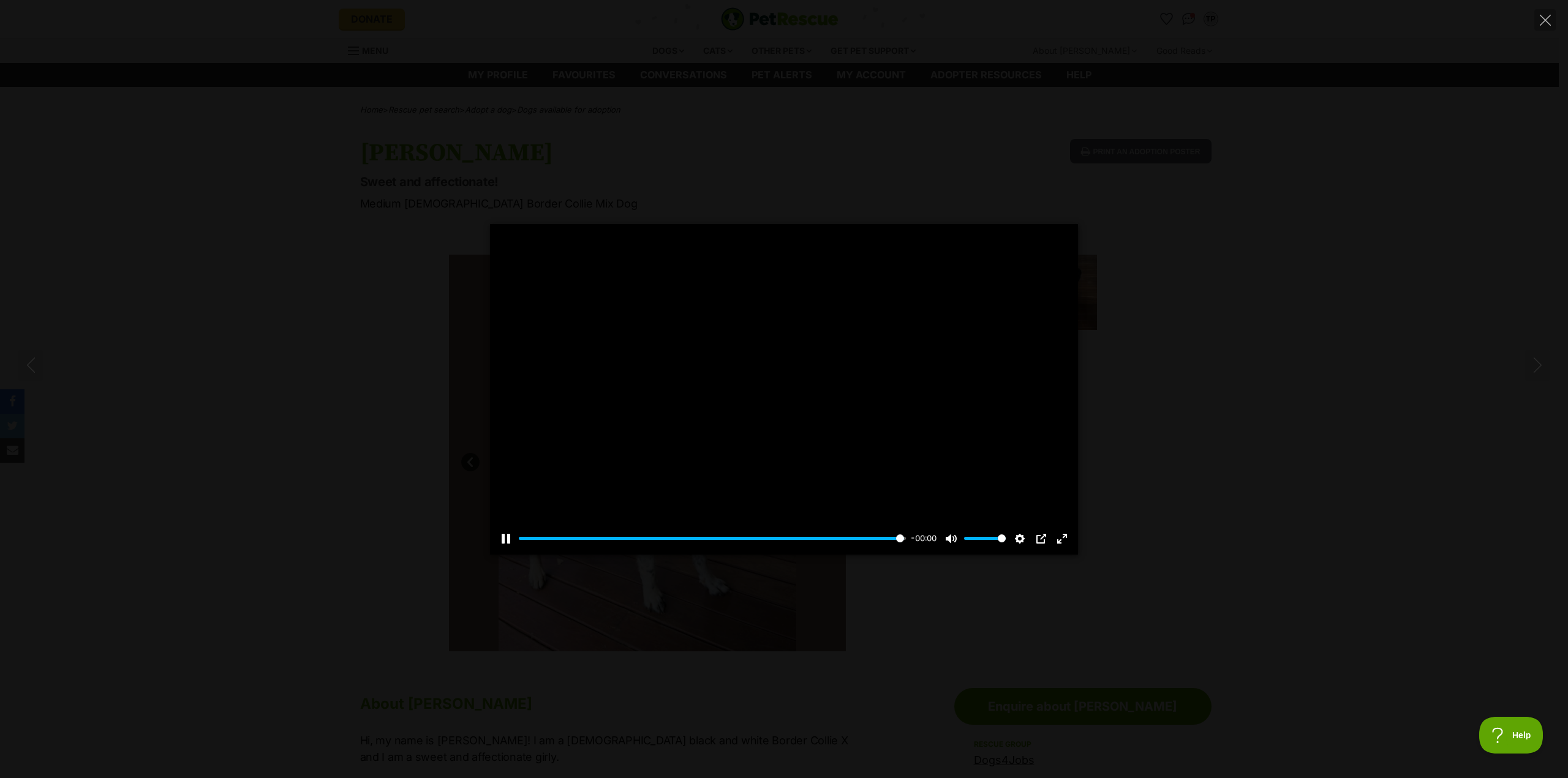
type input "100"
click at [1542, 18] on icon "Close" at bounding box center [1545, 20] width 11 height 11
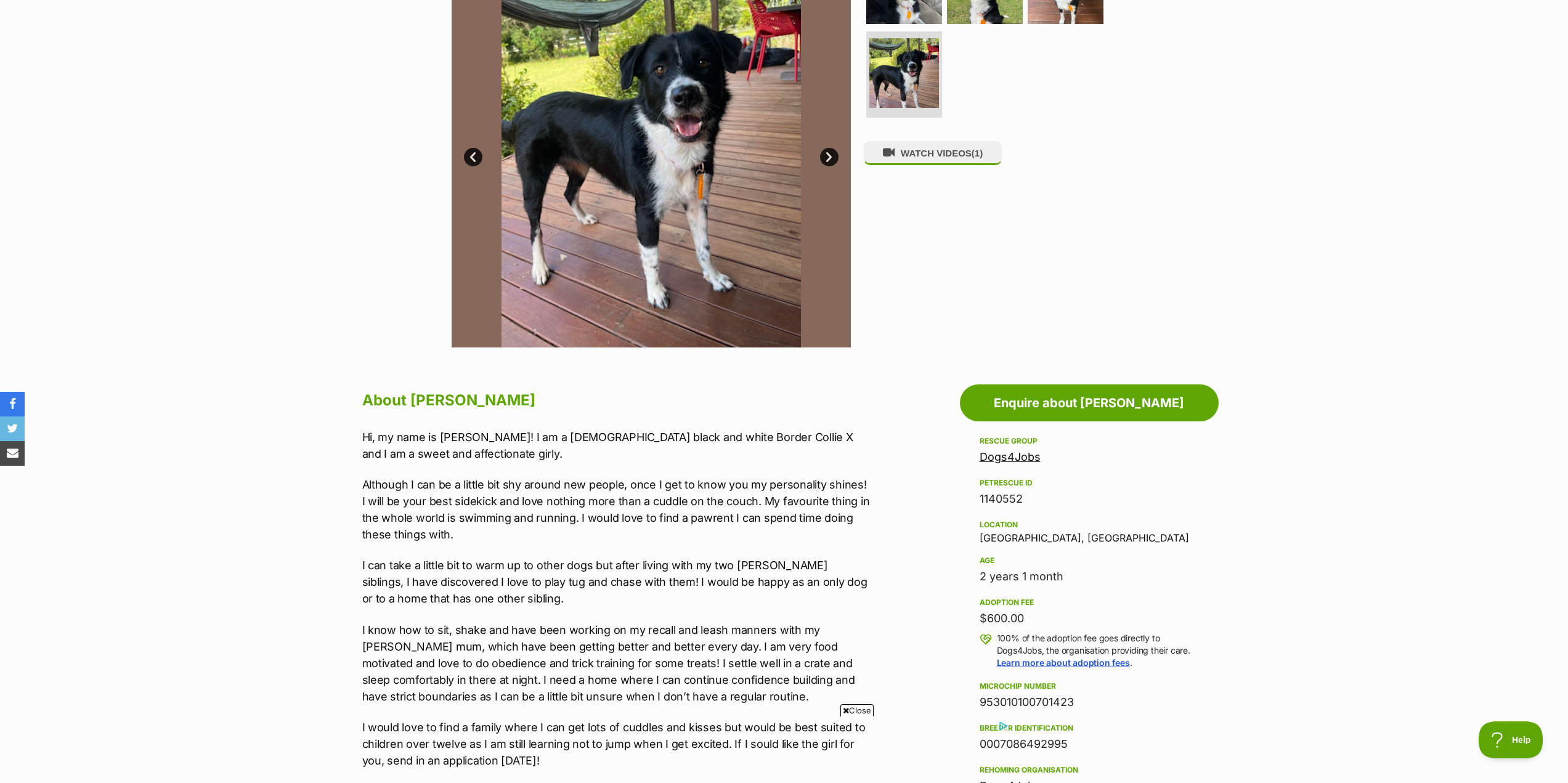
scroll to position [369, 0]
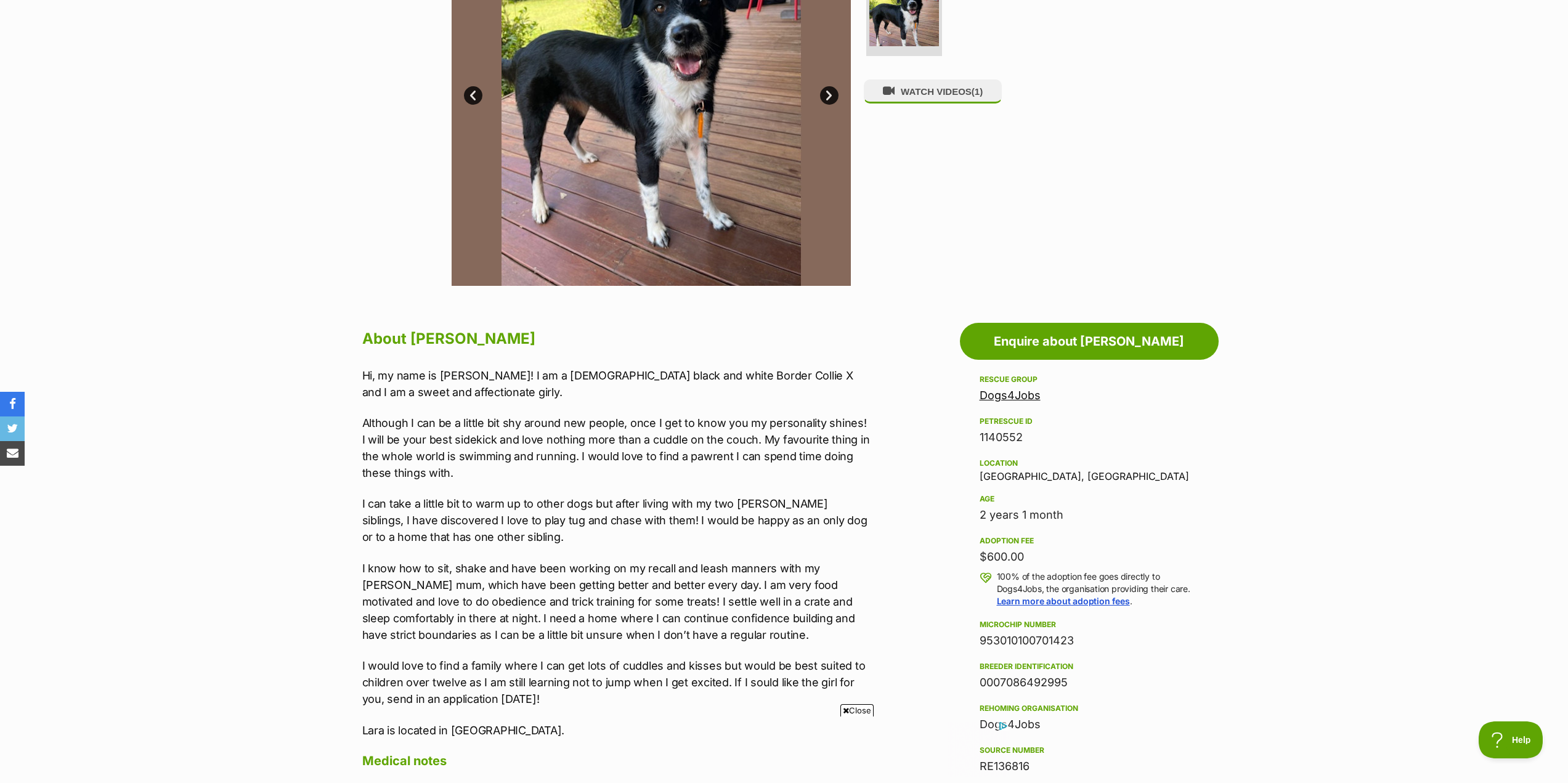
click at [865, 709] on span "Close" at bounding box center [857, 711] width 34 height 12
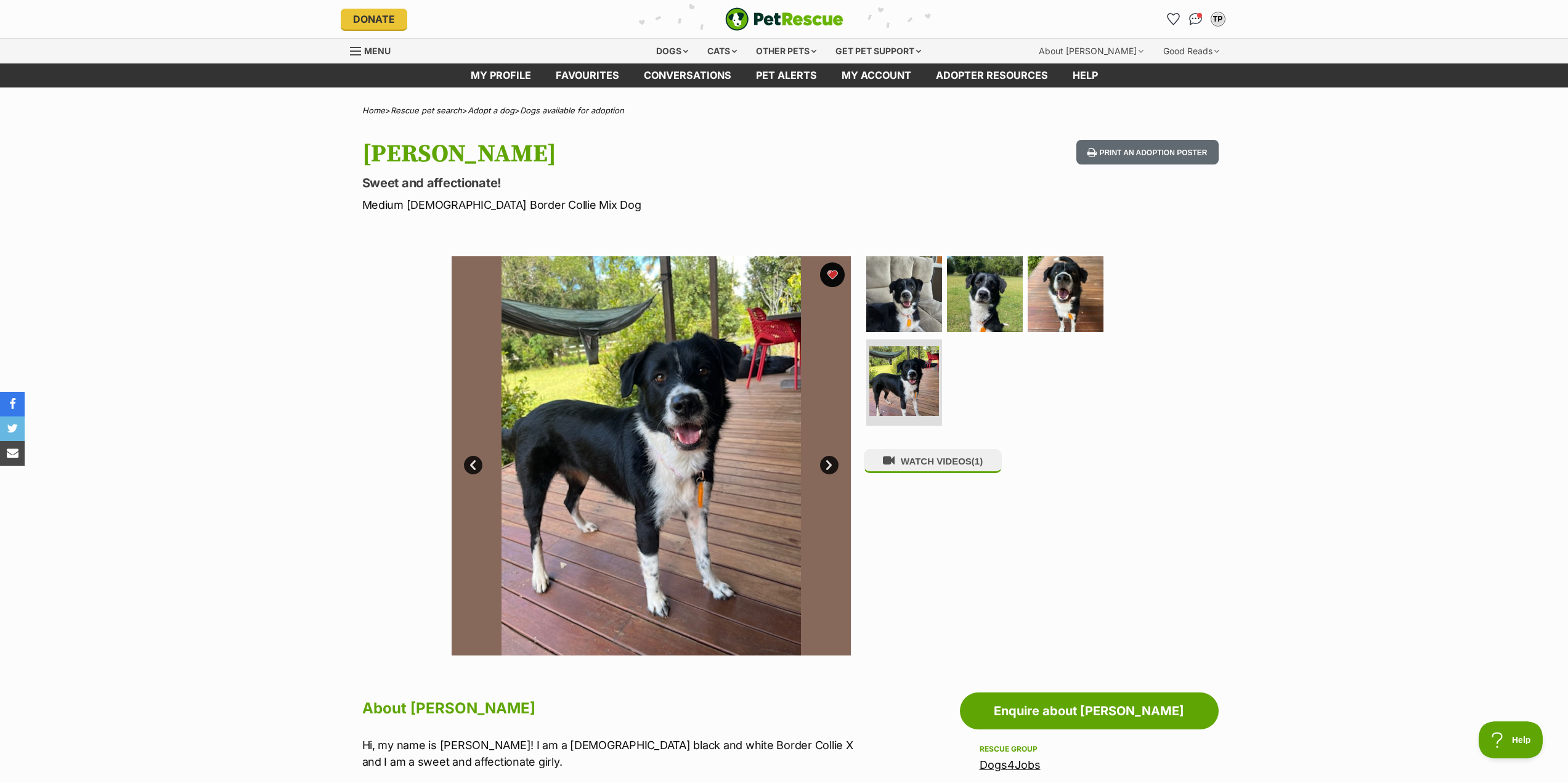
scroll to position [0, 0]
